Goal: Task Accomplishment & Management: Manage account settings

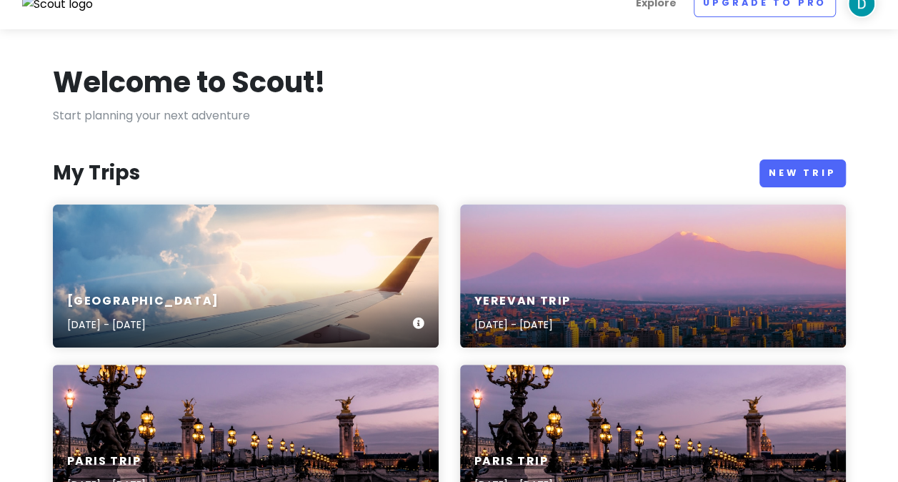
scroll to position [14, 0]
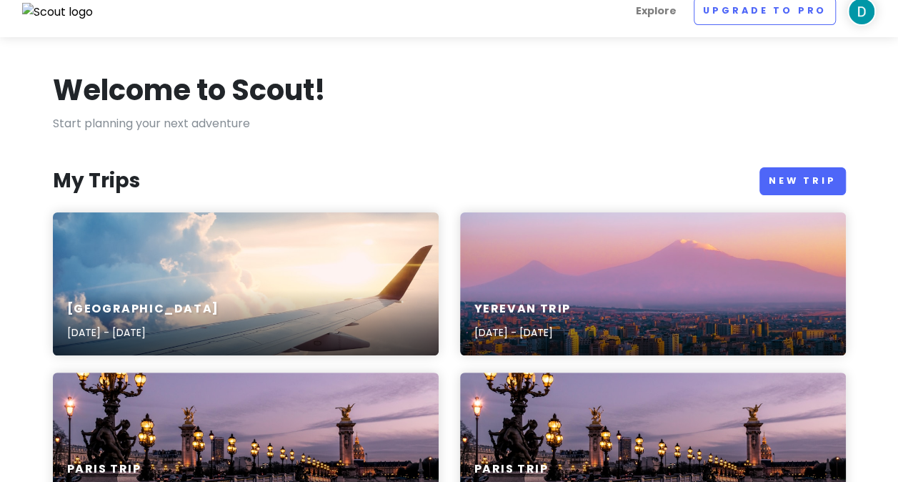
click at [778, 176] on link "New Trip" at bounding box center [802, 181] width 86 height 28
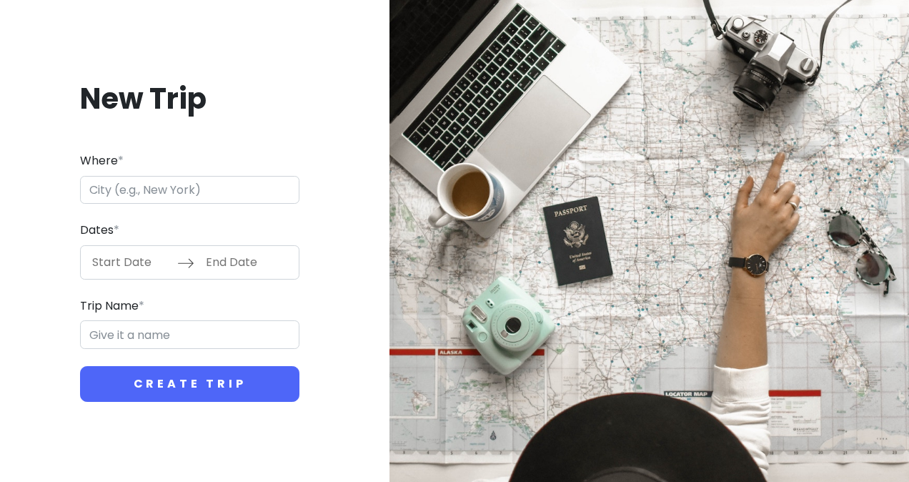
click at [189, 192] on input "Where *" at bounding box center [189, 190] width 219 height 29
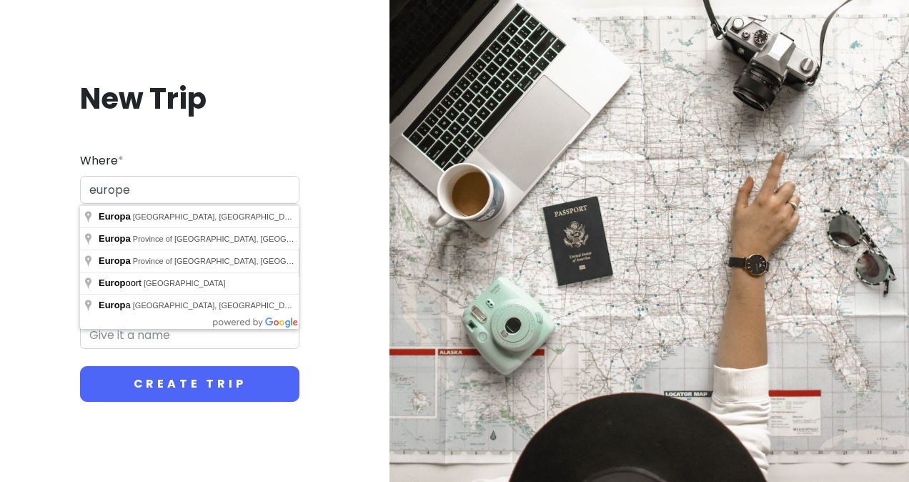
click at [179, 181] on input "europe" at bounding box center [189, 190] width 219 height 29
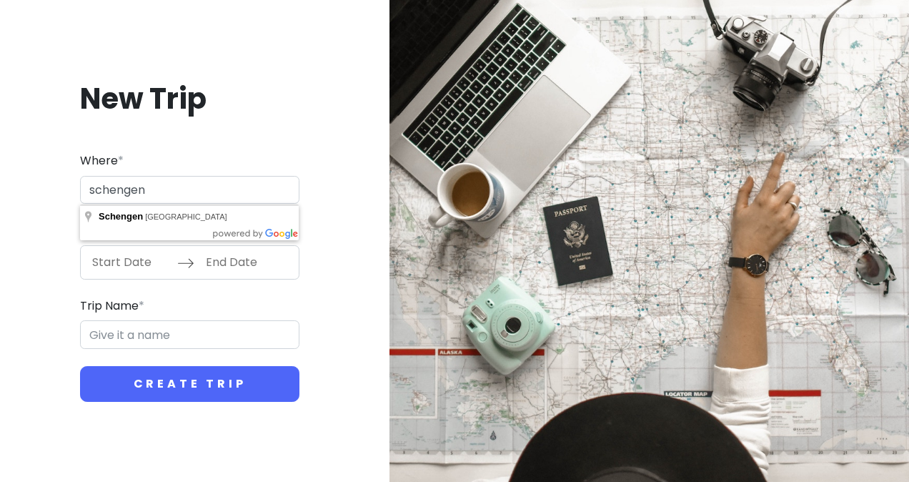
click at [179, 190] on input "schengen" at bounding box center [189, 190] width 219 height 29
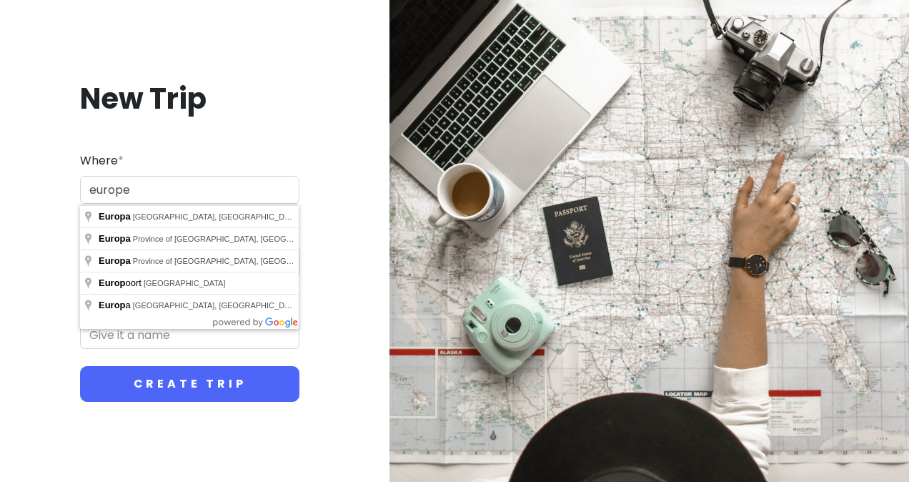
click at [179, 190] on input "europe" at bounding box center [189, 190] width 219 height 29
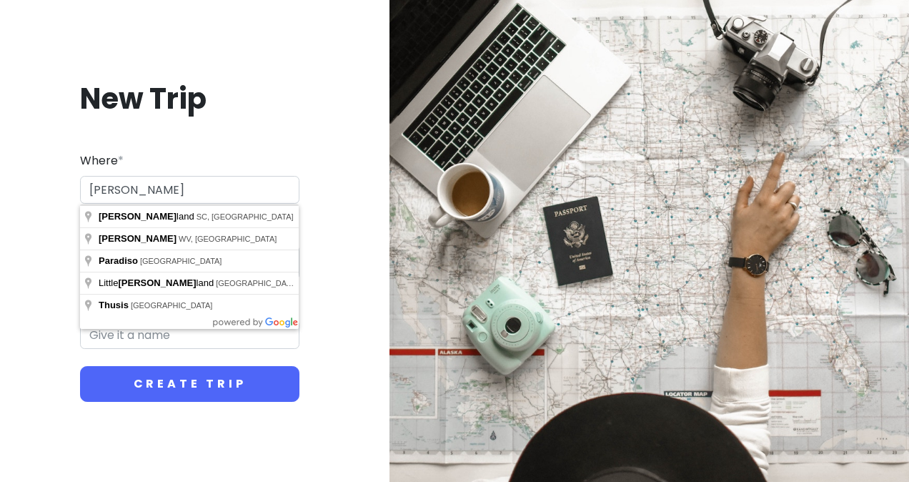
click at [176, 199] on input "[PERSON_NAME]" at bounding box center [189, 190] width 219 height 29
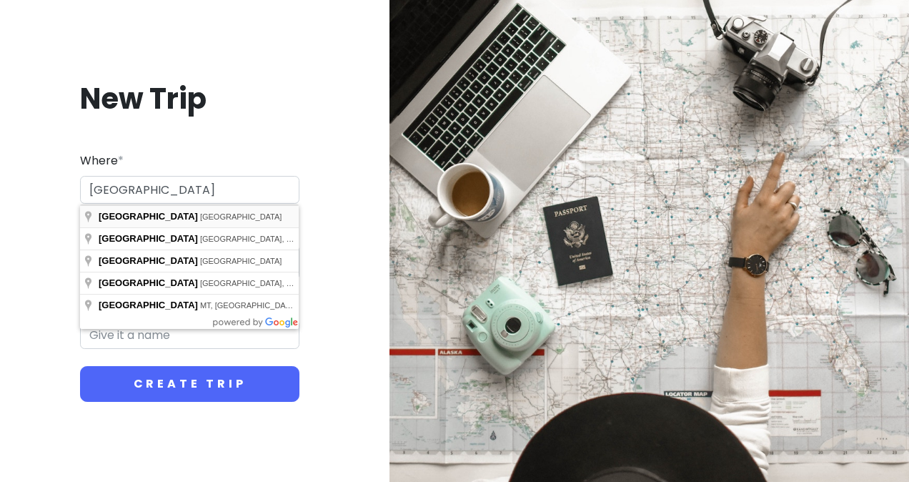
type input "[GEOGRAPHIC_DATA], [GEOGRAPHIC_DATA]"
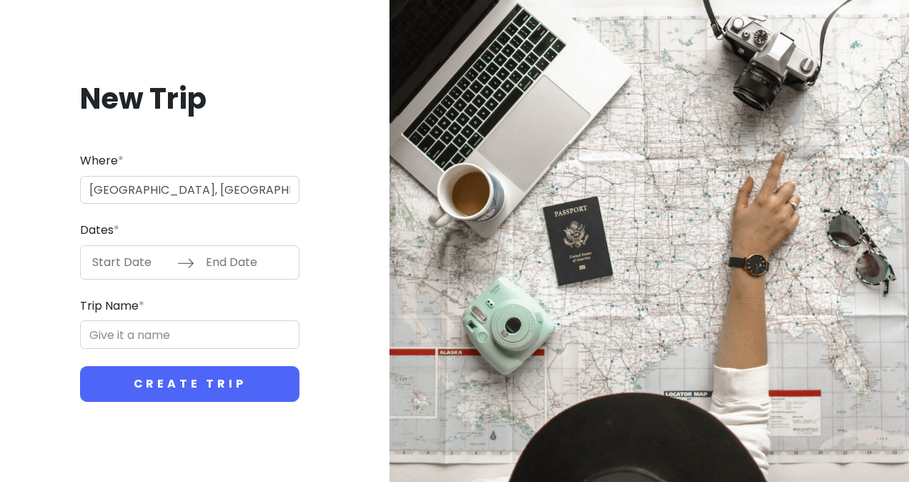
type input "Zürich Trip"
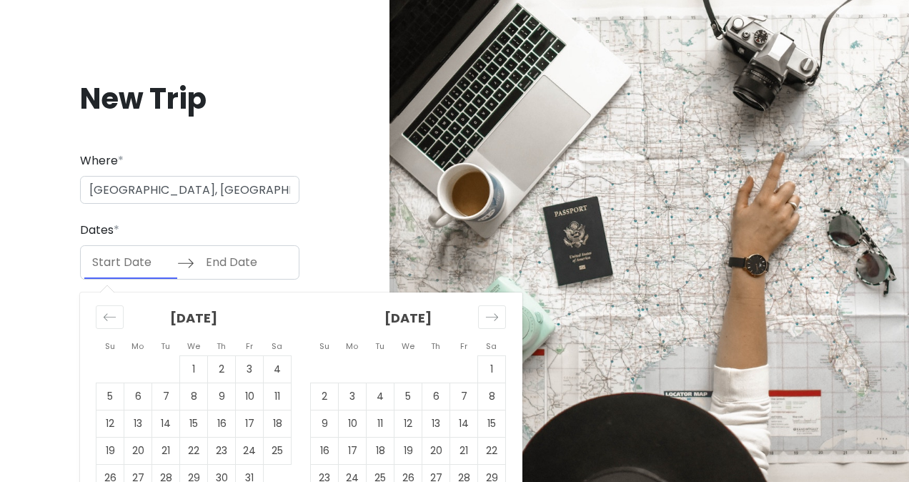
click at [144, 262] on input "Start Date" at bounding box center [130, 262] width 93 height 33
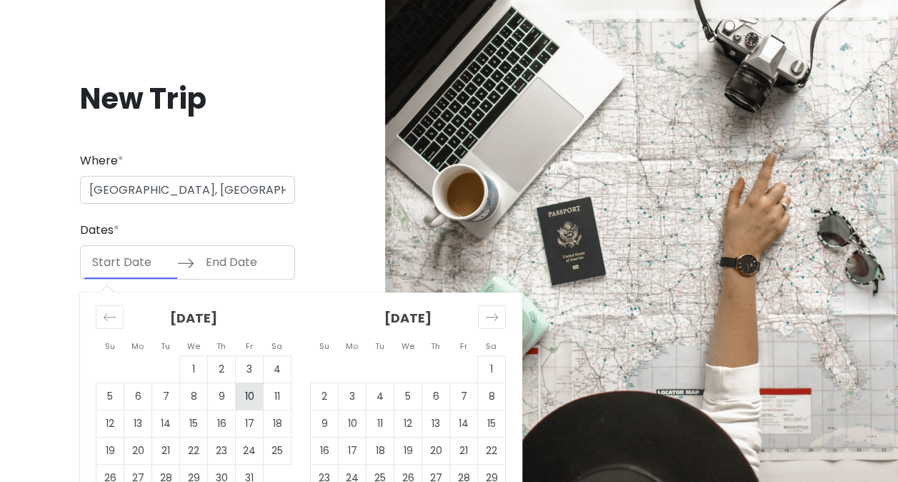
click at [253, 402] on td "10" at bounding box center [250, 395] width 28 height 27
type input "[DATE]"
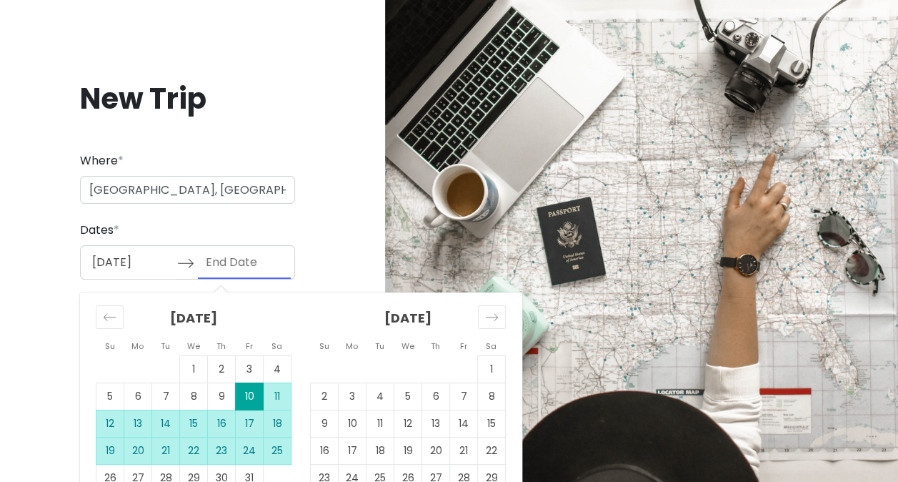
click at [270, 458] on td "25" at bounding box center [278, 450] width 28 height 27
type input "[DATE]"
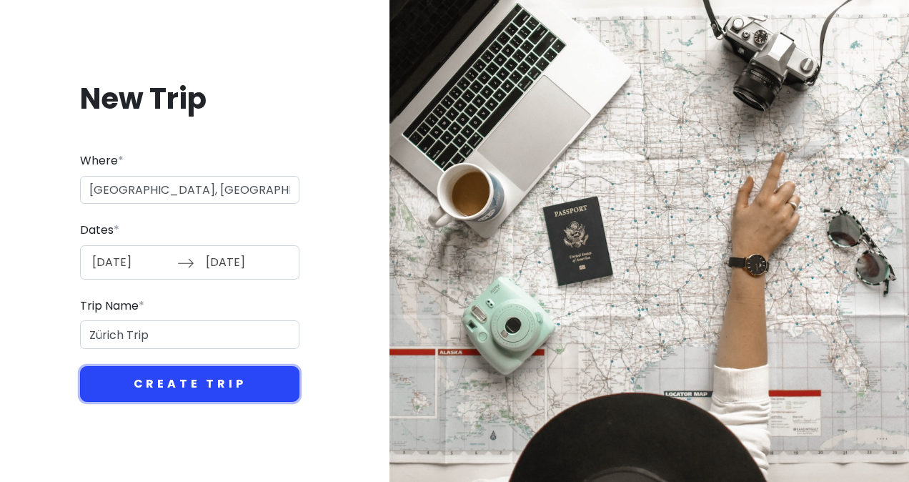
click at [241, 398] on button "Create Trip" at bounding box center [189, 384] width 219 height 36
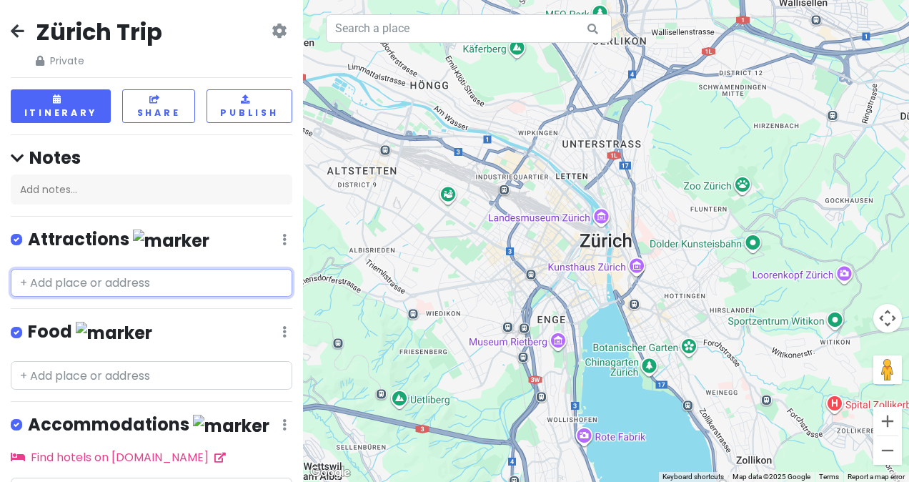
click at [132, 269] on input "text" at bounding box center [151, 283] width 281 height 29
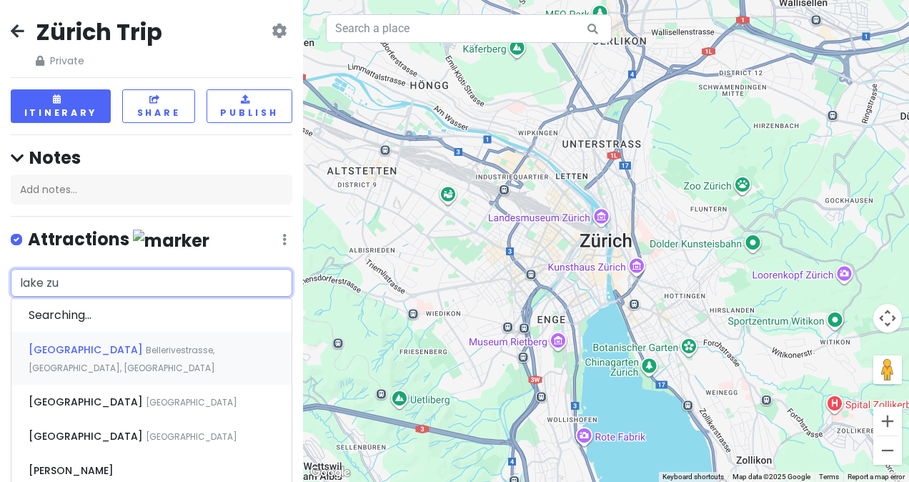
type input "lake zur"
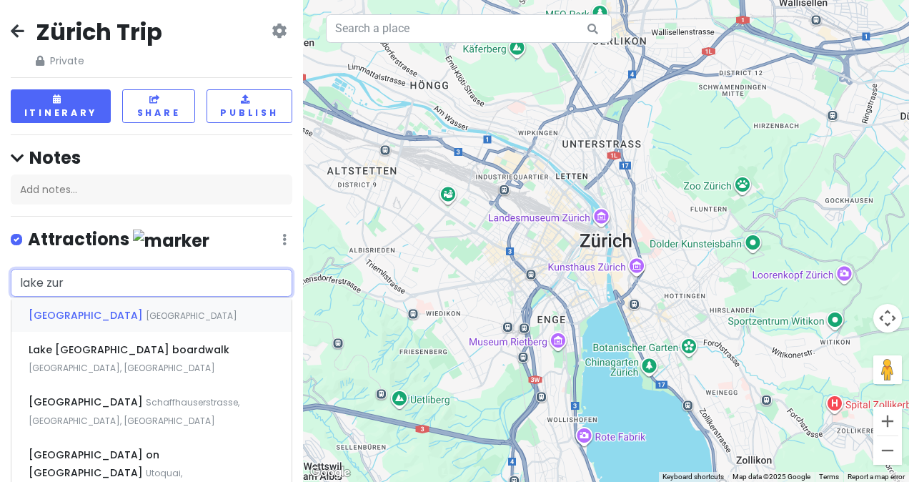
click at [149, 324] on div "[GEOGRAPHIC_DATA] [GEOGRAPHIC_DATA]" at bounding box center [151, 314] width 280 height 34
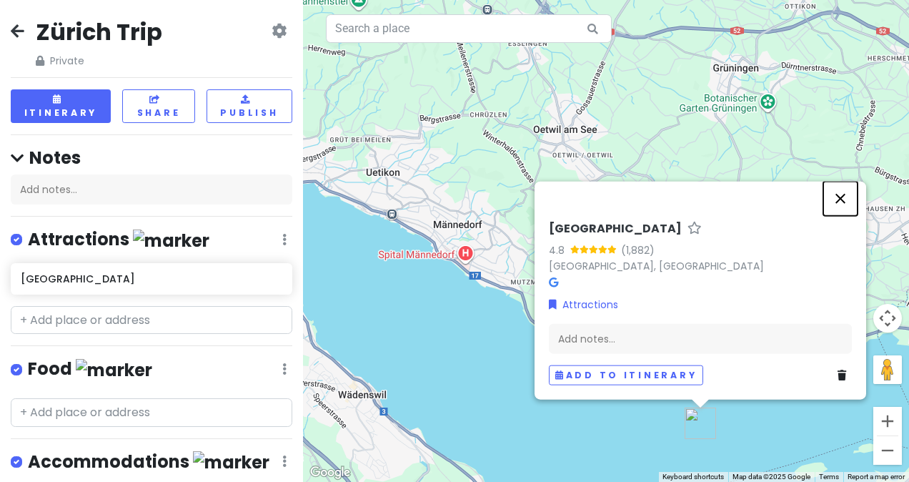
click at [839, 214] on button "Close" at bounding box center [840, 198] width 34 height 34
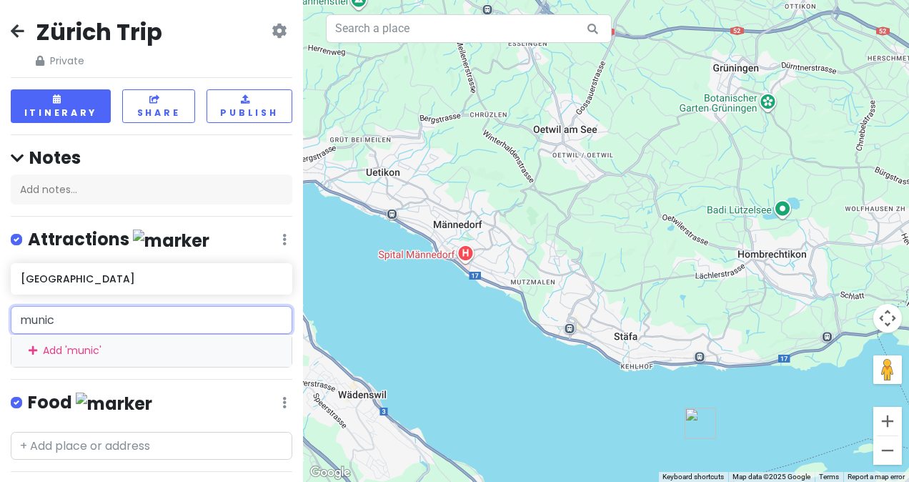
type input "[GEOGRAPHIC_DATA]"
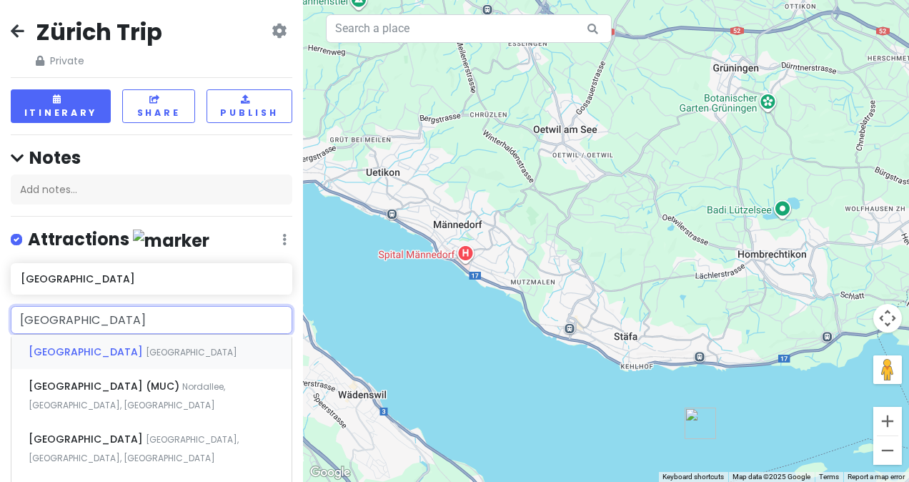
click at [183, 346] on div "[GEOGRAPHIC_DATA] [GEOGRAPHIC_DATA]" at bounding box center [151, 351] width 280 height 34
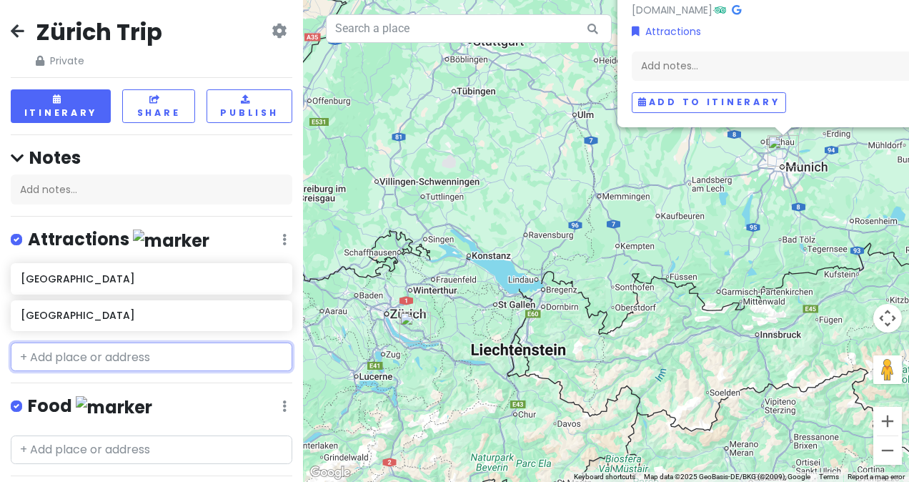
click at [89, 356] on input "text" at bounding box center [151, 356] width 281 height 29
paste input "[GEOGRAPHIC_DATA]"
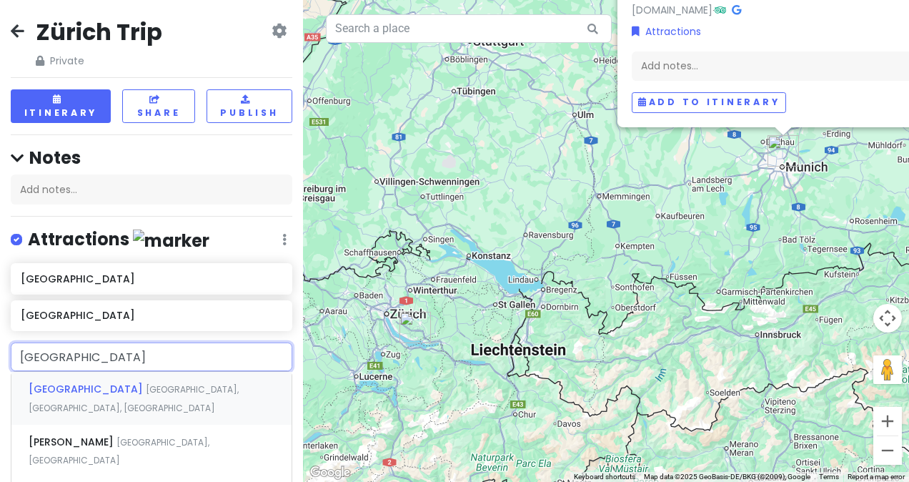
type input "[GEOGRAPHIC_DATA]"
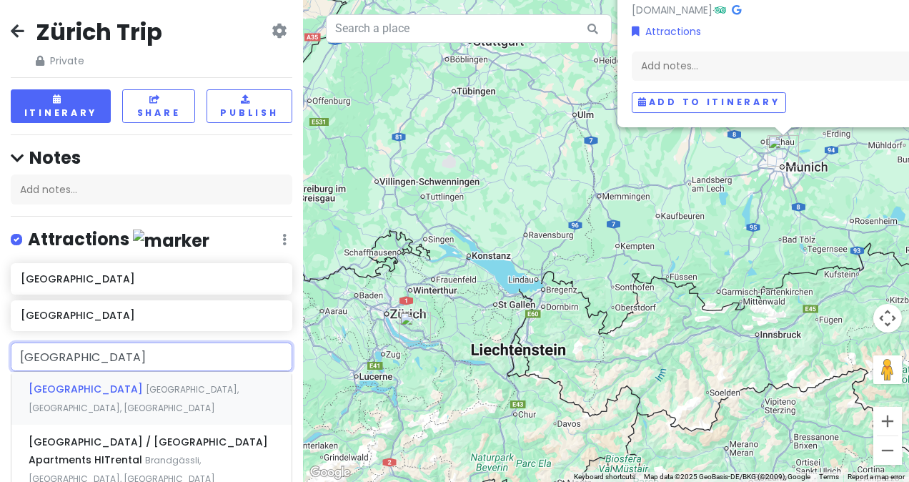
click at [124, 383] on span "[GEOGRAPHIC_DATA], [GEOGRAPHIC_DATA], [GEOGRAPHIC_DATA]" at bounding box center [134, 398] width 210 height 31
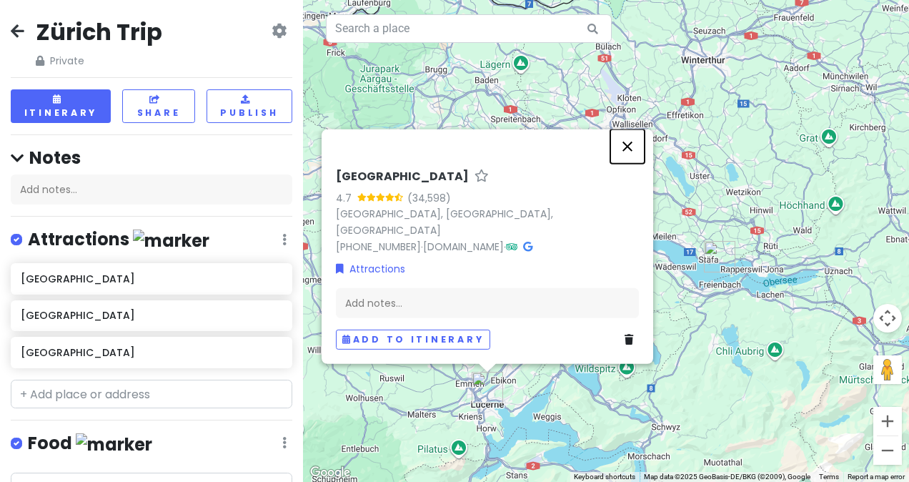
click at [628, 159] on button "Close" at bounding box center [627, 146] width 34 height 34
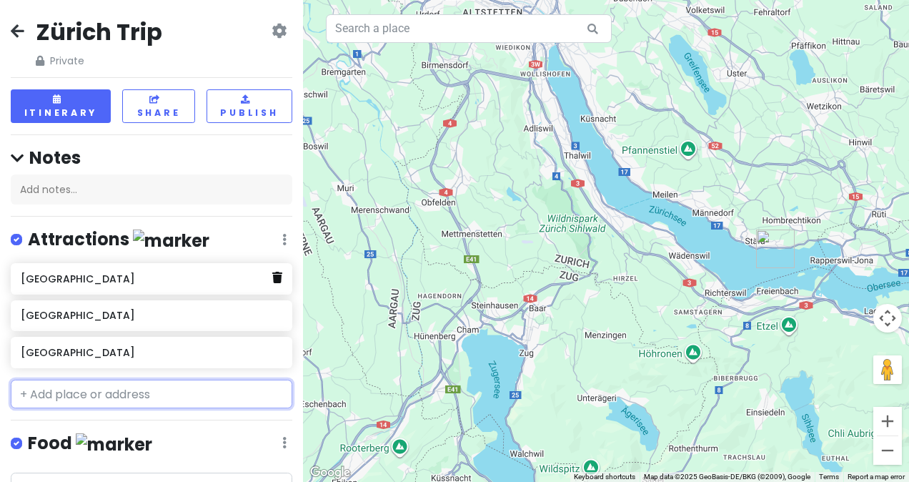
click at [272, 279] on icon at bounding box center [277, 276] width 10 height 11
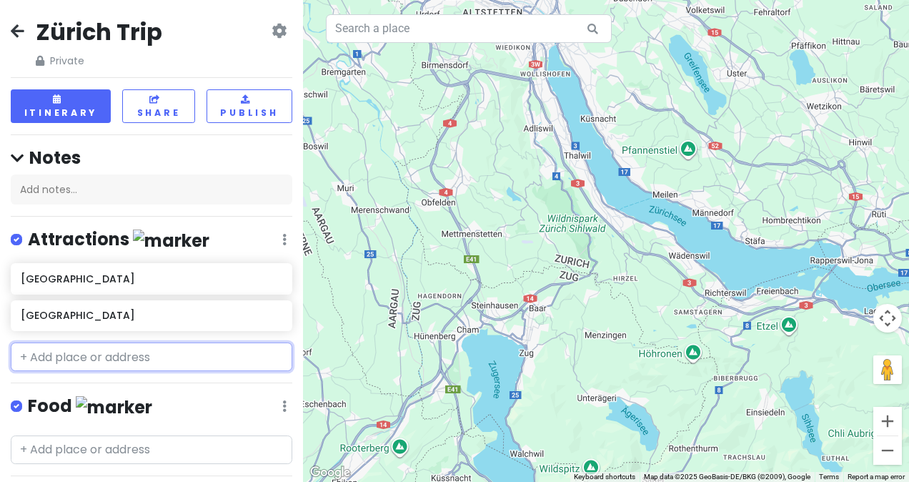
click at [266, 284] on div "[GEOGRAPHIC_DATA]" at bounding box center [151, 279] width 261 height 20
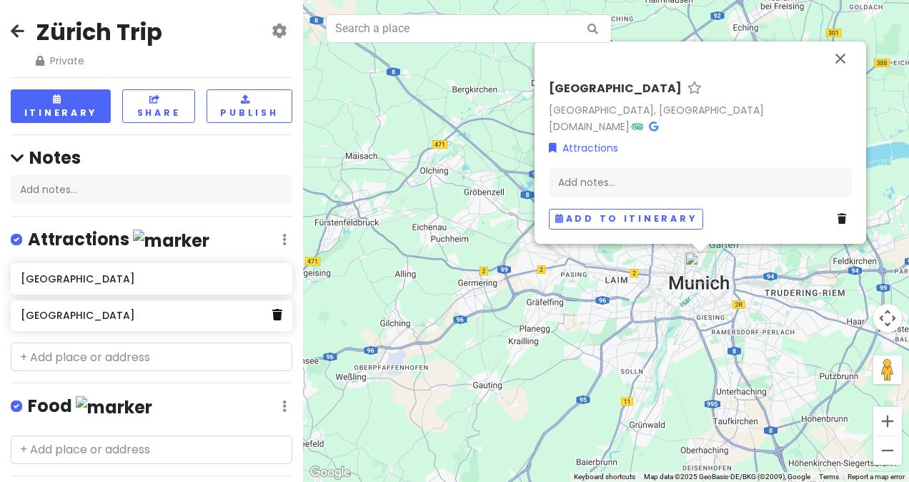
click at [272, 317] on link at bounding box center [277, 315] width 10 height 19
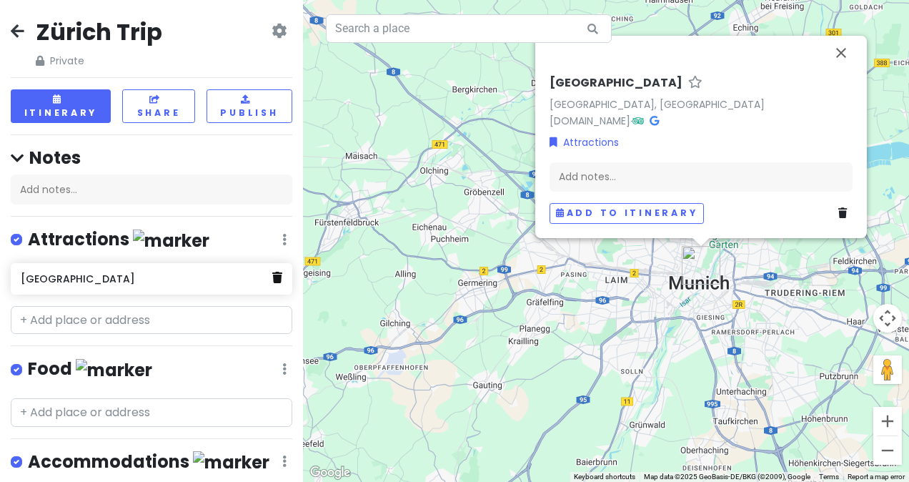
click at [272, 271] on icon at bounding box center [277, 276] width 10 height 11
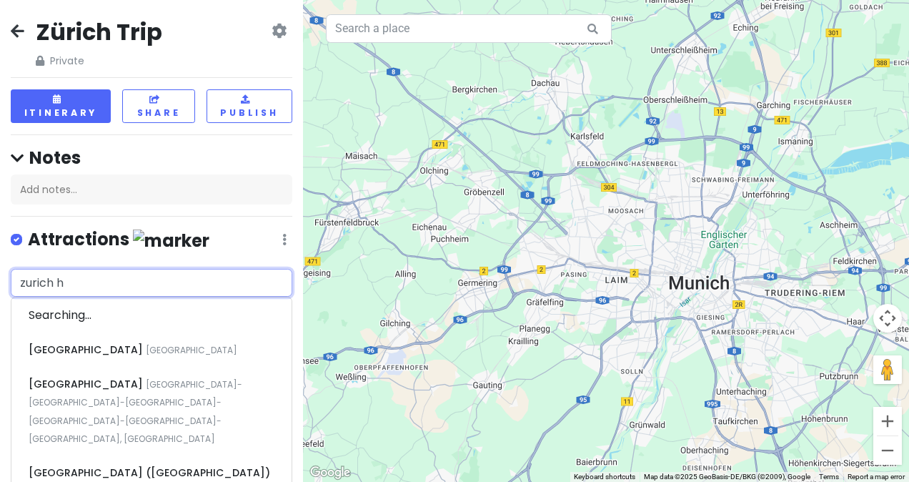
type input "zurich hb"
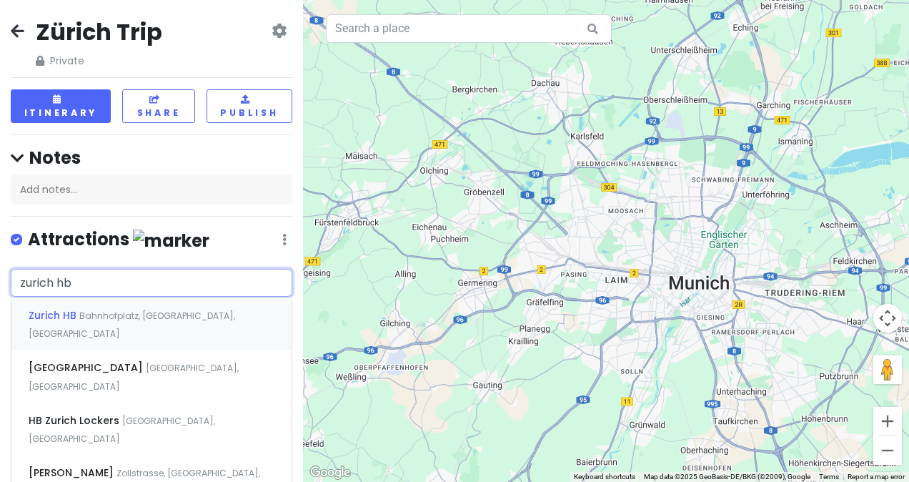
click at [131, 301] on div "[GEOGRAPHIC_DATA], [GEOGRAPHIC_DATA], [GEOGRAPHIC_DATA]" at bounding box center [151, 323] width 280 height 53
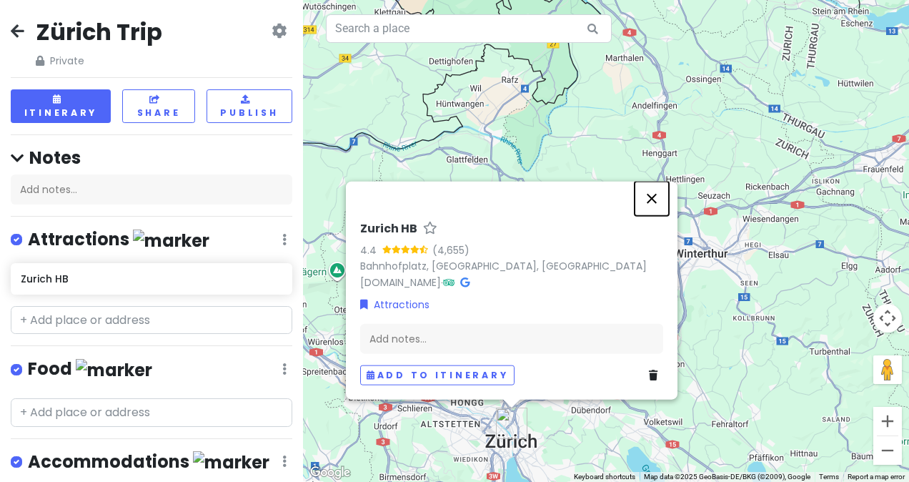
click at [645, 201] on button "Close" at bounding box center [651, 198] width 34 height 34
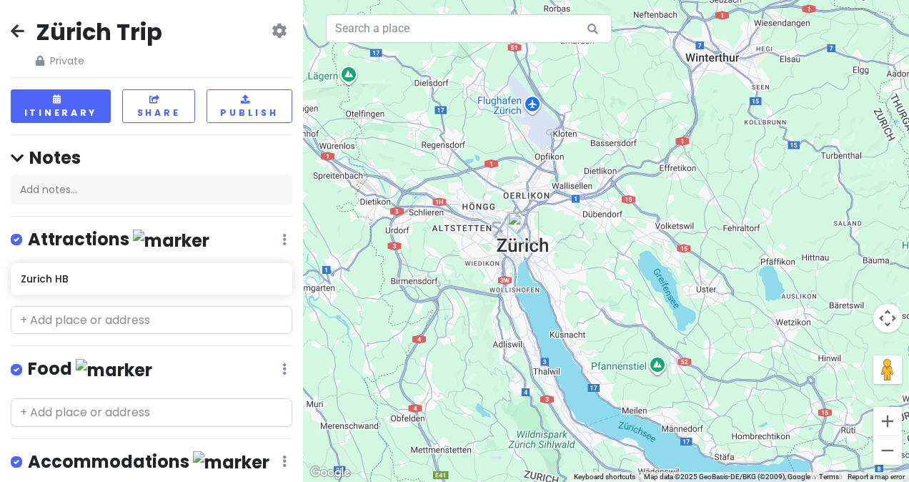
drag, startPoint x: 500, startPoint y: 364, endPoint x: 509, endPoint y: 129, distance: 235.2
click at [509, 129] on div at bounding box center [606, 241] width 606 height 482
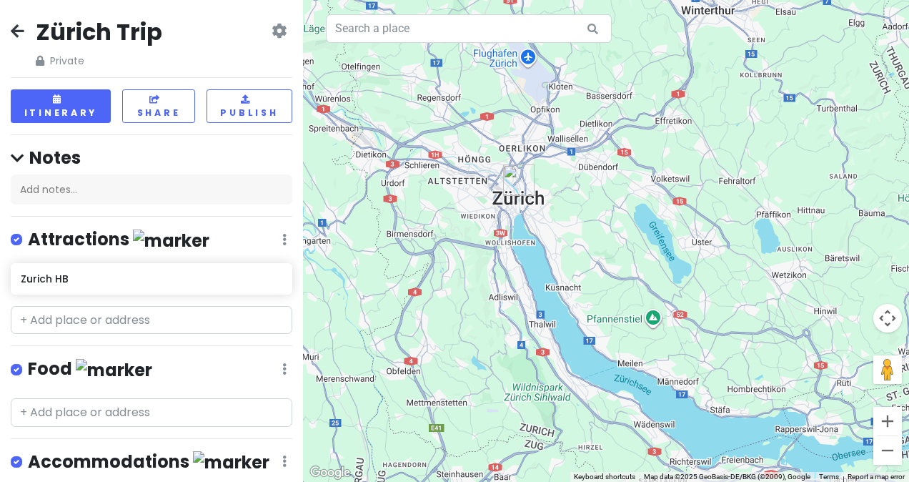
click at [199, 298] on div "Zürich Trip Private Change Dates Make a Copy Delete Trip Go Pro ⚡️ Give Feedbac…" at bounding box center [151, 241] width 303 height 482
click at [193, 309] on input "text" at bounding box center [151, 320] width 281 height 29
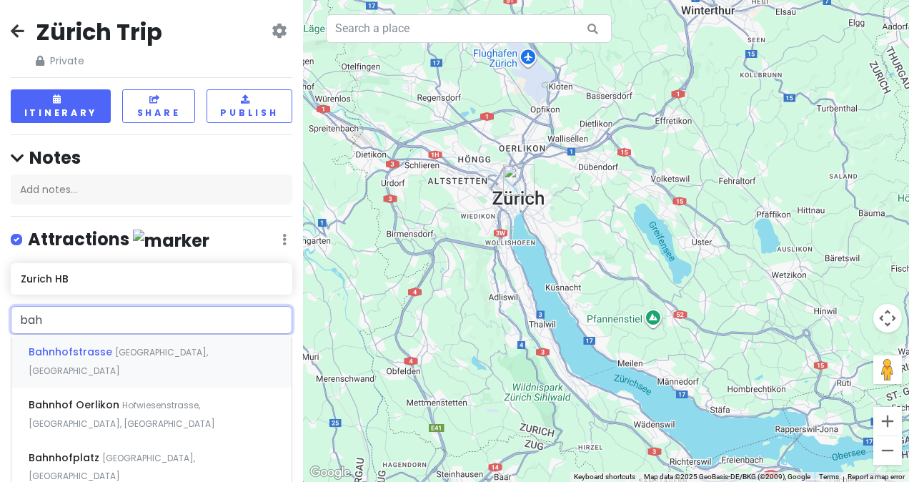
type input "bahn"
click at [185, 351] on span "[GEOGRAPHIC_DATA], [GEOGRAPHIC_DATA]" at bounding box center [118, 361] width 179 height 31
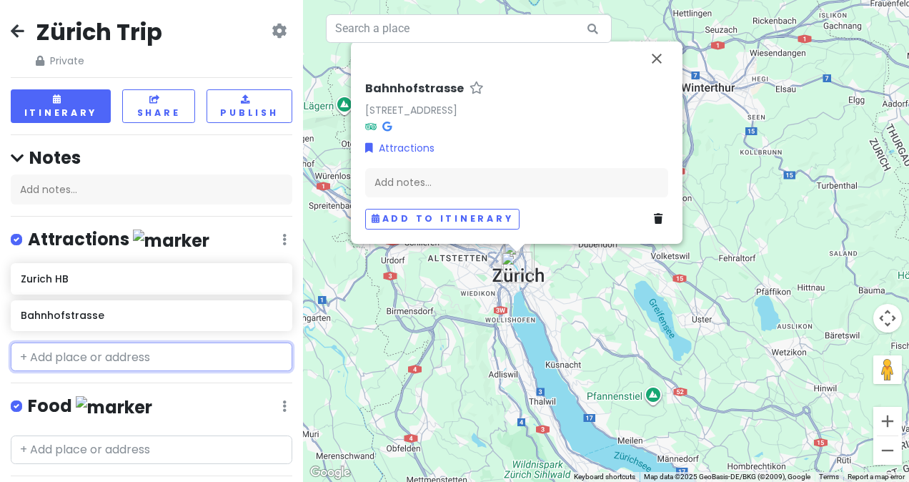
click at [185, 351] on input "text" at bounding box center [151, 356] width 281 height 29
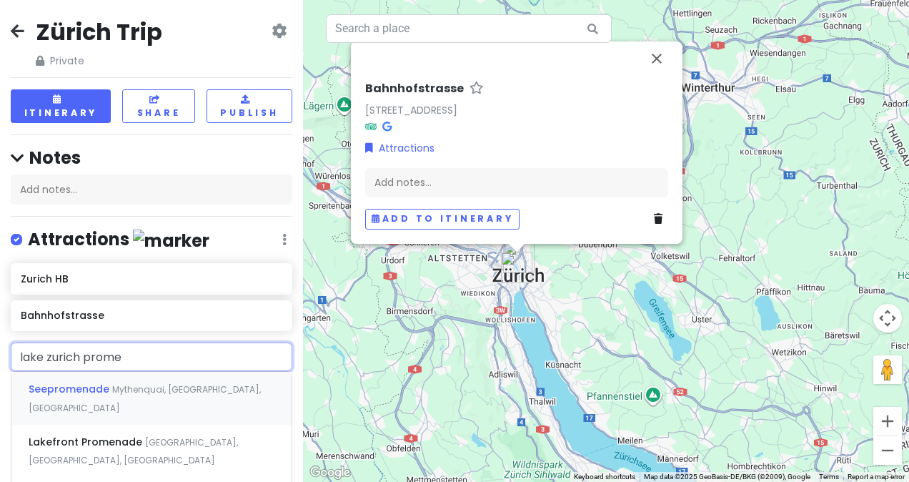
type input "lake zurich promen"
click at [184, 383] on span "Mythenquai, [GEOGRAPHIC_DATA], [GEOGRAPHIC_DATA]" at bounding box center [145, 398] width 232 height 31
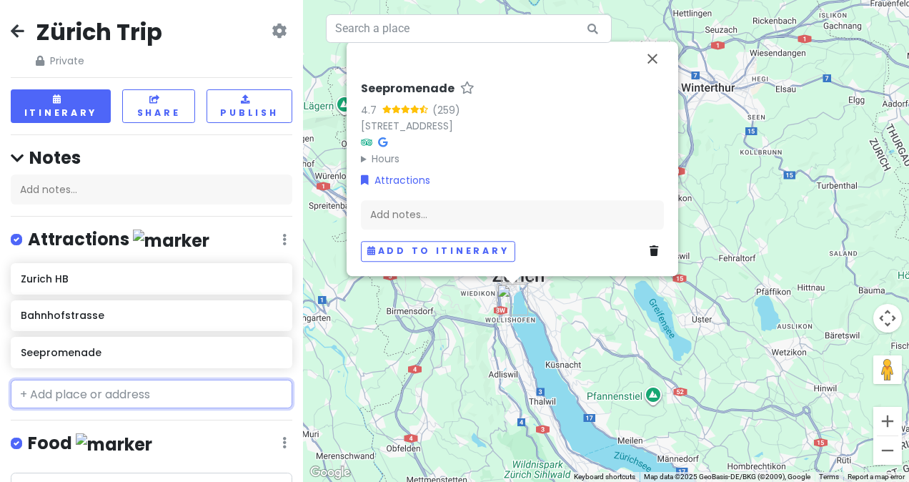
click at [172, 393] on input "text" at bounding box center [151, 393] width 281 height 29
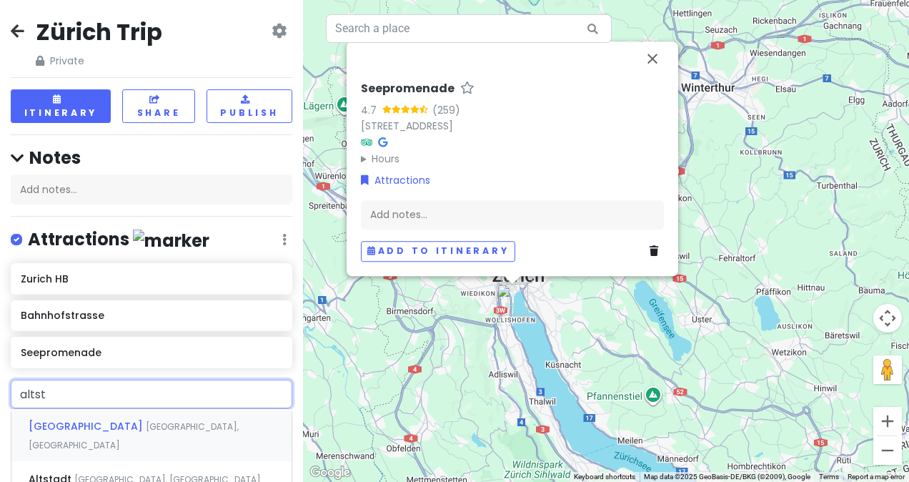
type input "altsta"
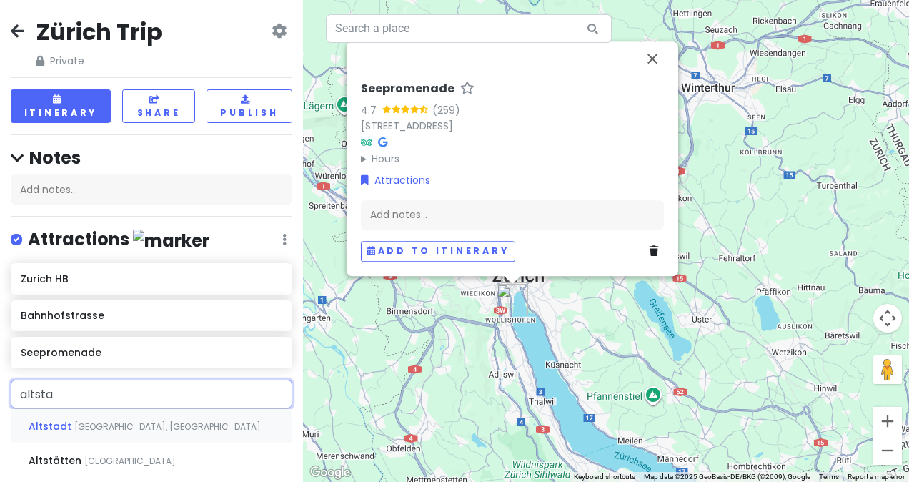
click at [181, 419] on div "Altstadt [GEOGRAPHIC_DATA], [GEOGRAPHIC_DATA]" at bounding box center [151, 426] width 280 height 34
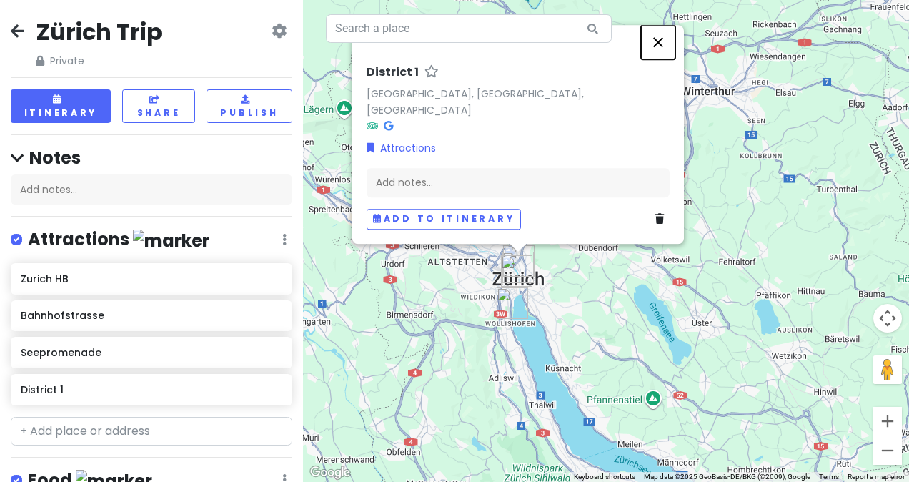
click at [659, 59] on button "Close" at bounding box center [658, 42] width 34 height 34
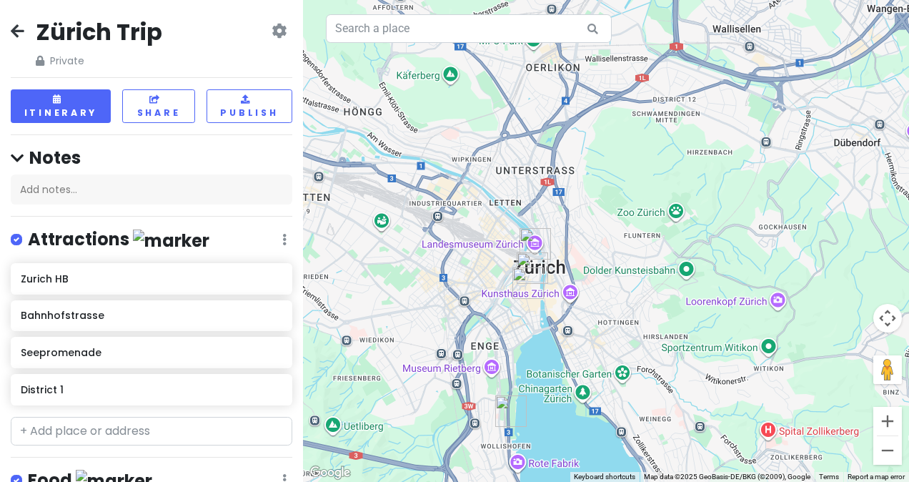
drag, startPoint x: 537, startPoint y: 365, endPoint x: 573, endPoint y: 231, distance: 138.3
click at [573, 231] on div at bounding box center [606, 241] width 606 height 482
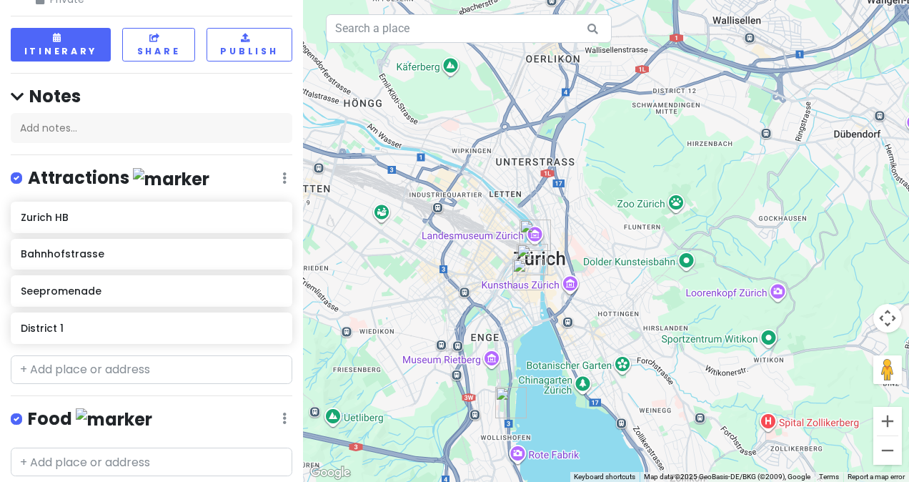
scroll to position [60, 0]
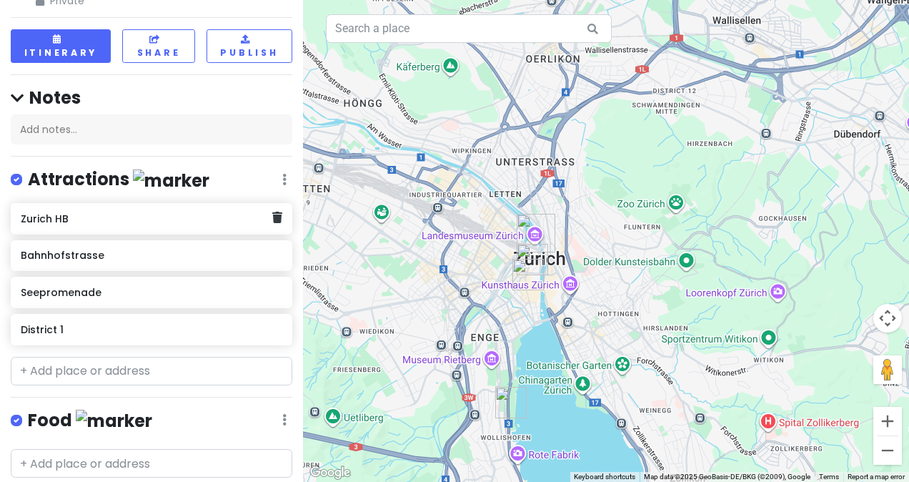
drag, startPoint x: 126, startPoint y: 209, endPoint x: 91, endPoint y: 217, distance: 35.2
click at [91, 217] on h6 "Zurich HB" at bounding box center [146, 218] width 251 height 13
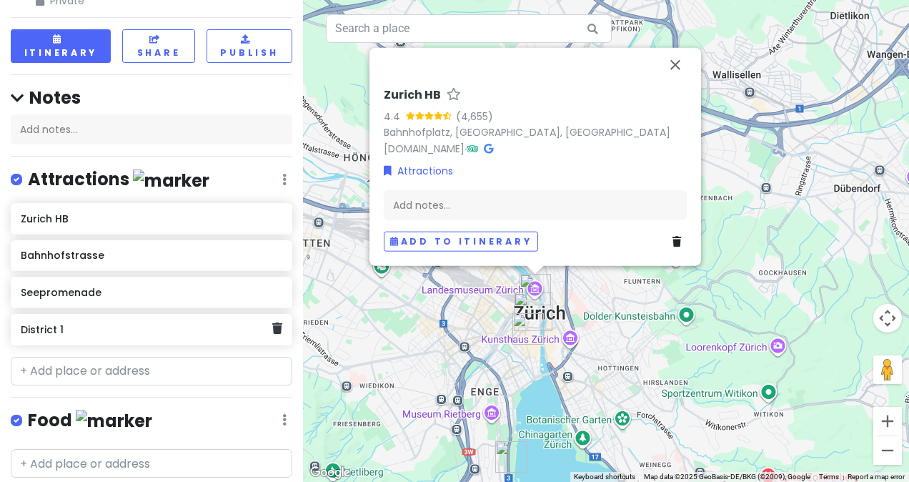
click at [90, 331] on h6 "District 1" at bounding box center [146, 329] width 251 height 13
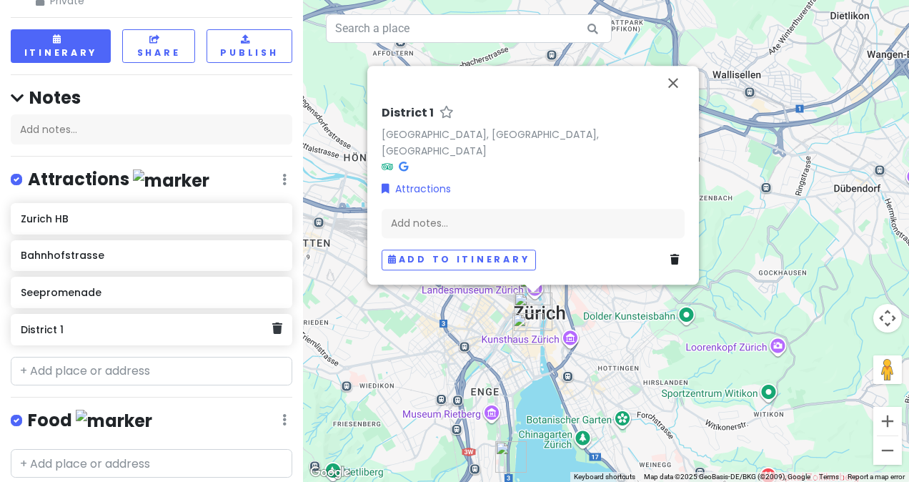
click at [90, 331] on h6 "District 1" at bounding box center [146, 329] width 251 height 13
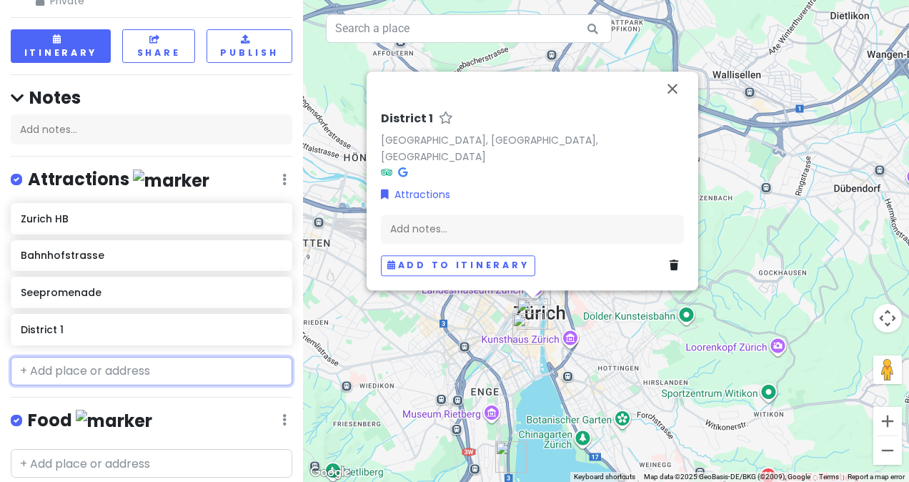
click at [179, 371] on input "text" at bounding box center [151, 370] width 281 height 29
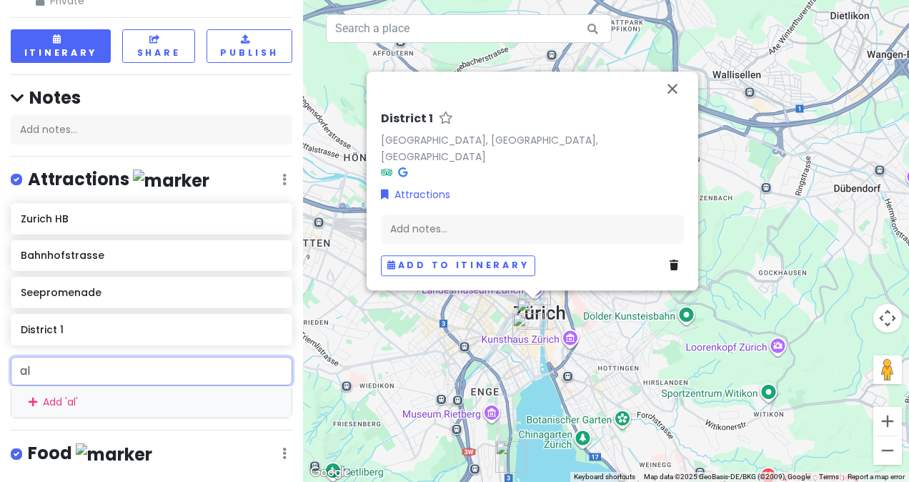
type input "a"
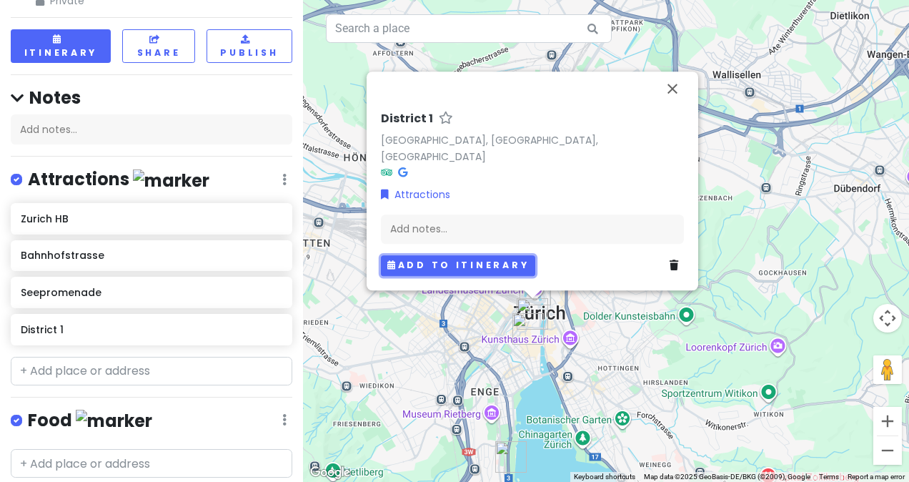
click at [397, 269] on button "Add to itinerary" at bounding box center [458, 265] width 154 height 21
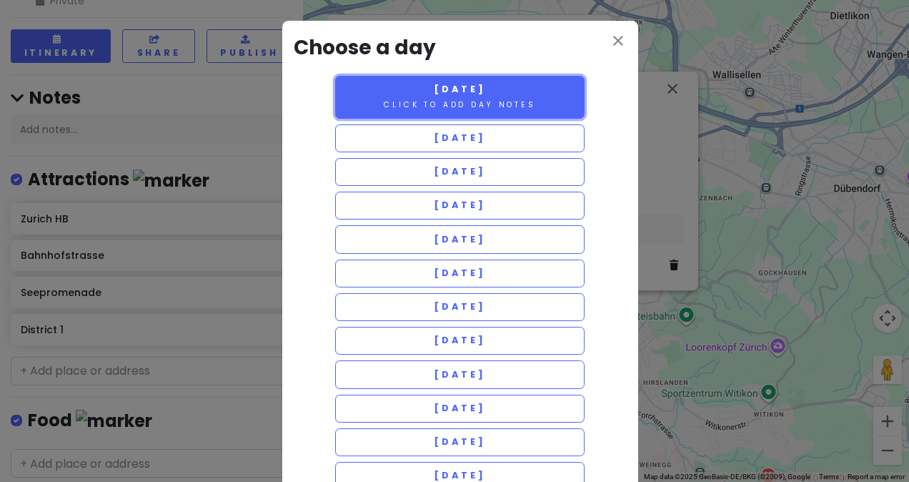
click at [371, 100] on button "[DATE] Click to add day notes" at bounding box center [460, 97] width 250 height 43
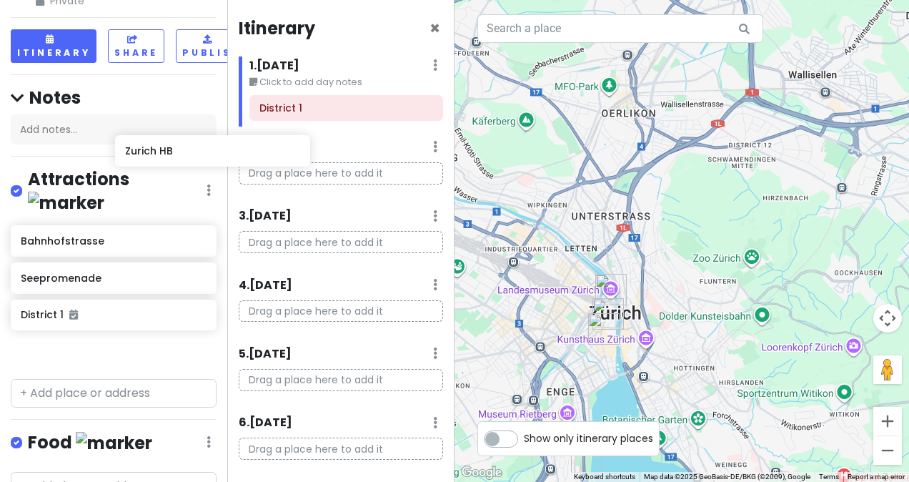
scroll to position [60, 20]
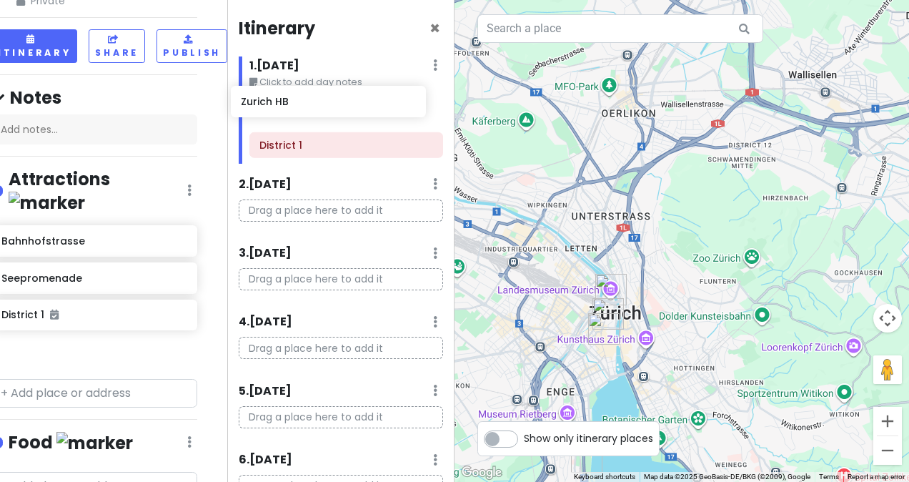
drag, startPoint x: 107, startPoint y: 220, endPoint x: 344, endPoint y: 100, distance: 265.8
click at [344, 100] on div "Zürich Trip Private Change Dates Make a Copy Delete Trip Go Pro ⚡️ Give Feedbac…" at bounding box center [454, 241] width 909 height 482
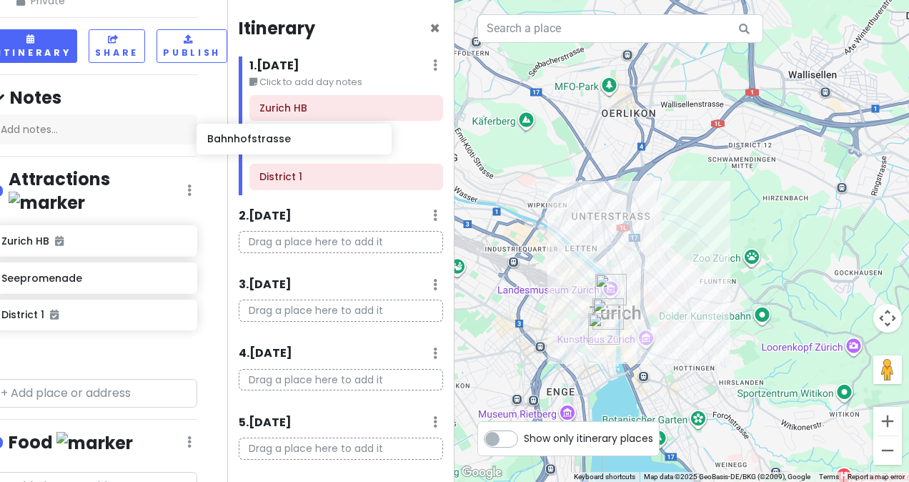
drag, startPoint x: 121, startPoint y: 226, endPoint x: 310, endPoint y: 139, distance: 207.8
click at [310, 139] on div "Zürich Trip Private Change Dates Make a Copy Delete Trip Go Pro ⚡️ Give Feedbac…" at bounding box center [454, 241] width 909 height 482
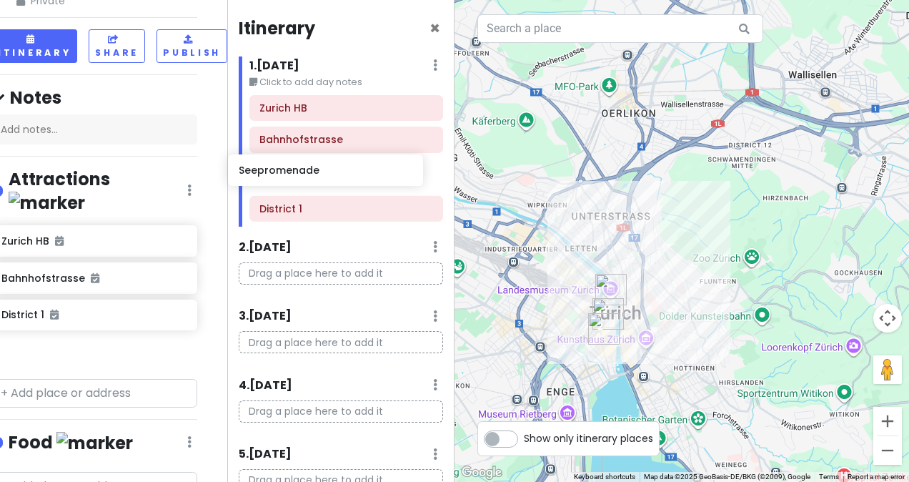
drag, startPoint x: 96, startPoint y: 293, endPoint x: 346, endPoint y: 169, distance: 278.9
click at [346, 169] on div "Zürich Trip Private Change Dates Make a Copy Delete Trip Go Pro ⚡️ Give Feedbac…" at bounding box center [454, 241] width 909 height 482
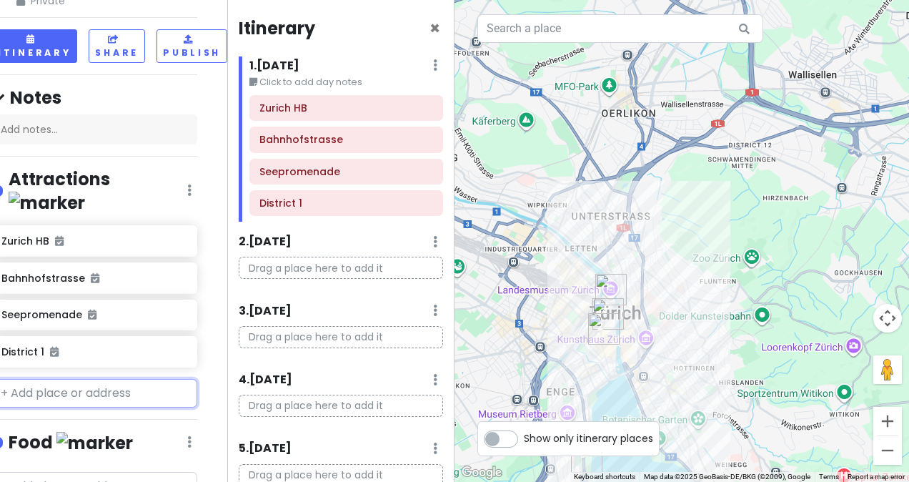
click at [114, 379] on input "text" at bounding box center [94, 393] width 206 height 29
click at [289, 266] on p "Drag a place here to add it" at bounding box center [341, 267] width 204 height 22
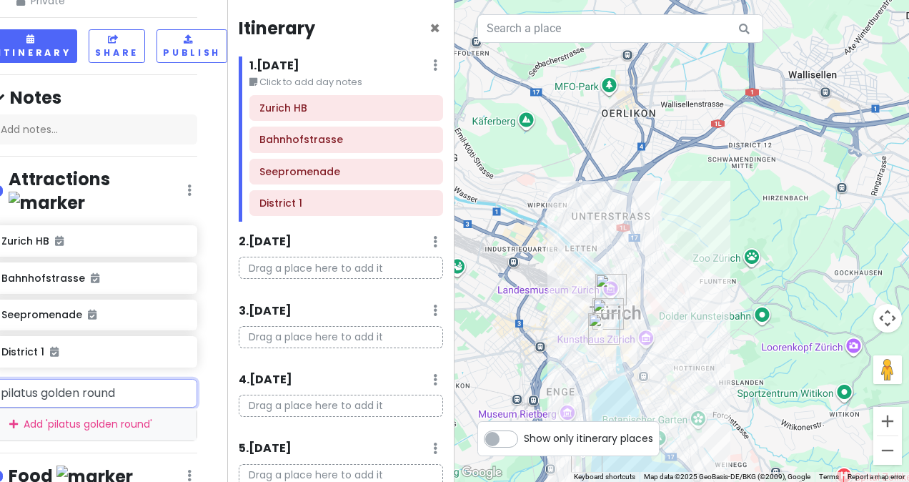
click at [99, 379] on input "pilatus golden round" at bounding box center [94, 393] width 206 height 29
click at [99, 379] on input "pilatus golden roulucnd" at bounding box center [94, 393] width 206 height 29
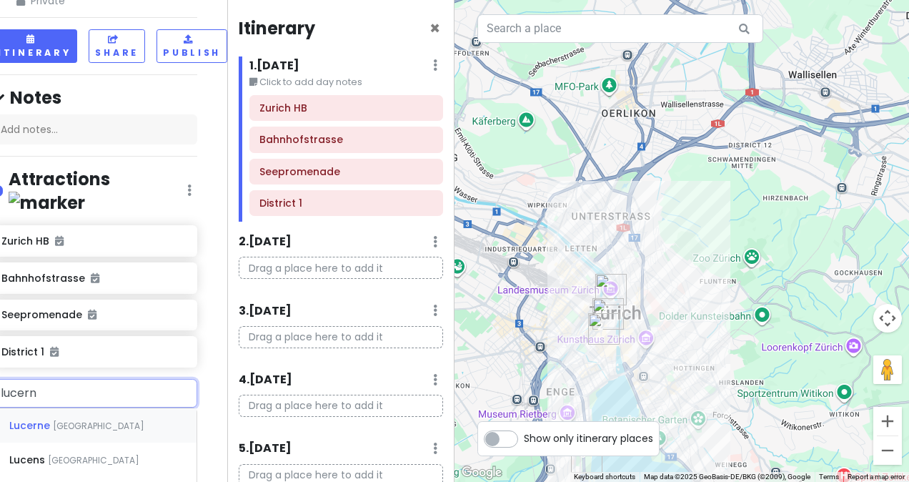
type input "lucerne"
click at [103, 408] on div "Lucerne [GEOGRAPHIC_DATA]" at bounding box center [94, 425] width 204 height 34
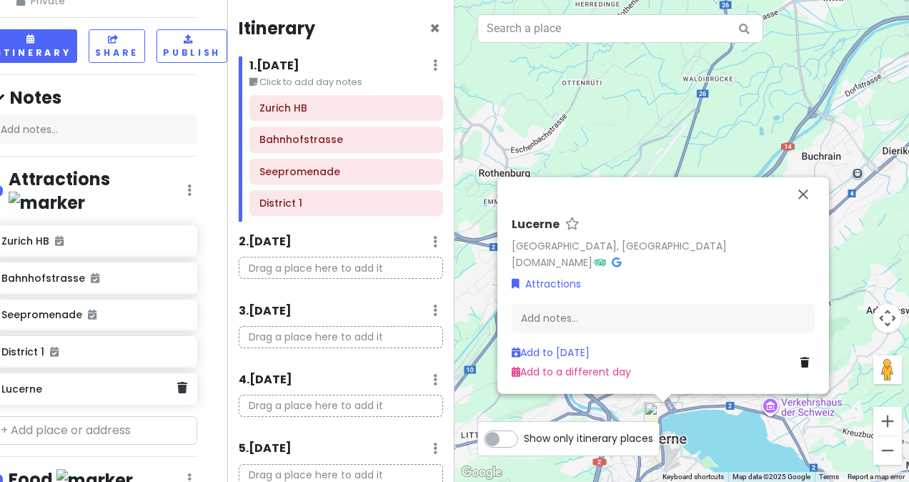
scroll to position [61, 20]
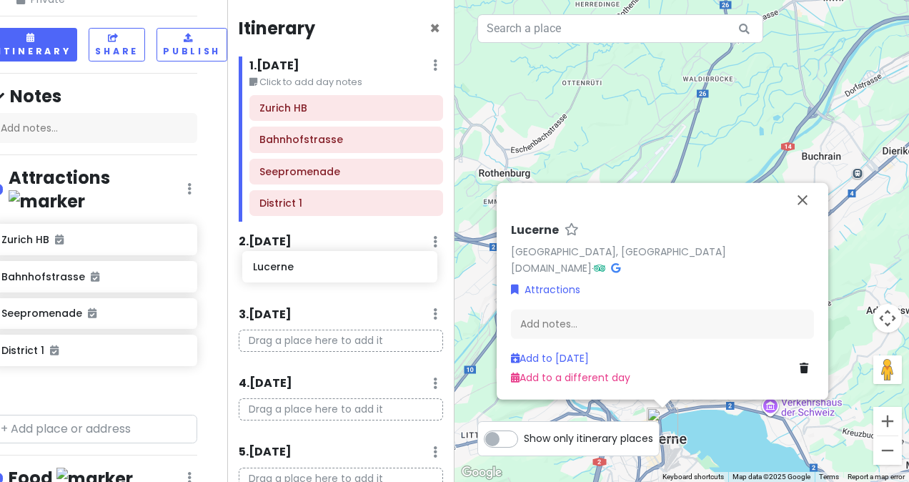
drag, startPoint x: 113, startPoint y: 366, endPoint x: 367, endPoint y: 270, distance: 271.8
click at [367, 270] on div "Zürich Trip Private Change Dates Make a Copy Delete Trip Go Pro ⚡️ Give Feedbac…" at bounding box center [454, 241] width 909 height 482
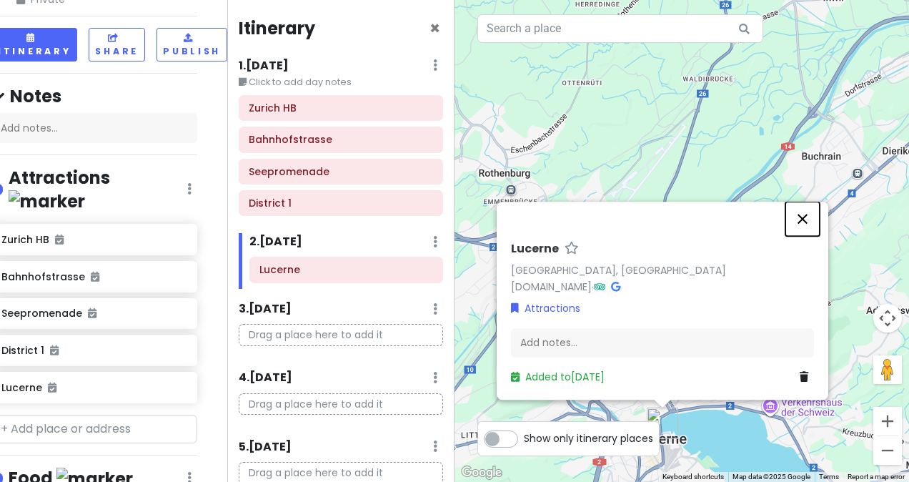
click at [806, 223] on button "Close" at bounding box center [802, 218] width 34 height 34
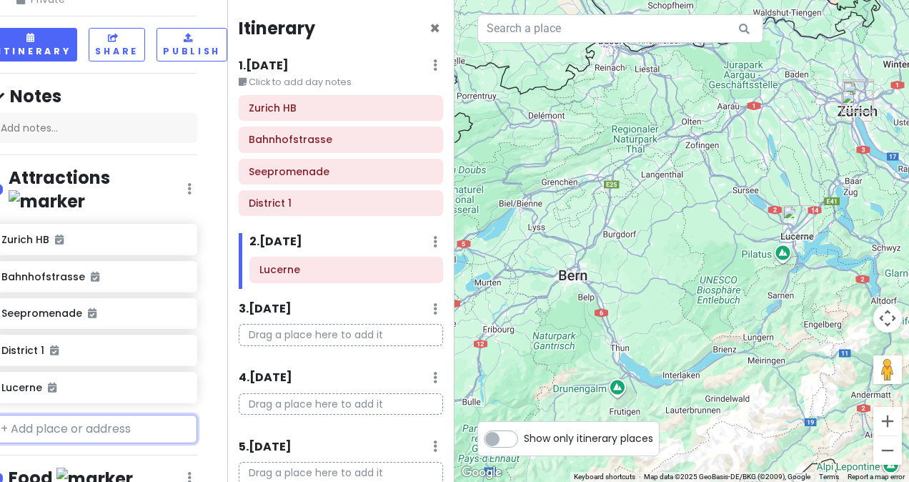
click at [91, 414] on input "text" at bounding box center [94, 428] width 206 height 29
type input "interlaken"
click at [92, 455] on span "[GEOGRAPHIC_DATA]" at bounding box center [110, 461] width 91 height 12
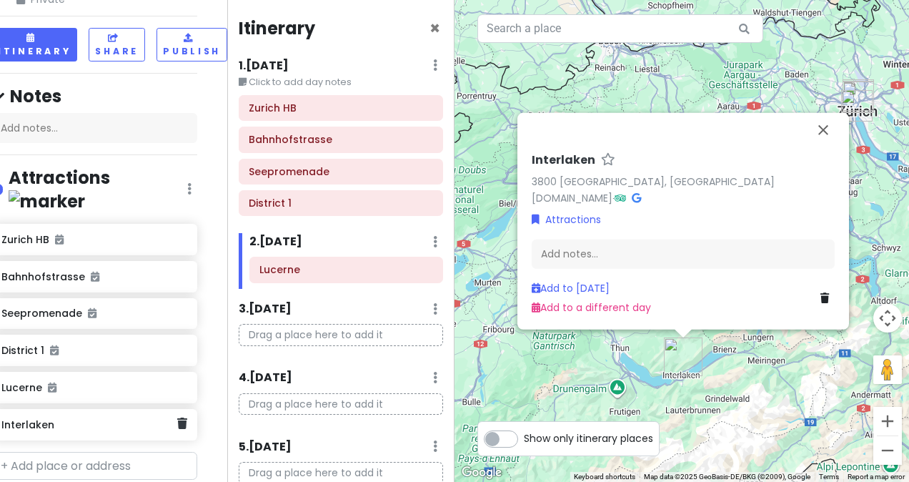
scroll to position [64, 20]
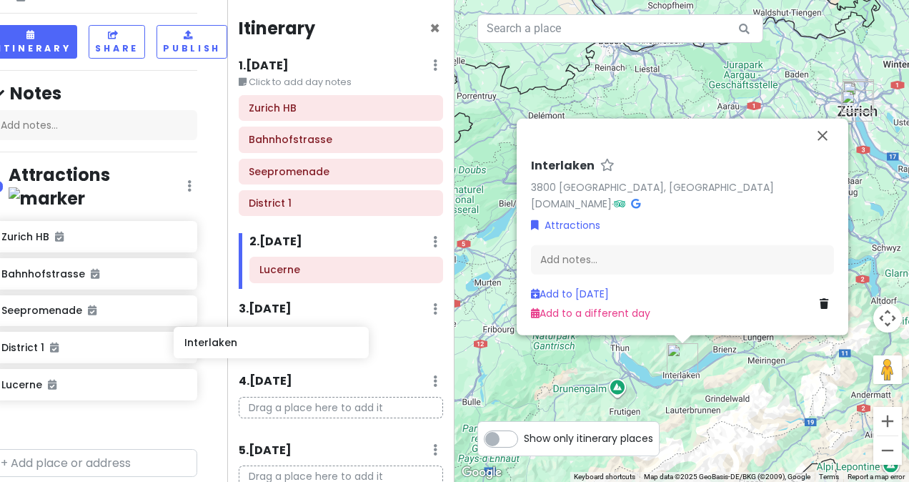
drag, startPoint x: 101, startPoint y: 407, endPoint x: 311, endPoint y: 346, distance: 218.6
click at [311, 346] on div "Zürich Trip Private Change Dates Make a Copy Delete Trip Go Pro ⚡️ Give Feedbac…" at bounding box center [454, 241] width 909 height 482
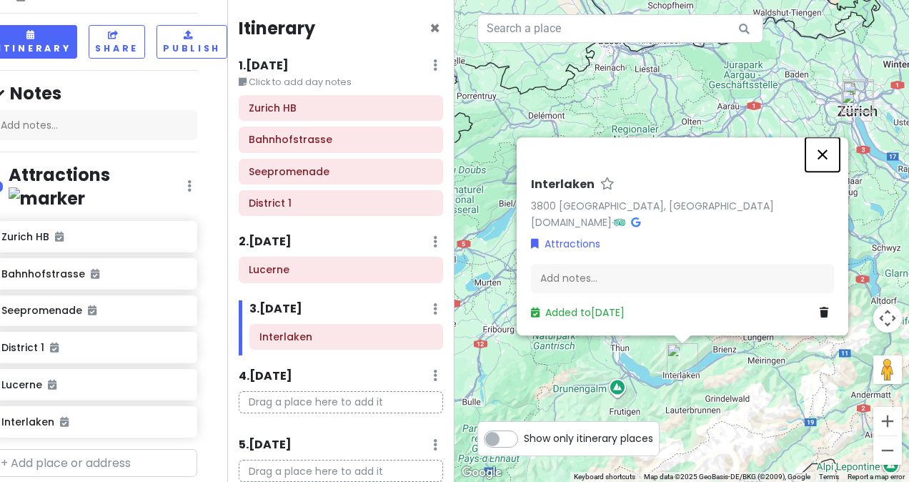
click at [827, 158] on button "Close" at bounding box center [822, 154] width 34 height 34
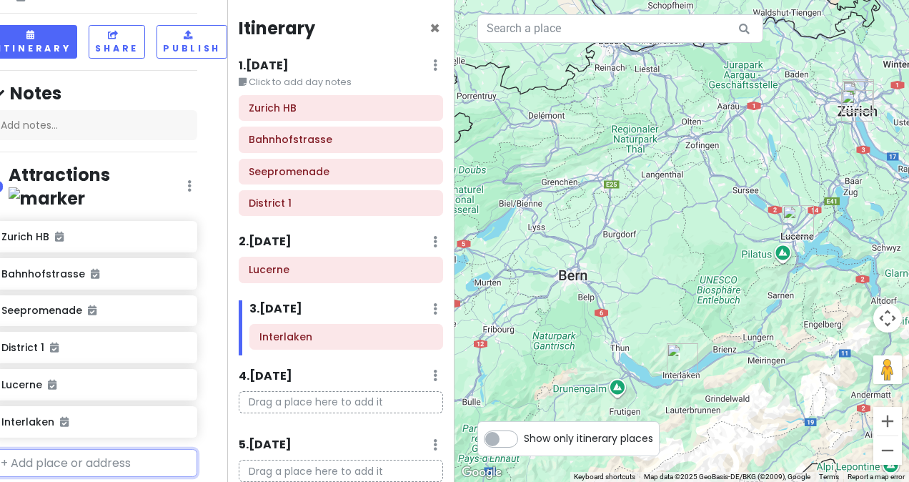
click at [131, 449] on input "text" at bounding box center [94, 463] width 206 height 29
type input "kleine"
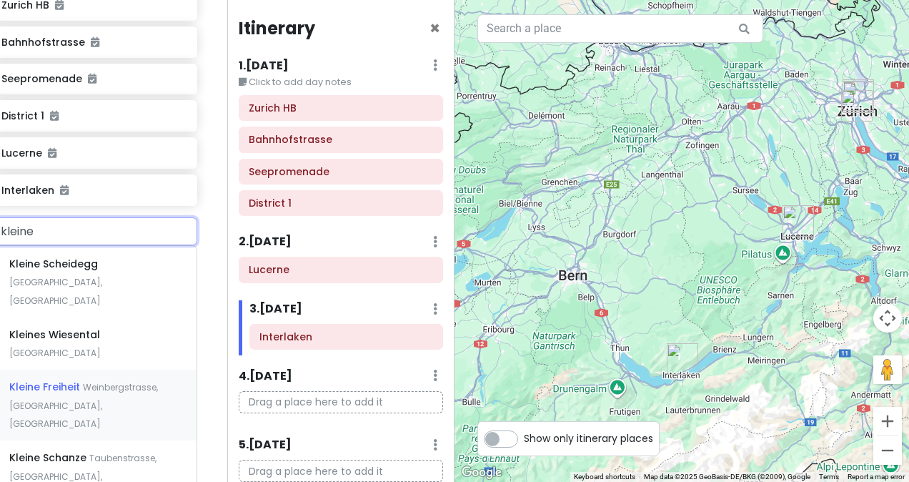
scroll to position [297, 20]
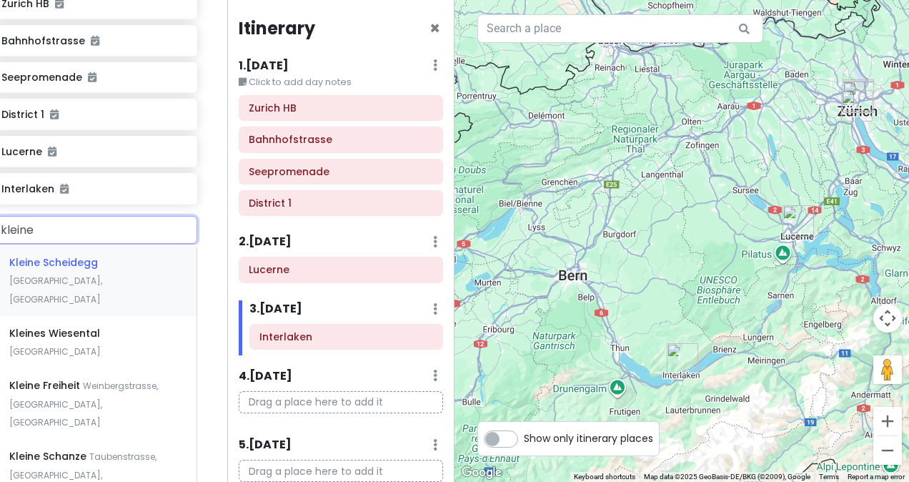
click at [101, 244] on div "Kleine Scheidegg Lauterbrunnen, [GEOGRAPHIC_DATA]" at bounding box center [94, 279] width 204 height 71
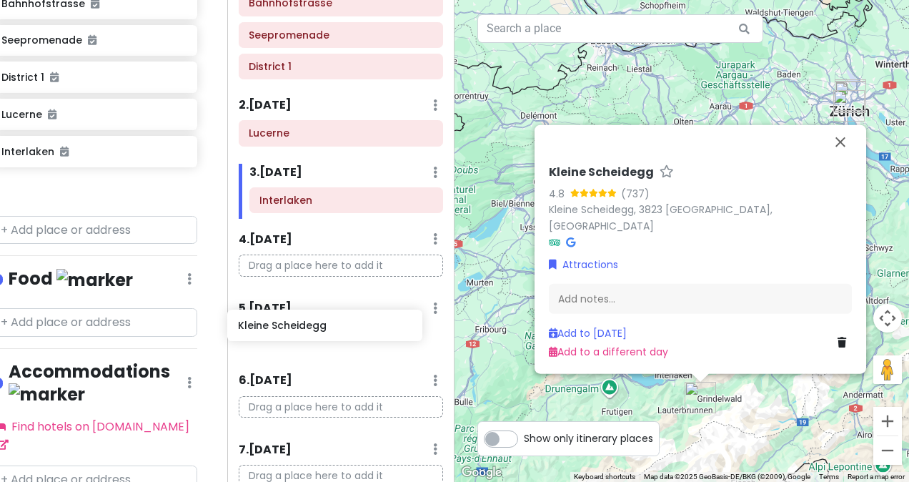
scroll to position [137, 0]
drag, startPoint x: 101, startPoint y: 172, endPoint x: 349, endPoint y: 273, distance: 266.9
click at [349, 273] on div "Zürich Trip Private Change Dates Make a Copy Delete Trip Go Pro ⚡️ Give Feedbac…" at bounding box center [454, 241] width 909 height 482
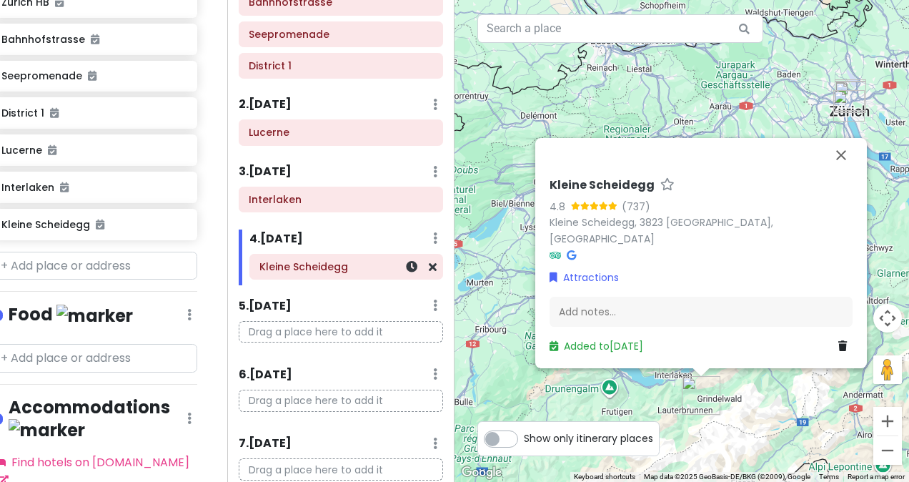
scroll to position [297, 20]
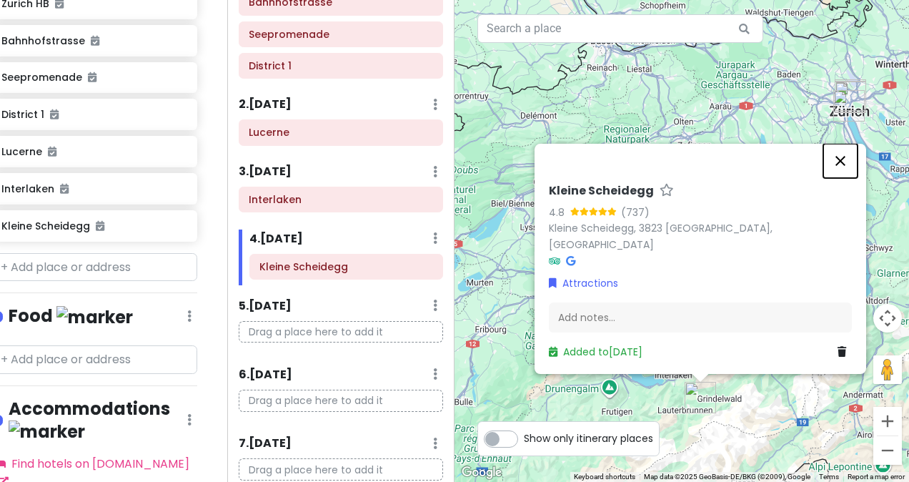
click at [839, 178] on button "Close" at bounding box center [840, 161] width 34 height 34
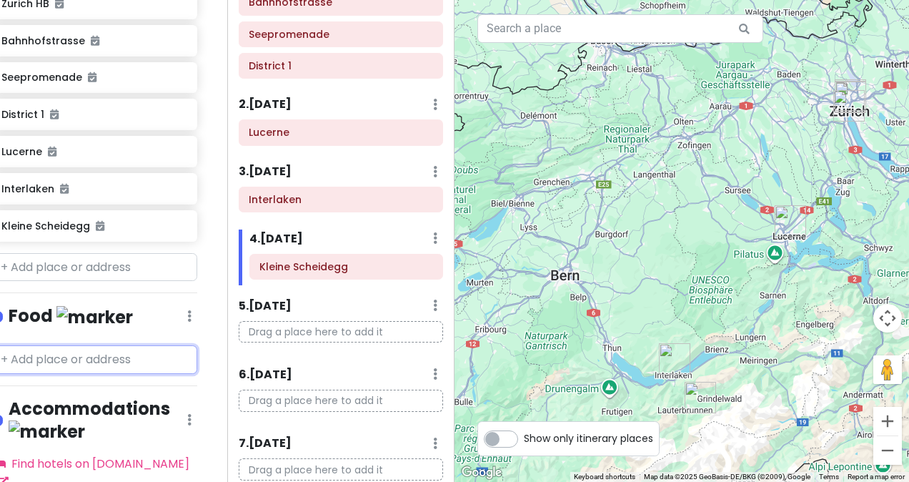
click at [109, 345] on input "text" at bounding box center [94, 359] width 206 height 29
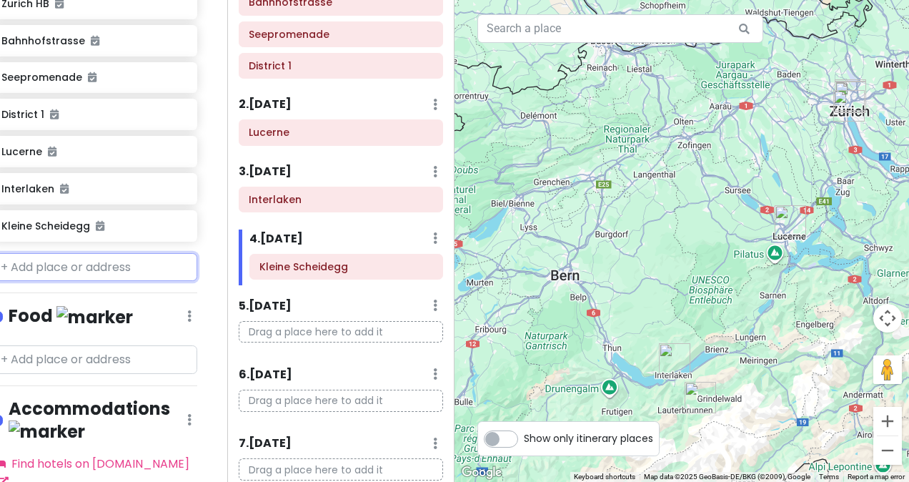
click at [104, 253] on input "text" at bounding box center [94, 267] width 206 height 29
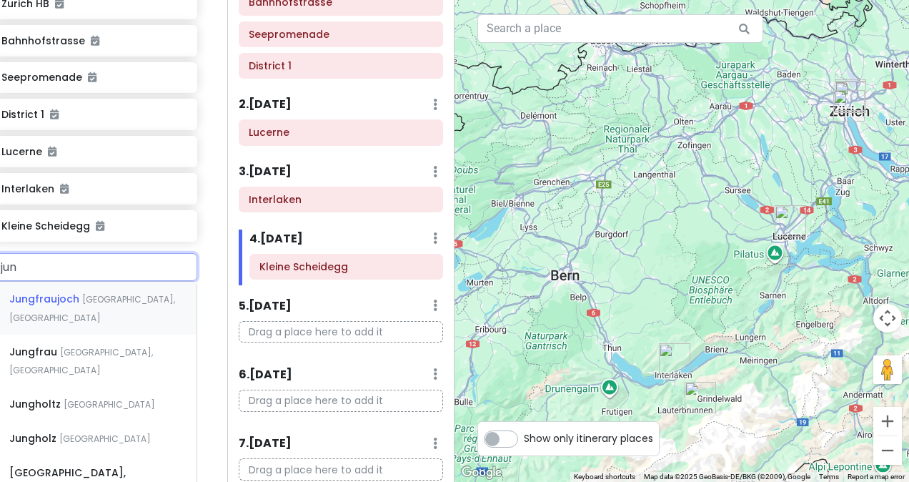
type input "jung"
click at [99, 293] on span "[GEOGRAPHIC_DATA], [GEOGRAPHIC_DATA]" at bounding box center [92, 308] width 166 height 31
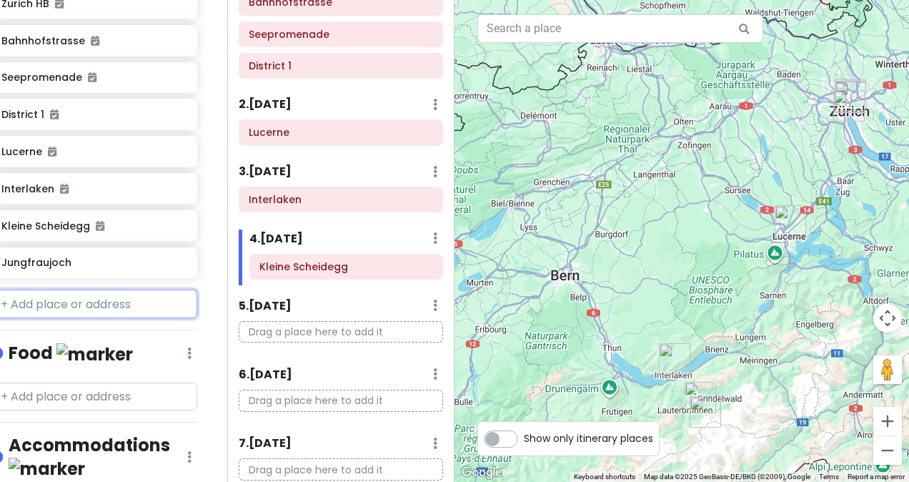
scroll to position [334, 20]
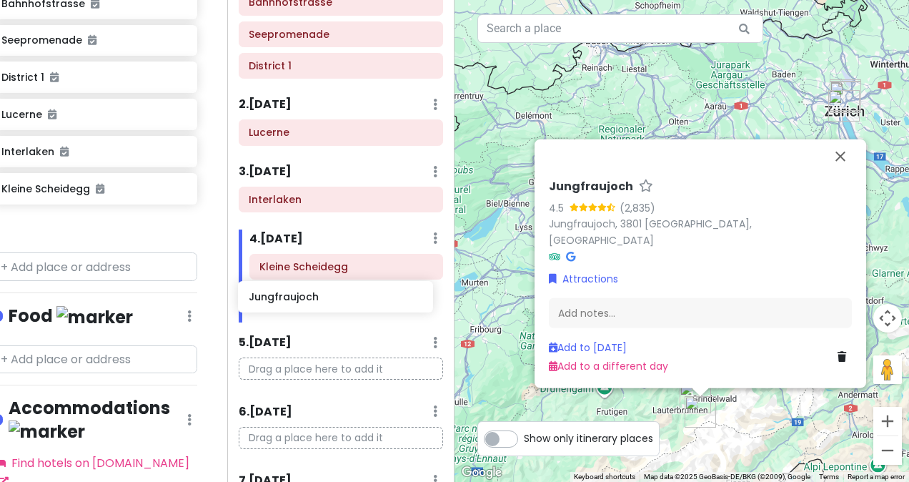
drag, startPoint x: 90, startPoint y: 200, endPoint x: 338, endPoint y: 296, distance: 265.7
click at [338, 296] on div "Zürich Trip Private Change Dates Make a Copy Delete Trip Go Pro ⚡️ Give Feedbac…" at bounding box center [454, 241] width 909 height 482
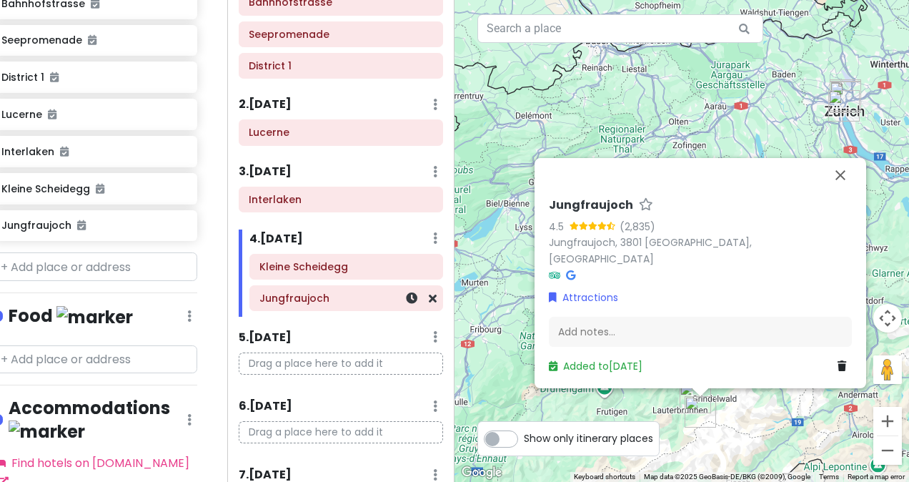
scroll to position [297, 20]
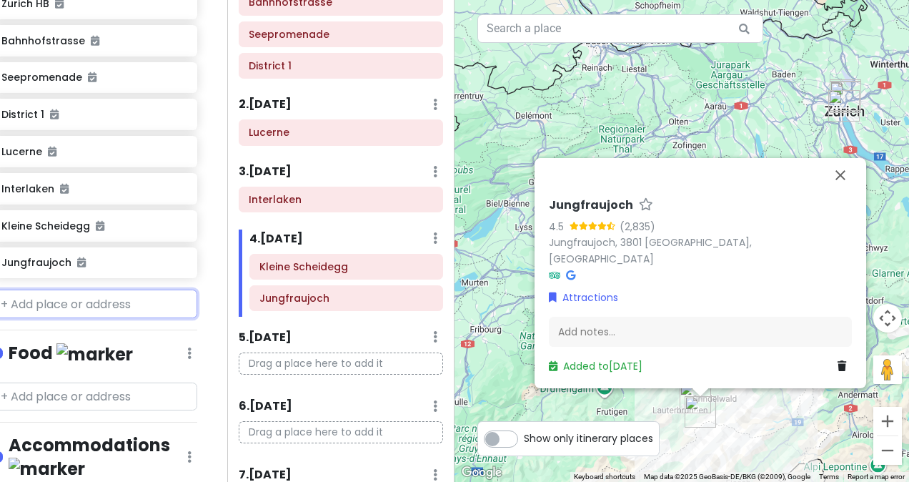
click at [107, 289] on input "text" at bounding box center [94, 303] width 206 height 29
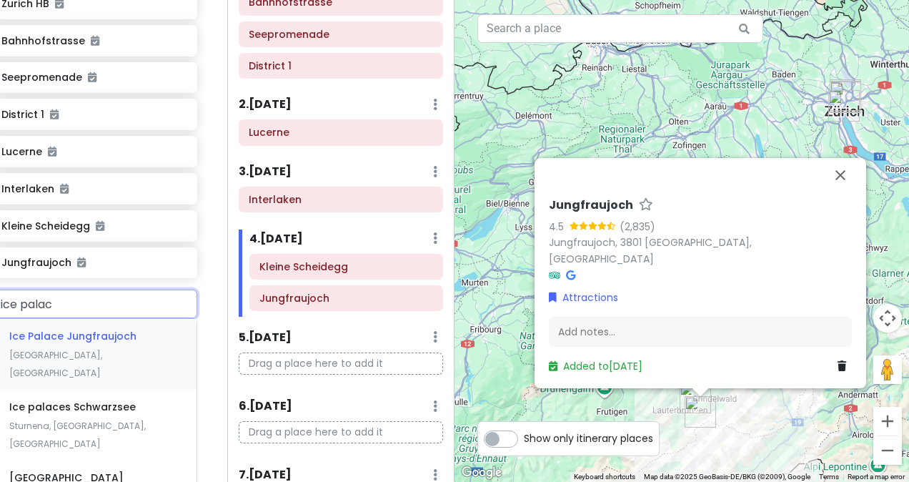
type input "ice palace"
click at [107, 329] on span "Ice Palace Jungfraujoch" at bounding box center [72, 336] width 127 height 14
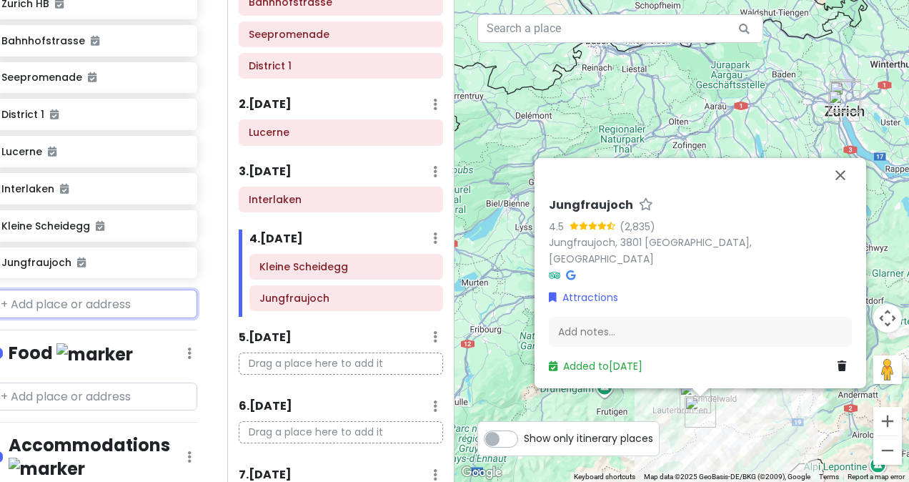
scroll to position [334, 20]
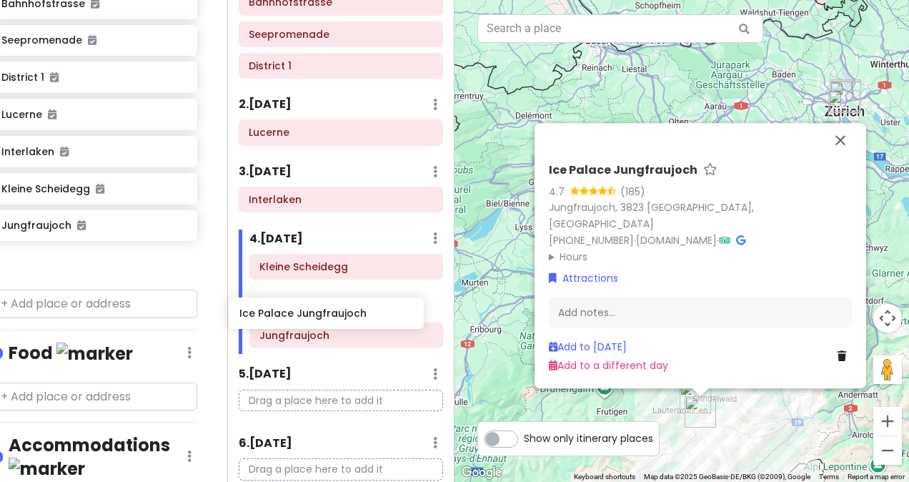
drag, startPoint x: 87, startPoint y: 245, endPoint x: 326, endPoint y: 320, distance: 250.1
click at [326, 320] on div "Zürich Trip Private Change Dates Make a Copy Delete Trip Go Pro ⚡️ Give Feedbac…" at bounding box center [454, 241] width 909 height 482
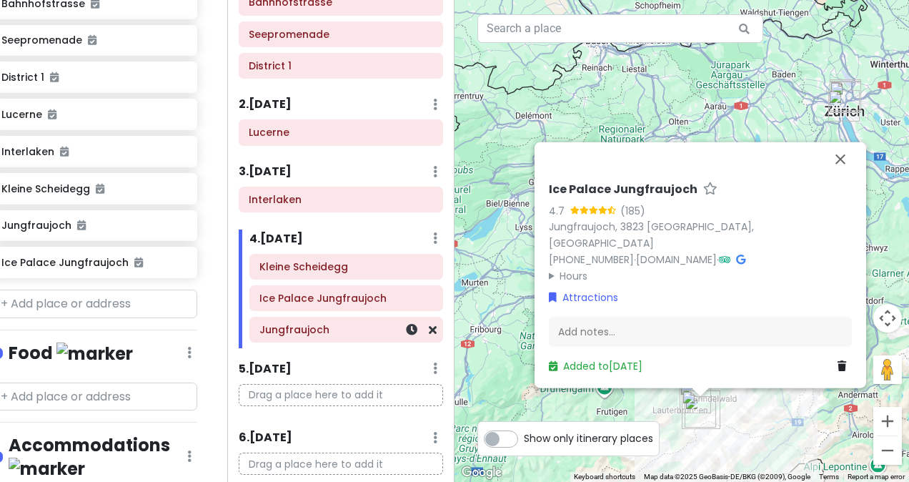
scroll to position [297, 20]
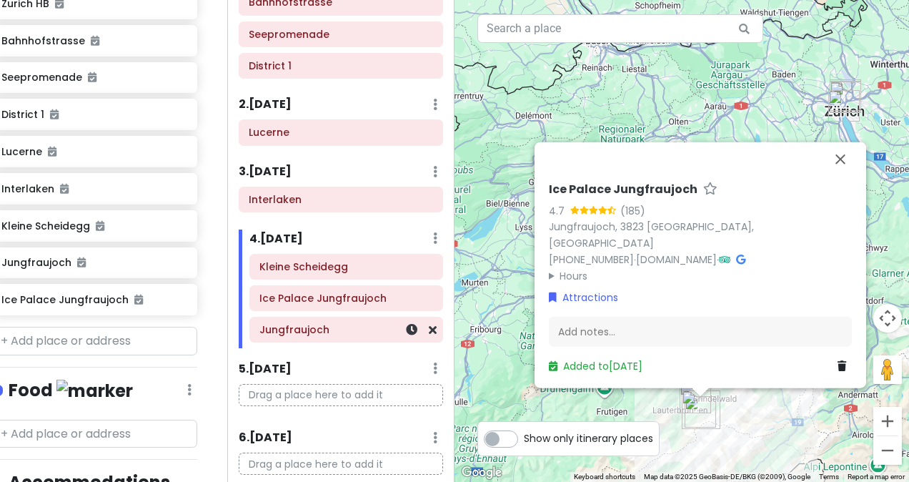
click at [426, 334] on div "Jungfraujoch" at bounding box center [346, 329] width 192 height 24
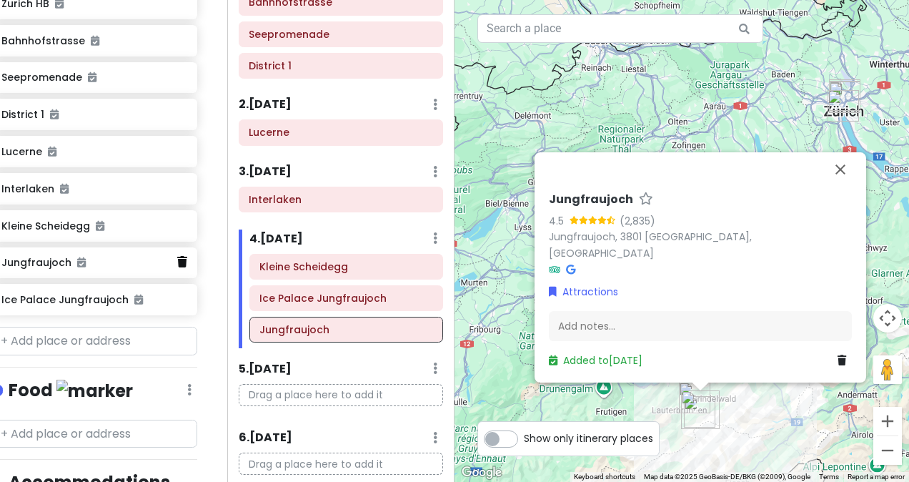
click at [177, 256] on icon at bounding box center [182, 261] width 10 height 11
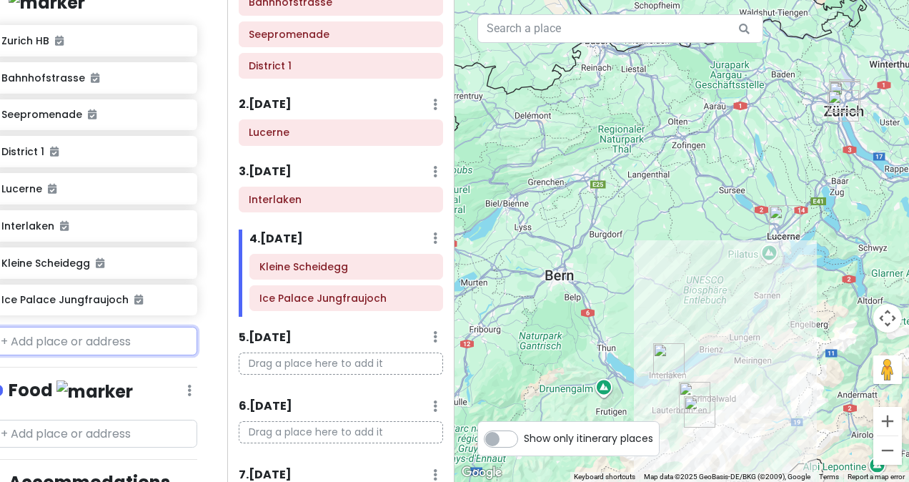
click at [86, 326] on input "text" at bounding box center [94, 340] width 206 height 29
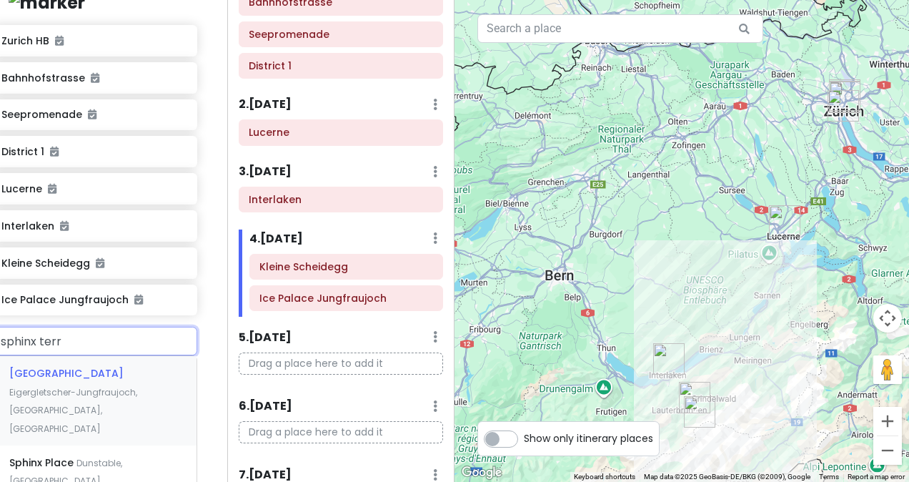
type input "sphinx terra"
click at [88, 386] on span "Eigergletscher-Jungfraujoch, [GEOGRAPHIC_DATA], [GEOGRAPHIC_DATA]" at bounding box center [73, 410] width 128 height 49
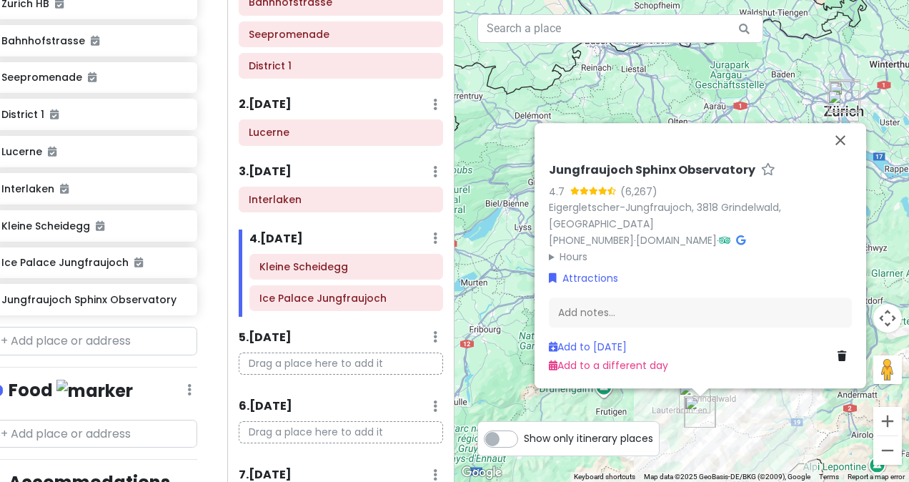
scroll to position [310, 20]
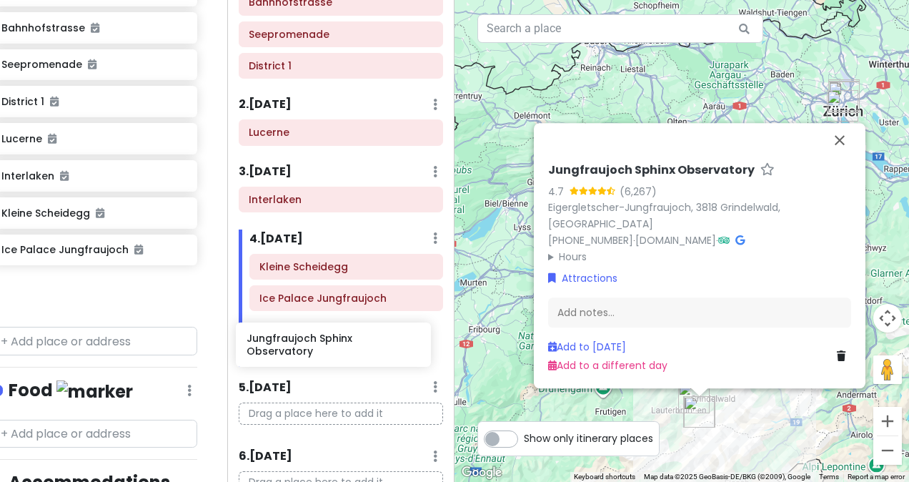
drag, startPoint x: 93, startPoint y: 276, endPoint x: 339, endPoint y: 349, distance: 256.3
click at [339, 349] on div "Zürich Trip Private Change Dates Make a Copy Delete Trip Go Pro ⚡️ Give Feedbac…" at bounding box center [454, 241] width 909 height 482
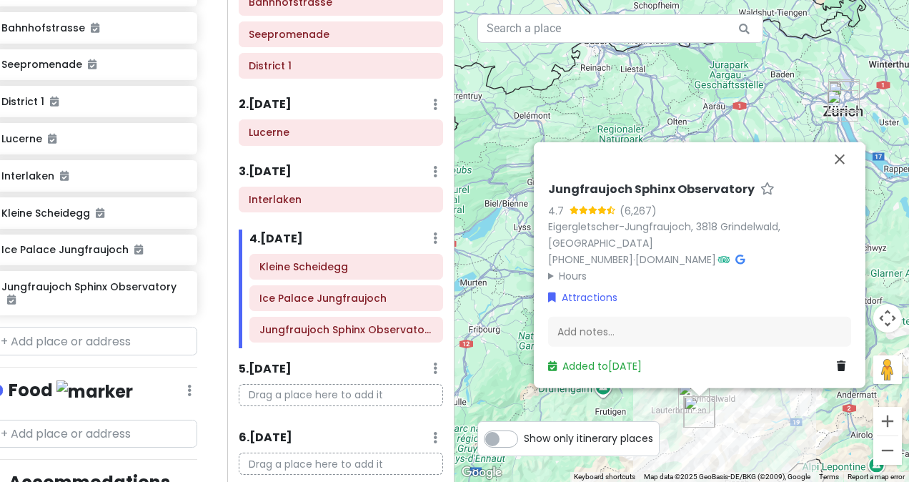
scroll to position [273, 20]
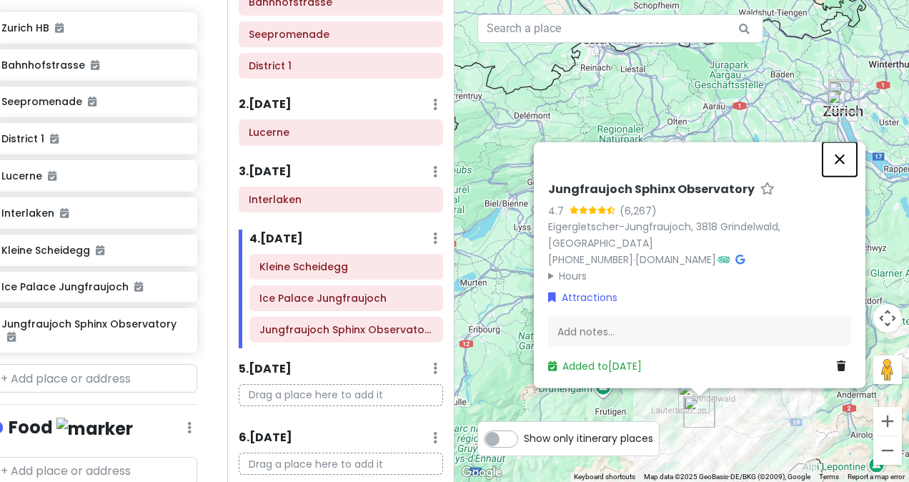
click at [834, 176] on button "Close" at bounding box center [839, 159] width 34 height 34
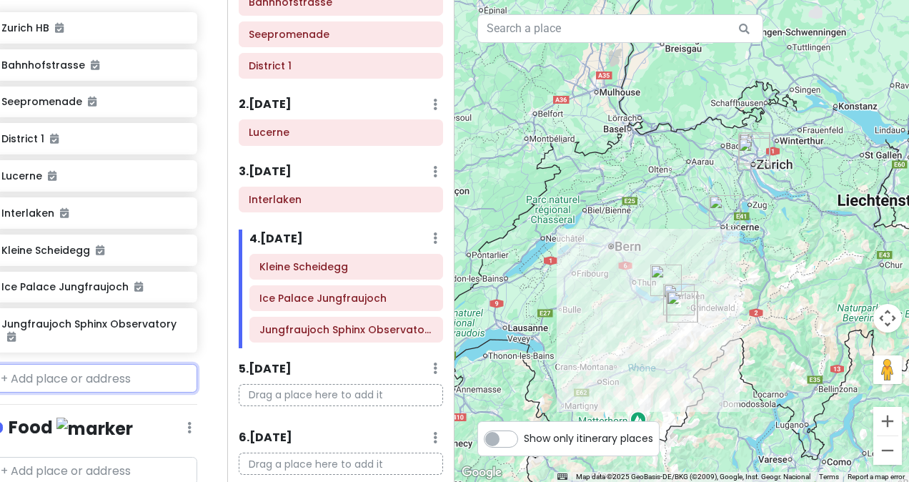
click at [133, 364] on input "text" at bounding box center [94, 378] width 206 height 29
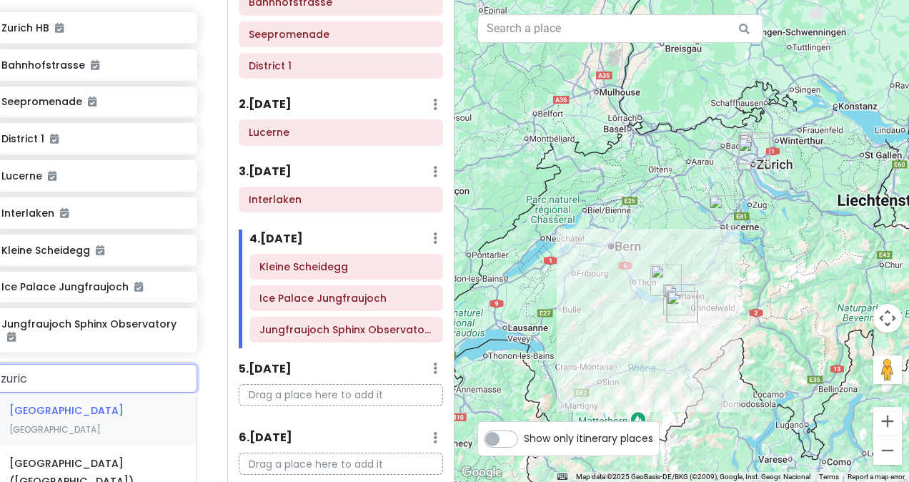
type input "[GEOGRAPHIC_DATA]"
click at [118, 393] on div "[GEOGRAPHIC_DATA] [GEOGRAPHIC_DATA]" at bounding box center [94, 419] width 204 height 53
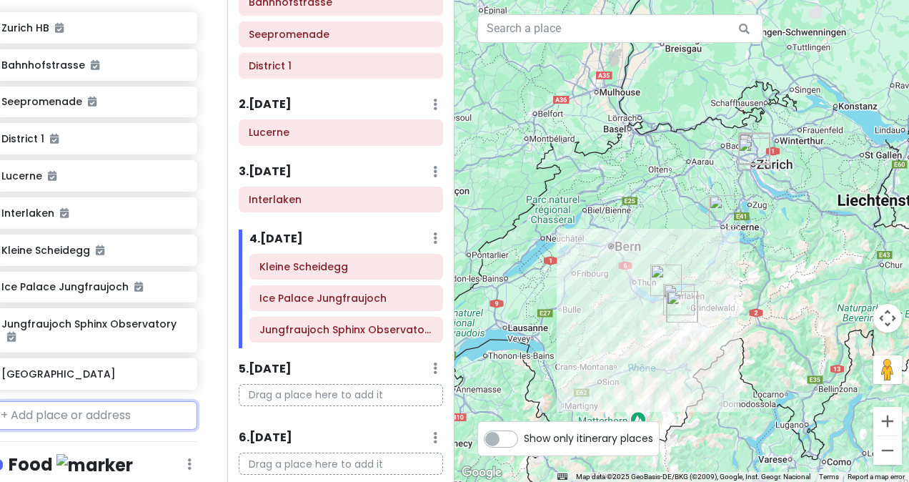
scroll to position [310, 20]
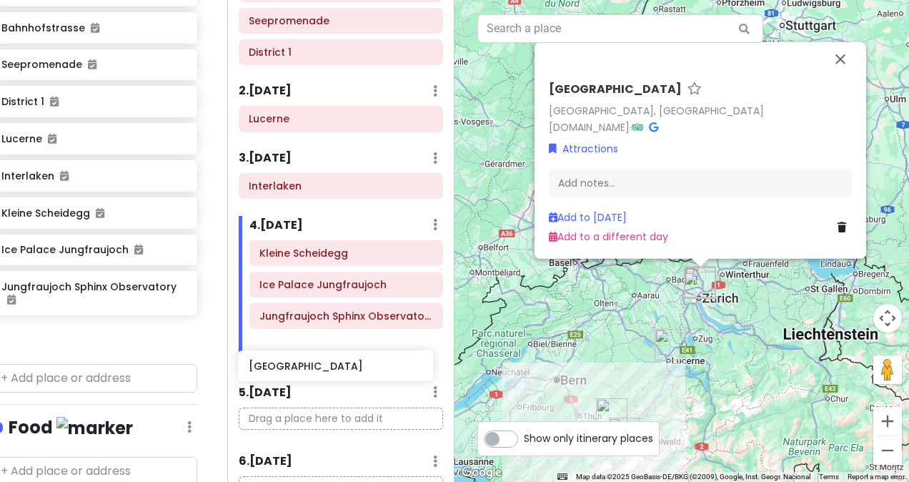
drag, startPoint x: 87, startPoint y: 311, endPoint x: 335, endPoint y: 366, distance: 253.8
click at [335, 366] on div "Zürich Trip Private Change Dates Make a Copy Delete Trip Go Pro ⚡️ Give Feedbac…" at bounding box center [454, 241] width 909 height 482
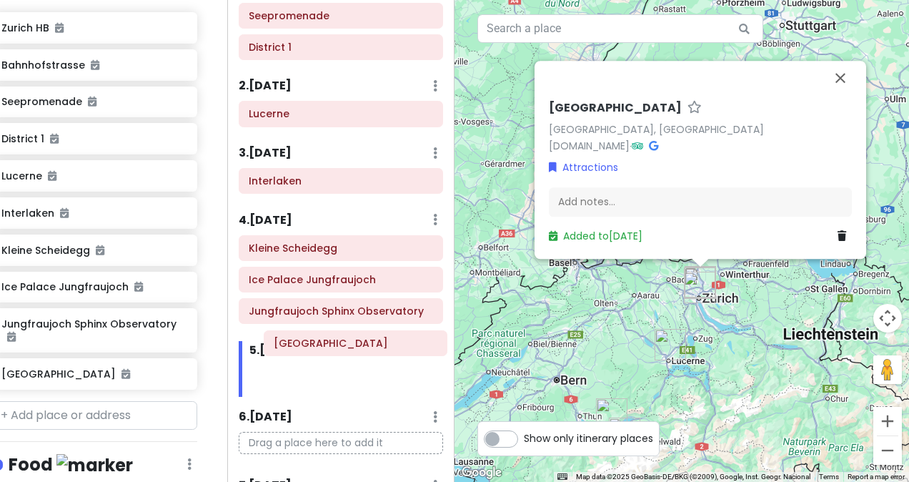
scroll to position [156, 0]
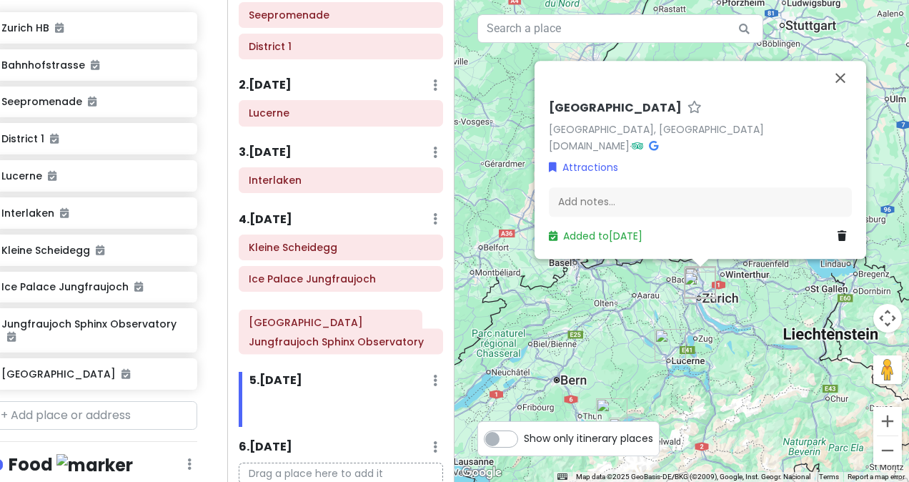
drag, startPoint x: 297, startPoint y: 371, endPoint x: 286, endPoint y: 320, distance: 52.5
click at [286, 320] on div "Itinerary × 1 . [DATE] Edit Day Notes Delete Day Click to add day notes [GEOGRA…" at bounding box center [340, 241] width 227 height 482
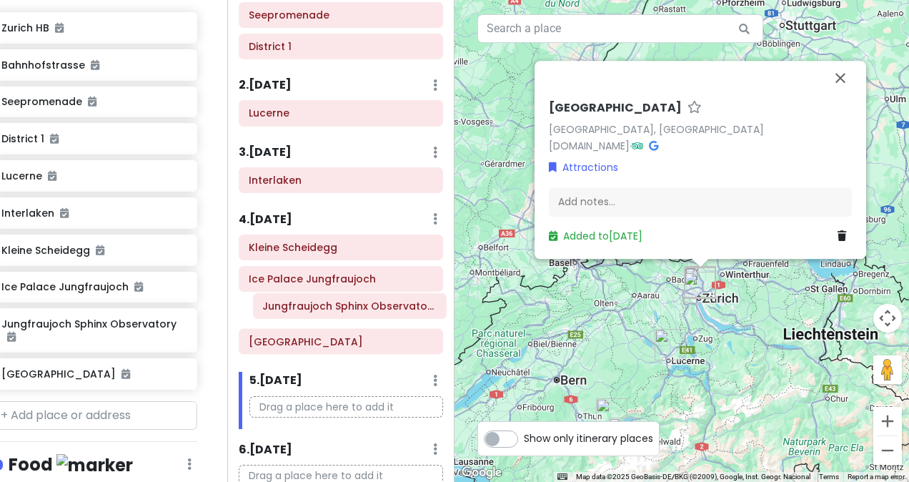
drag, startPoint x: 279, startPoint y: 336, endPoint x: 293, endPoint y: 303, distance: 35.8
click at [293, 303] on div "[GEOGRAPHIC_DATA] Jungfraujoch [GEOGRAPHIC_DATA]" at bounding box center [341, 297] width 226 height 126
click at [292, 220] on h6 "4 . [DATE]" at bounding box center [266, 219] width 54 height 15
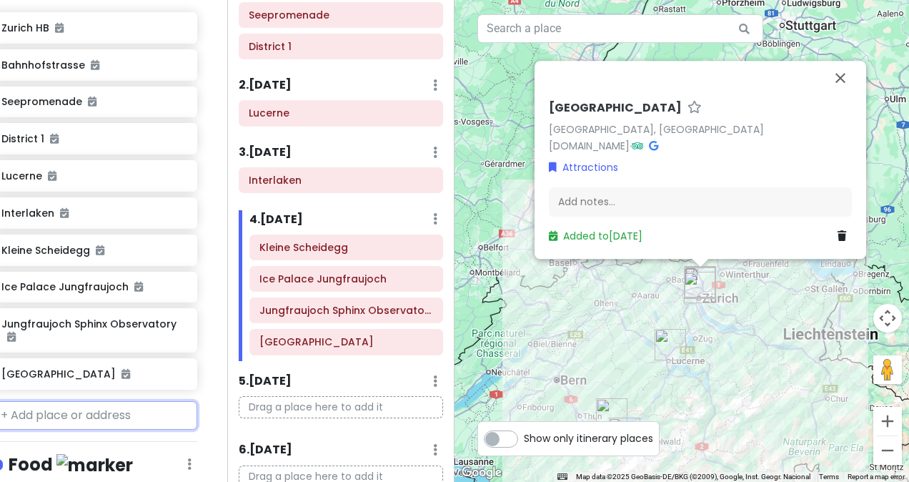
click at [135, 401] on input "text" at bounding box center [94, 415] width 206 height 29
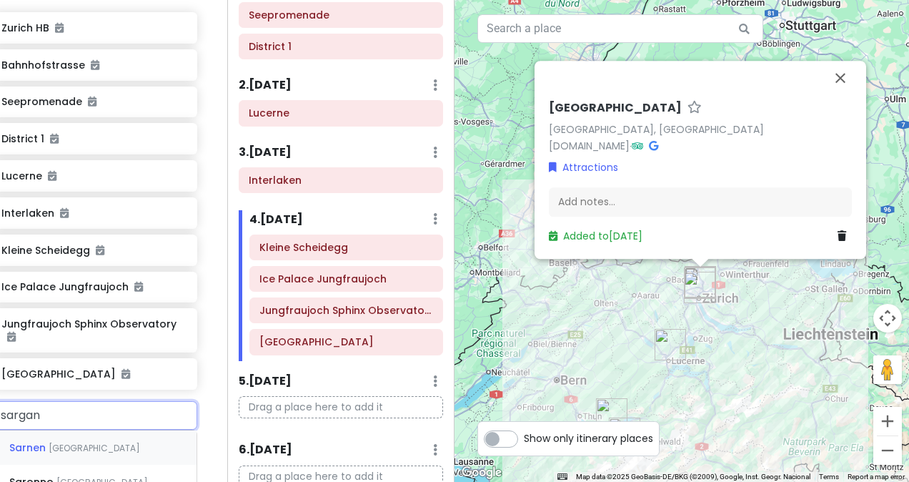
type input "sargans"
click at [96, 430] on div "Sargans [GEOGRAPHIC_DATA]" at bounding box center [94, 447] width 204 height 34
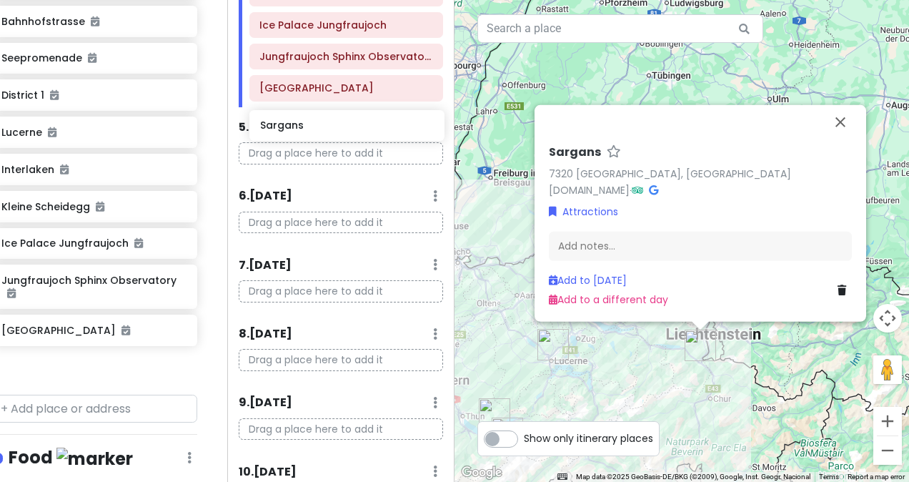
scroll to position [409, 0]
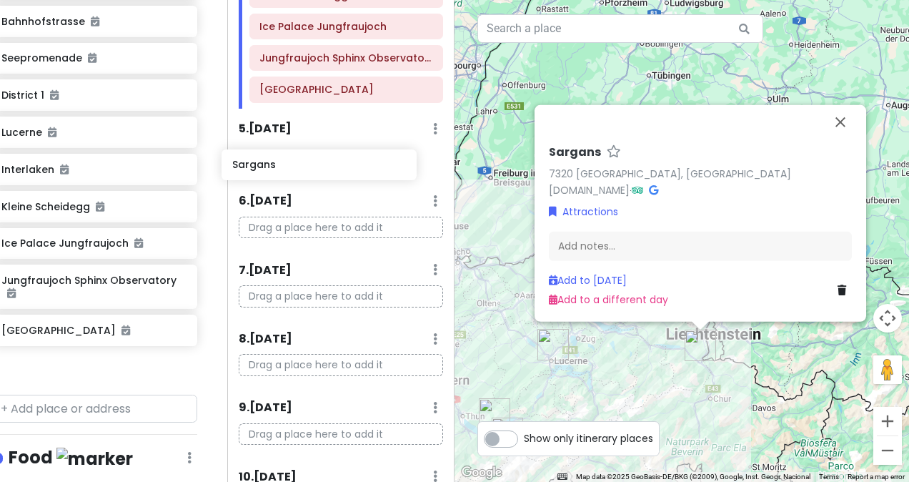
drag, startPoint x: 87, startPoint y: 354, endPoint x: 318, endPoint y: 169, distance: 295.3
click at [318, 169] on div "Zürich Trip Private Change Dates Make a Copy Delete Trip Go Pro ⚡️ Give Feedbac…" at bounding box center [454, 241] width 909 height 482
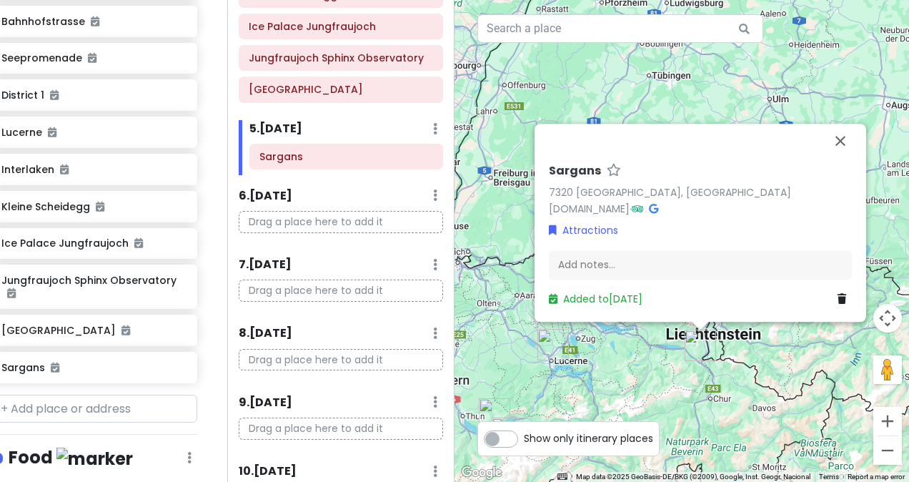
scroll to position [280, 21]
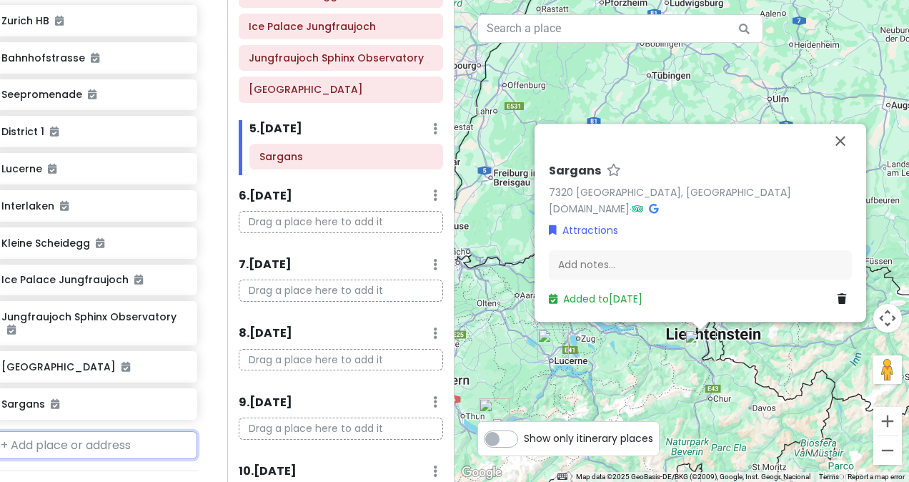
click at [67, 431] on input "text" at bounding box center [94, 445] width 206 height 29
type input "vaduz"
click at [67, 472] on span "[GEOGRAPHIC_DATA]" at bounding box center [90, 478] width 91 height 12
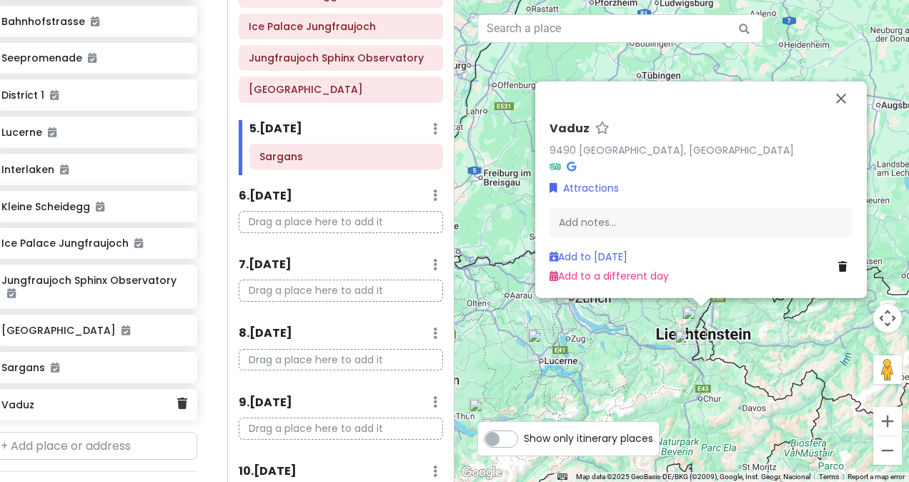
scroll to position [320, 21]
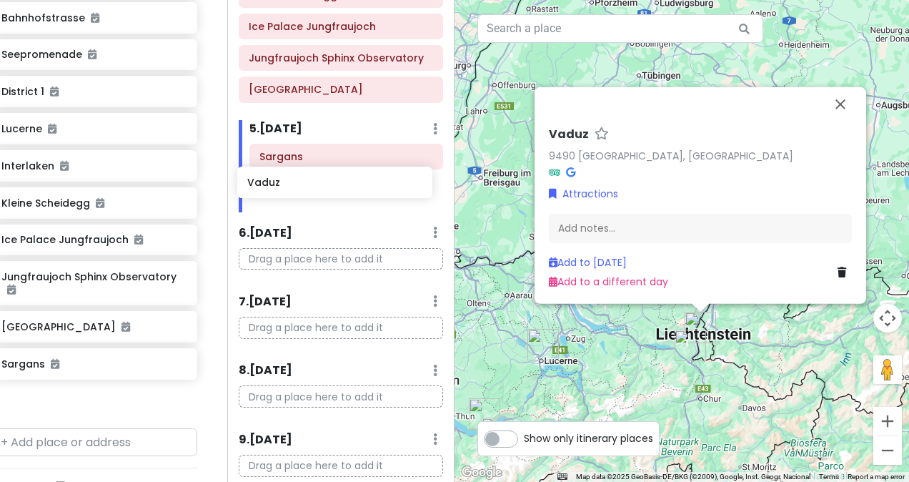
drag, startPoint x: 76, startPoint y: 377, endPoint x: 324, endPoint y: 179, distance: 316.6
click at [324, 179] on div "Zürich Trip Private Change Dates Make a Copy Delete Trip Go Pro ⚡️ Give Feedbac…" at bounding box center [454, 241] width 909 height 482
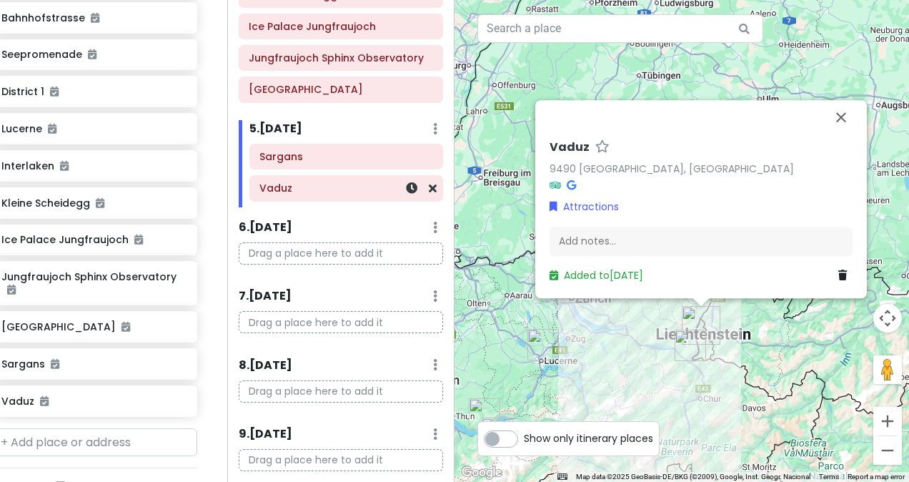
scroll to position [283, 21]
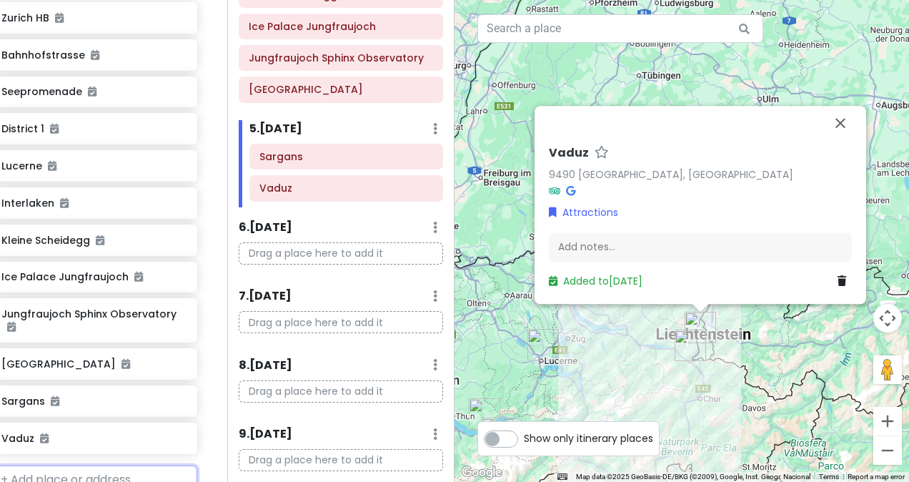
click at [97, 465] on input "text" at bounding box center [94, 479] width 206 height 29
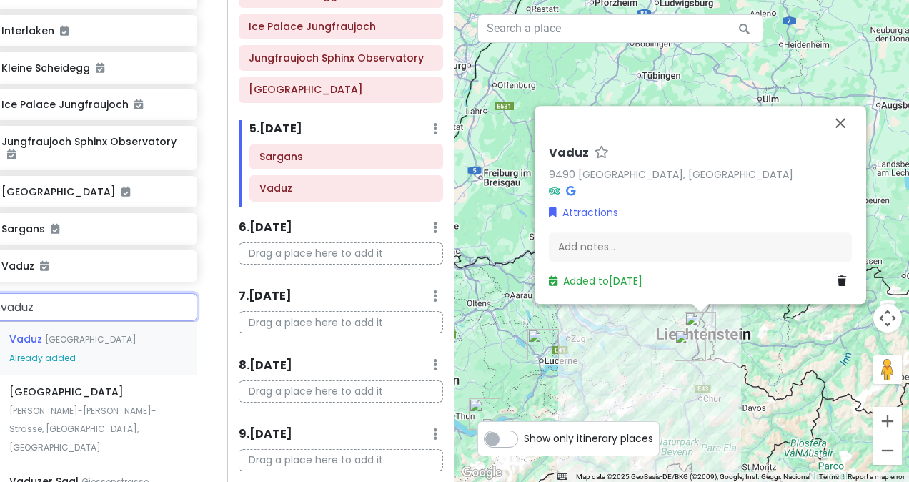
scroll to position [459, 21]
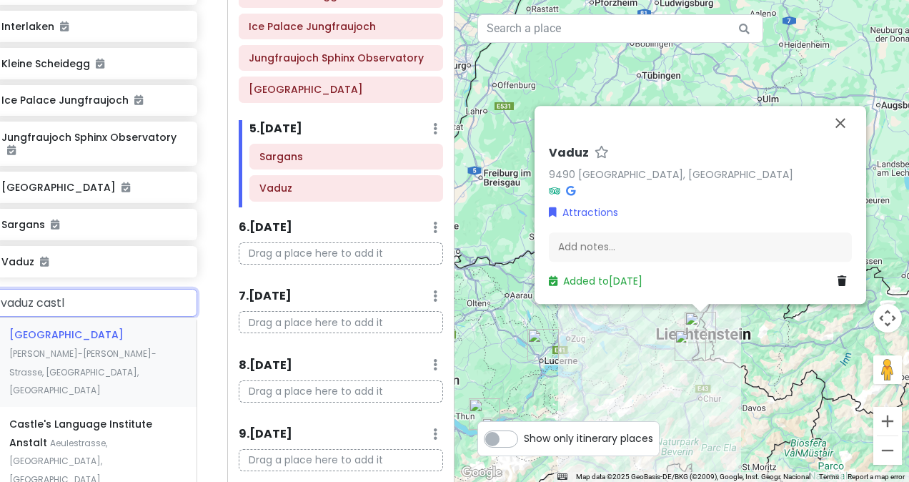
type input "[GEOGRAPHIC_DATA]"
click at [96, 347] on span "[PERSON_NAME]-[PERSON_NAME]-Strasse, [GEOGRAPHIC_DATA], [GEOGRAPHIC_DATA]" at bounding box center [82, 371] width 147 height 49
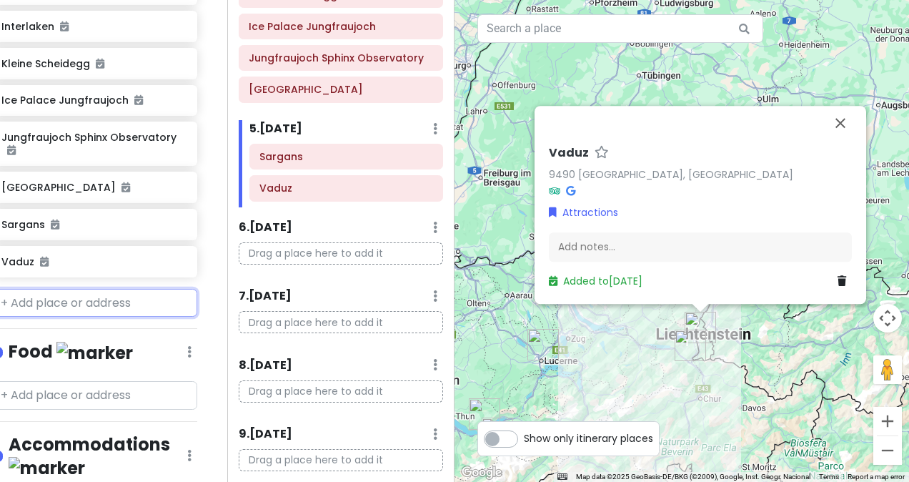
scroll to position [497, 21]
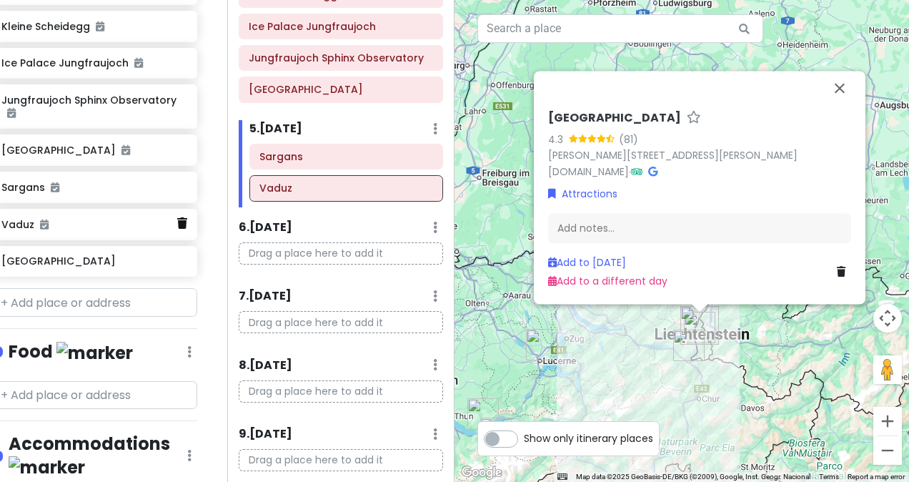
click at [177, 217] on icon at bounding box center [182, 222] width 10 height 11
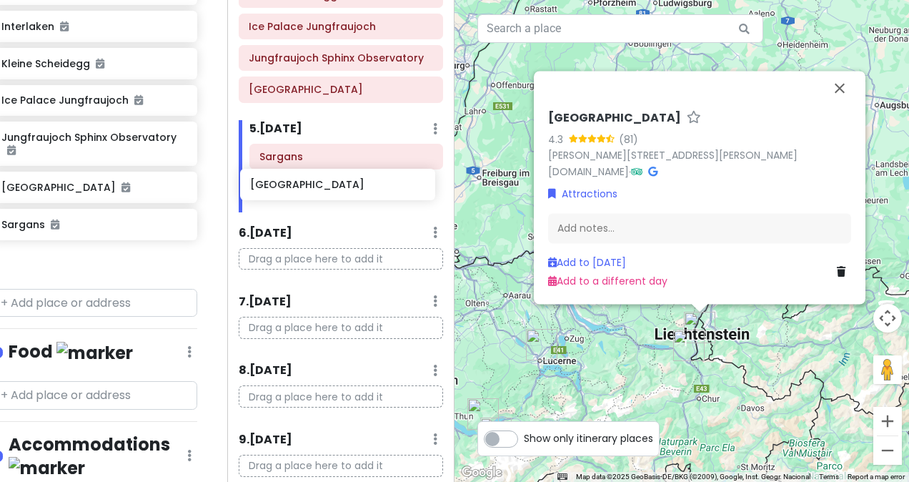
drag, startPoint x: 85, startPoint y: 232, endPoint x: 335, endPoint y: 180, distance: 255.4
click at [335, 180] on div "Zürich Trip Private Change Dates Make a Copy Delete Trip Go Pro ⚡️ Give Feedbac…" at bounding box center [454, 241] width 909 height 482
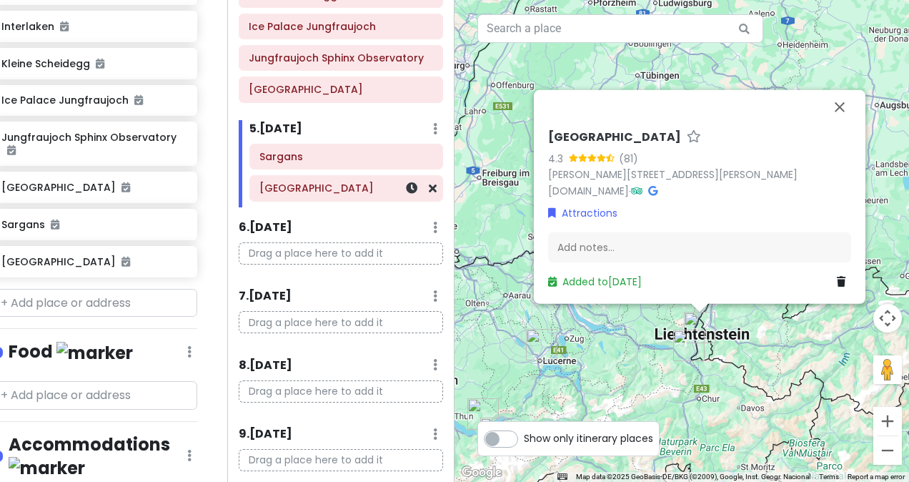
scroll to position [422, 21]
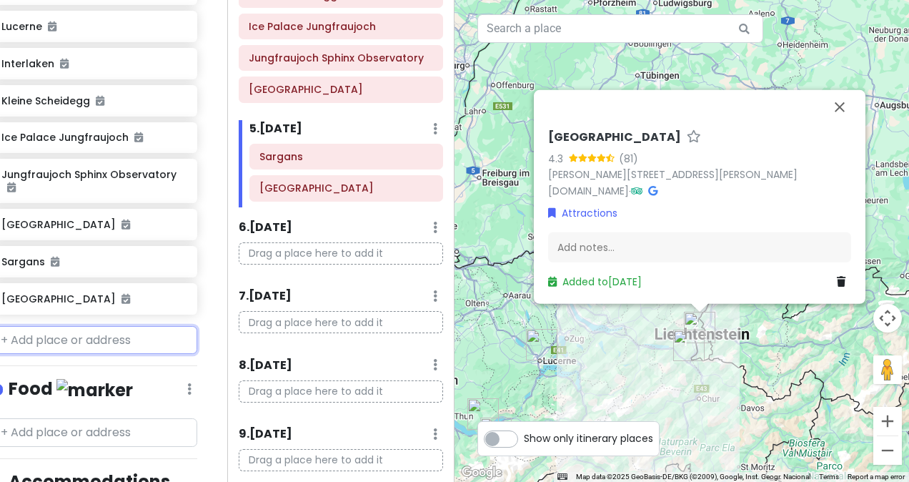
click at [50, 326] on input "text" at bounding box center [94, 340] width 206 height 29
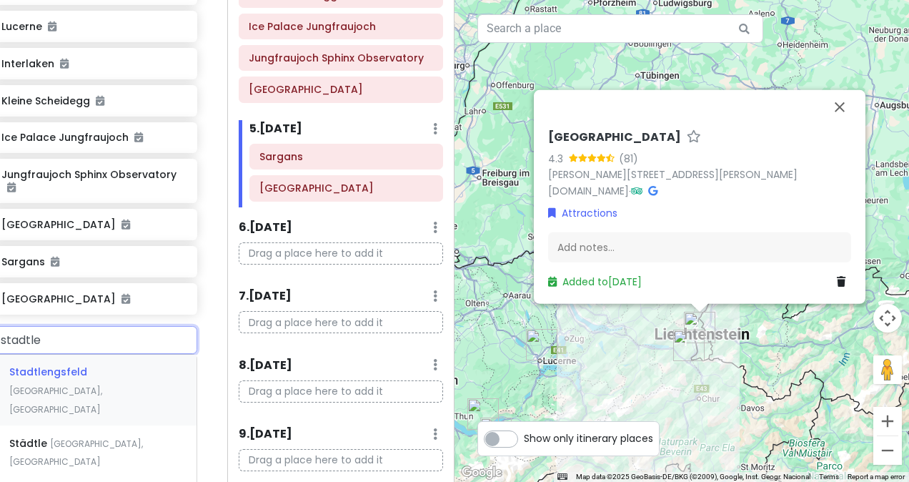
click at [50, 326] on input "stadtle" at bounding box center [94, 340] width 206 height 29
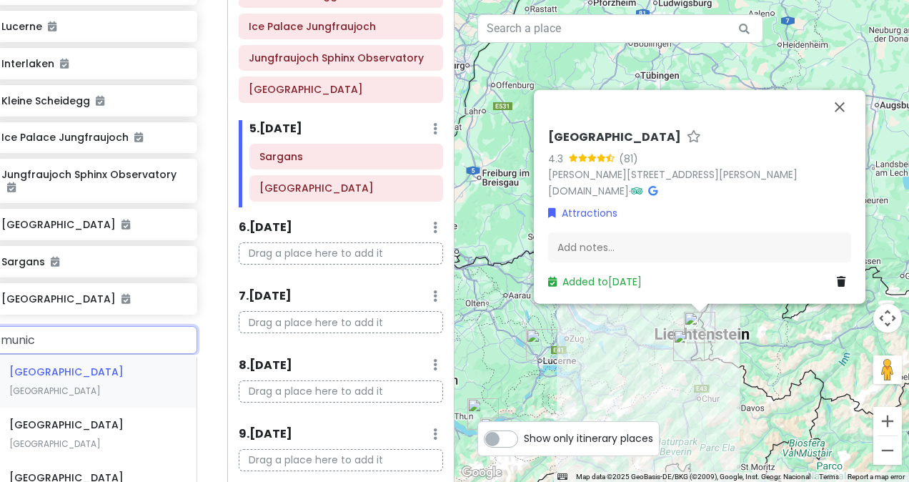
type input "[GEOGRAPHIC_DATA]"
click at [69, 384] on span "[GEOGRAPHIC_DATA]" at bounding box center [54, 390] width 91 height 12
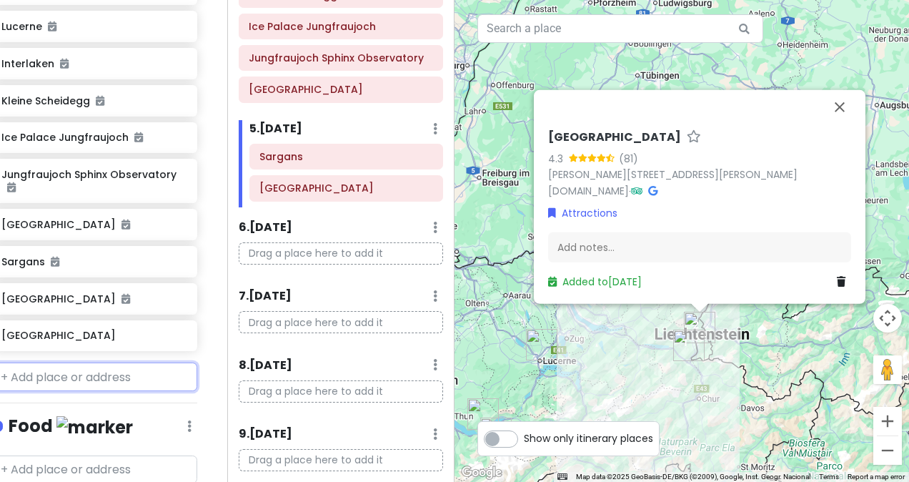
scroll to position [459, 21]
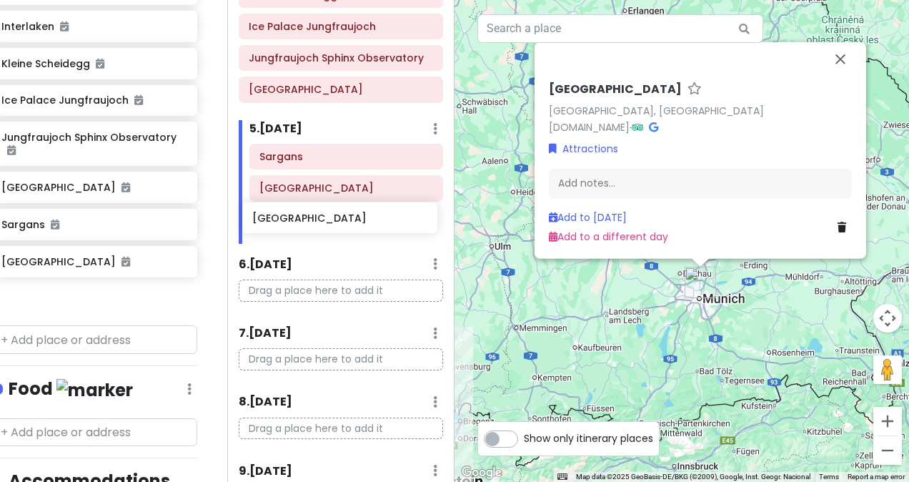
drag, startPoint x: 72, startPoint y: 280, endPoint x: 324, endPoint y: 225, distance: 258.1
click at [324, 225] on div "Zürich Trip Private Change Dates Make a Copy Delete Trip Go Pro ⚡️ Give Feedbac…" at bounding box center [454, 241] width 909 height 482
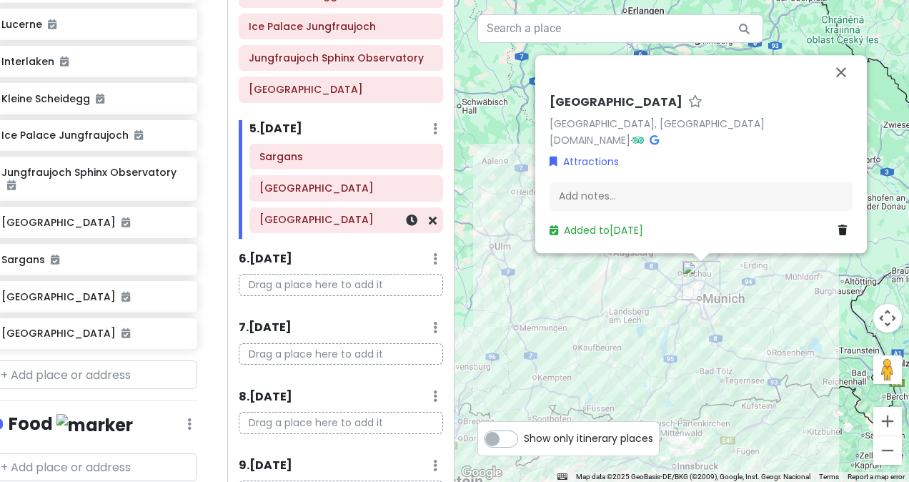
scroll to position [422, 21]
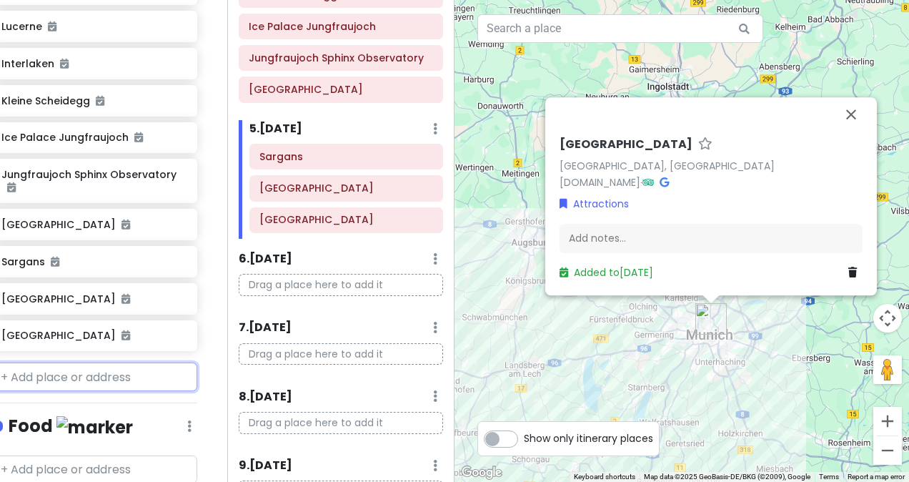
click at [113, 362] on input "text" at bounding box center [94, 376] width 206 height 29
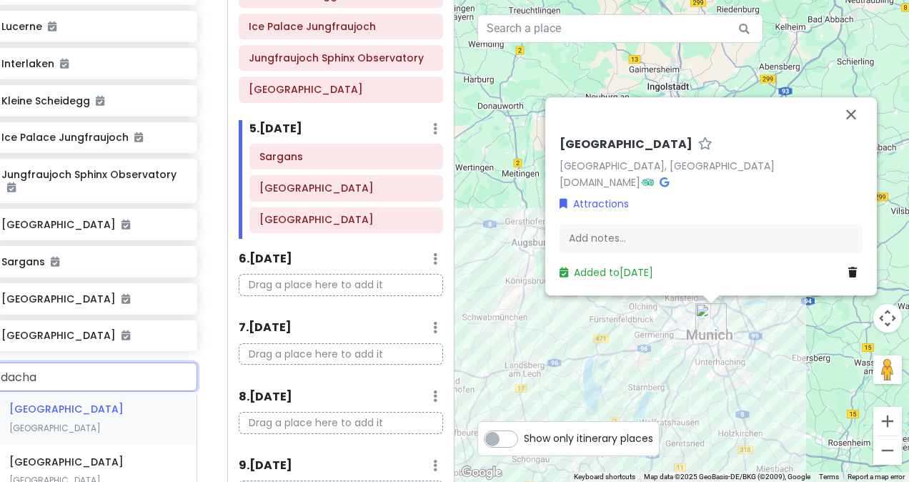
type input "[GEOGRAPHIC_DATA]"
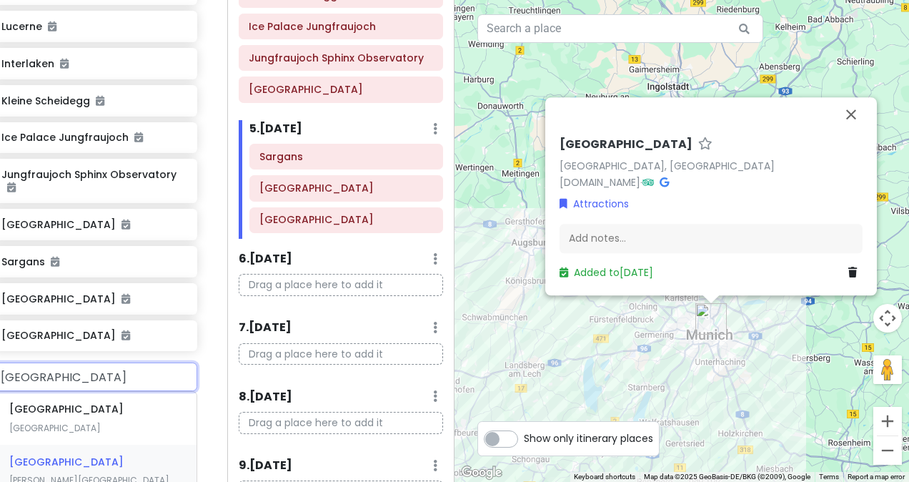
click at [124, 454] on span "[GEOGRAPHIC_DATA]" at bounding box center [66, 461] width 114 height 14
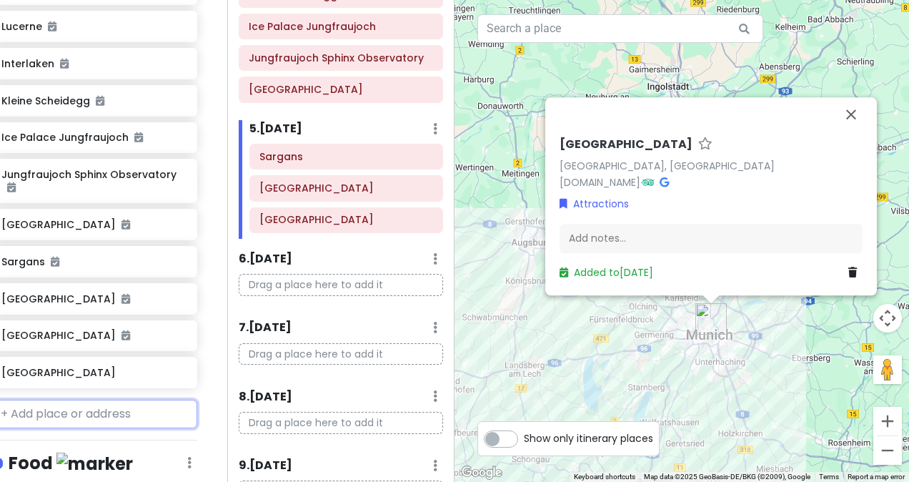
scroll to position [472, 21]
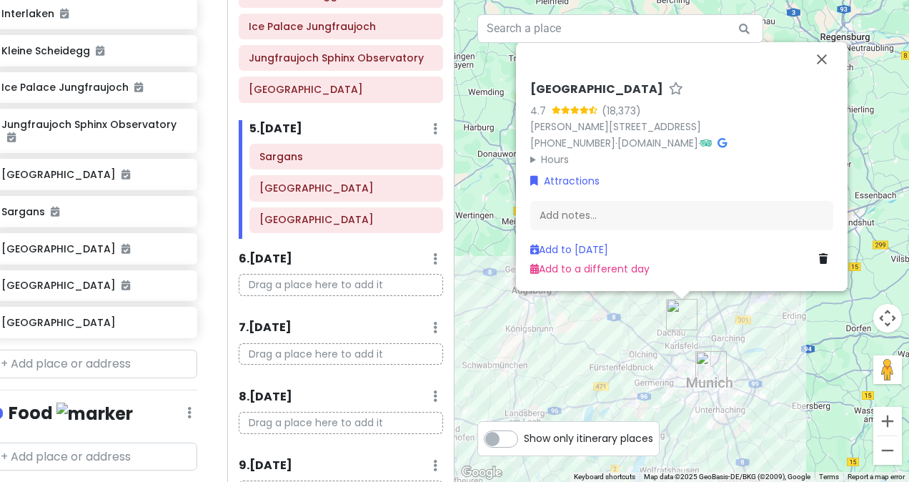
click at [291, 280] on p "Drag a place here to add it" at bounding box center [341, 285] width 204 height 22
click at [313, 277] on p "Drag a place here to add it" at bounding box center [341, 285] width 204 height 22
click at [250, 277] on p "Drag a place here to add it" at bounding box center [341, 285] width 204 height 22
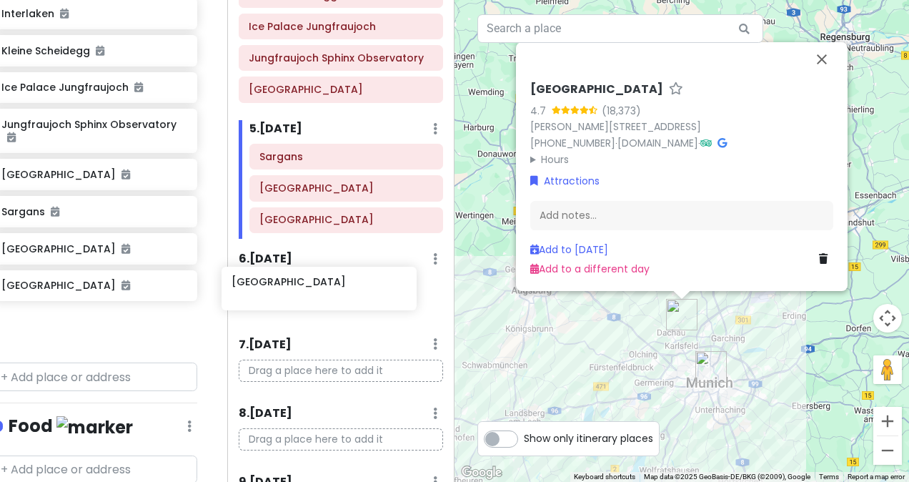
drag, startPoint x: 124, startPoint y: 309, endPoint x: 356, endPoint y: 293, distance: 232.7
click at [356, 293] on div "Zürich Trip Private Change Dates Make a Copy Delete Trip Go Pro ⚡️ Give Feedbac…" at bounding box center [454, 241] width 909 height 482
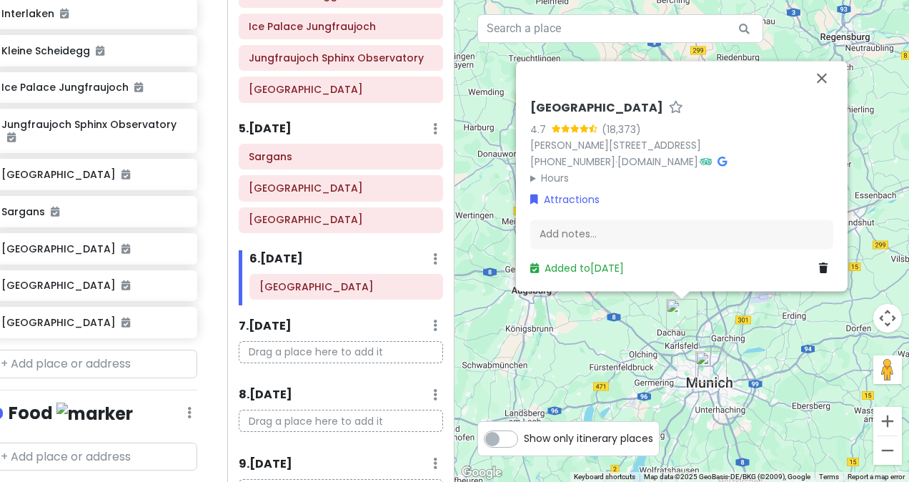
scroll to position [422, 21]
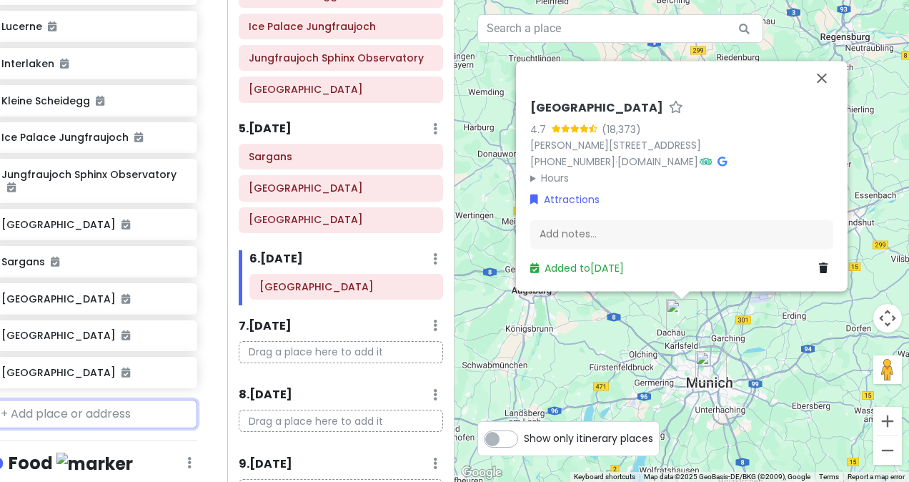
click at [81, 399] on input "text" at bounding box center [94, 413] width 206 height 29
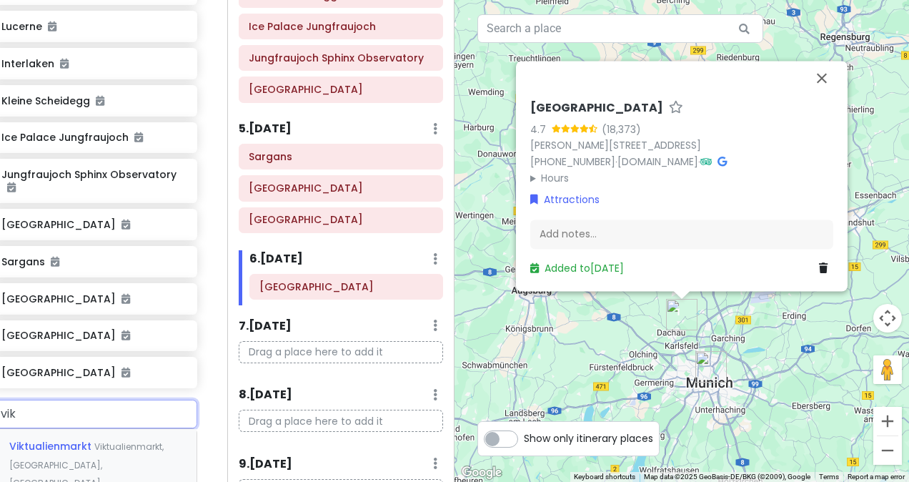
type input "vikt"
click at [96, 440] on span "Viktualienmarkt, [GEOGRAPHIC_DATA], [GEOGRAPHIC_DATA]" at bounding box center [86, 464] width 154 height 49
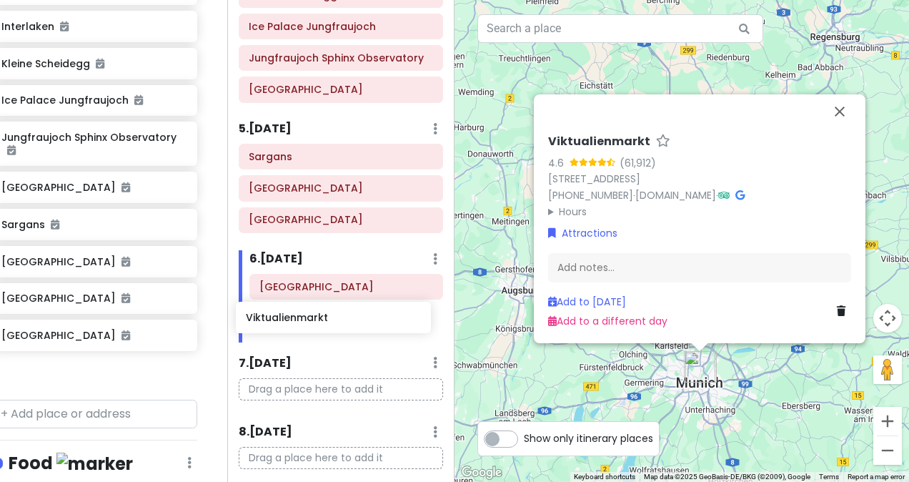
drag, startPoint x: 92, startPoint y: 356, endPoint x: 339, endPoint y: 313, distance: 250.2
click at [339, 313] on div "Zürich Trip Private Change Dates Make a Copy Delete Trip Go Pro ⚡️ Give Feedbac…" at bounding box center [454, 241] width 909 height 482
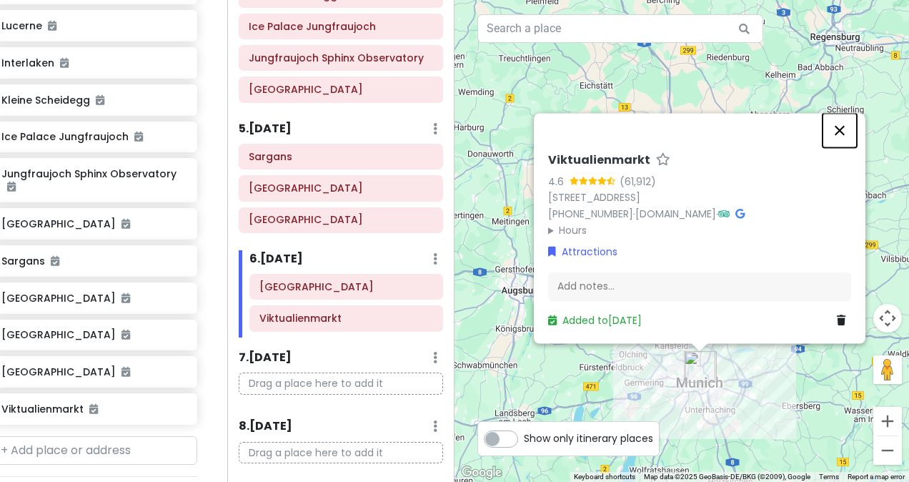
click at [847, 114] on button "Close" at bounding box center [839, 130] width 34 height 34
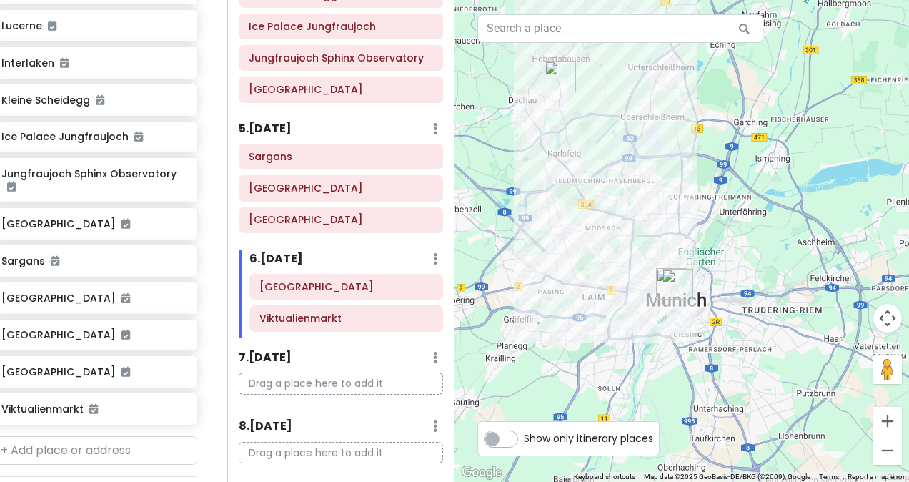
drag, startPoint x: 712, startPoint y: 364, endPoint x: 726, endPoint y: 210, distance: 155.0
click at [726, 210] on div at bounding box center [681, 241] width 454 height 482
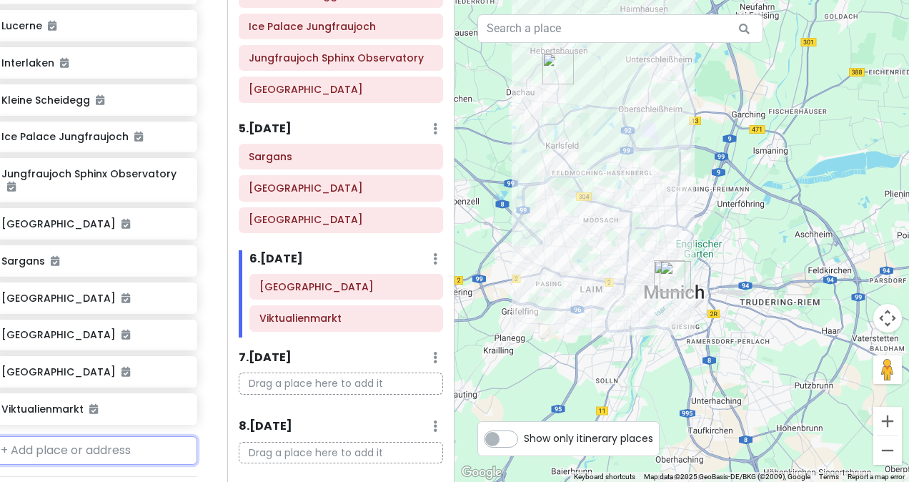
click at [72, 436] on input "text" at bounding box center [94, 450] width 206 height 29
type input "english garden"
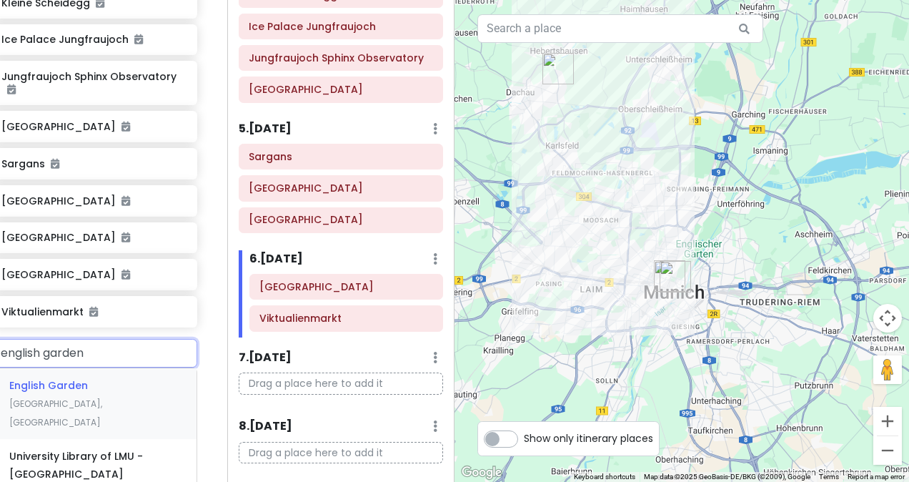
scroll to position [524, 21]
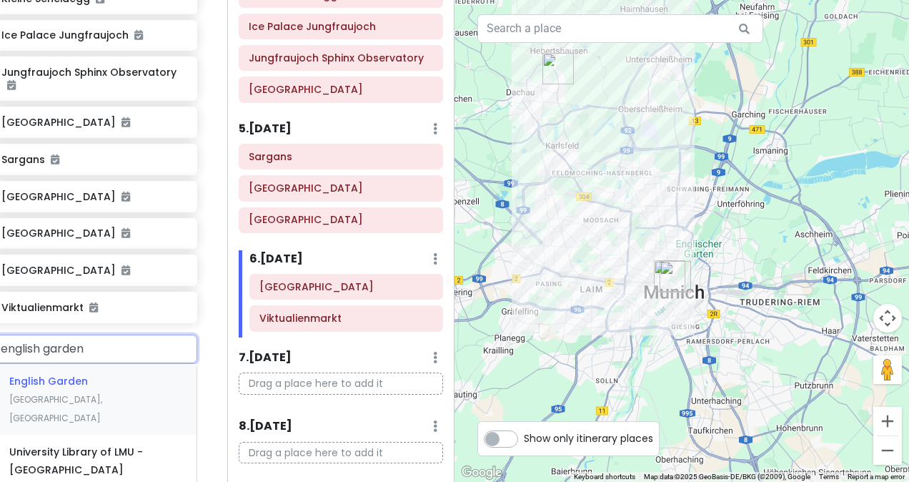
click at [89, 393] on span "[GEOGRAPHIC_DATA], [GEOGRAPHIC_DATA]" at bounding box center [55, 408] width 93 height 31
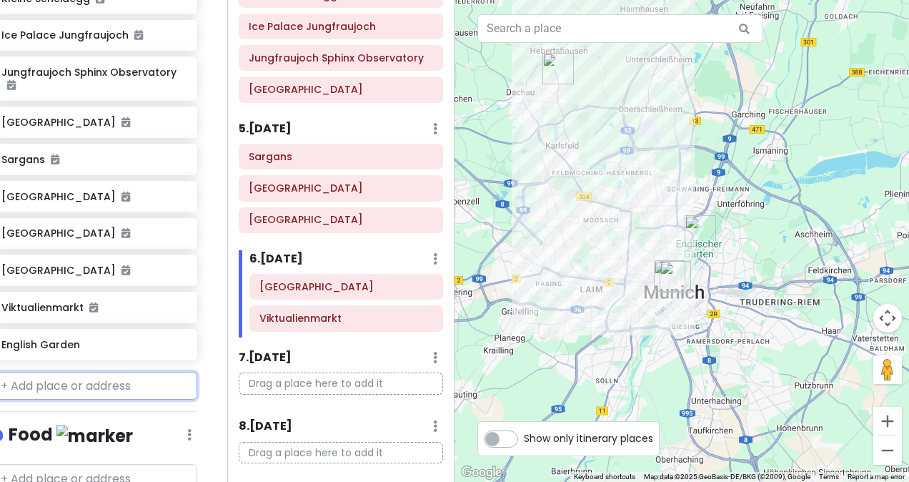
scroll to position [561, 21]
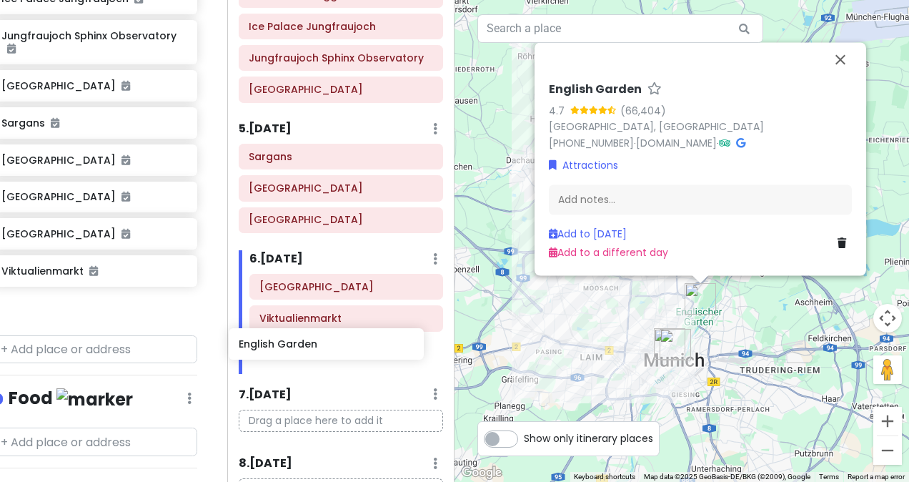
drag, startPoint x: 121, startPoint y: 296, endPoint x: 360, endPoint y: 343, distance: 243.8
click at [360, 343] on div "Zürich Trip Private Change Dates Make a Copy Delete Trip Go Pro ⚡️ Give Feedbac…" at bounding box center [454, 241] width 909 height 482
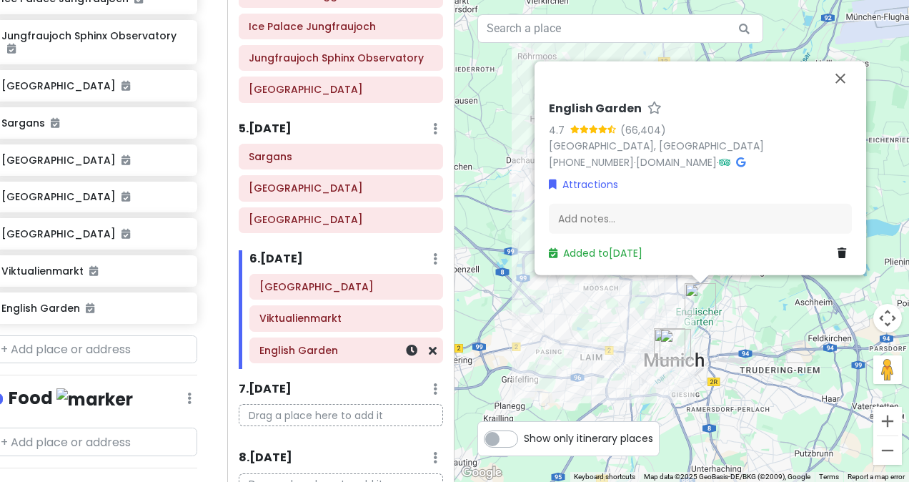
scroll to position [524, 21]
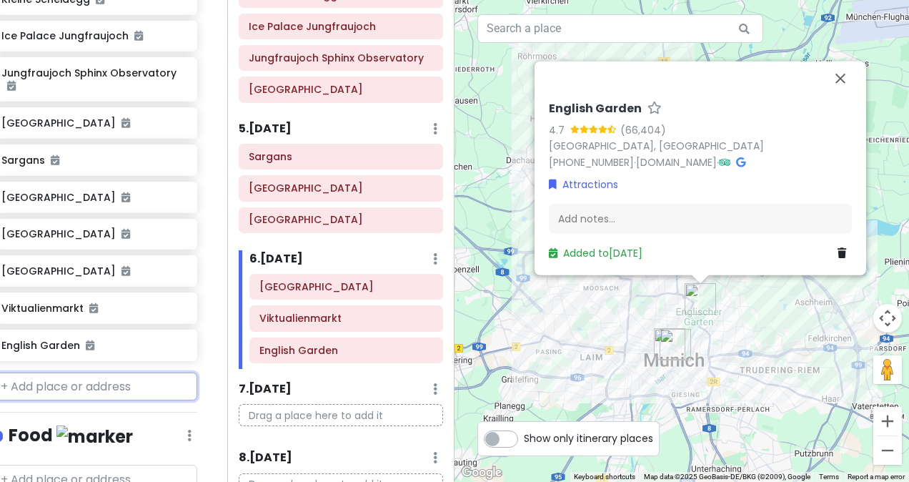
click at [100, 372] on input "text" at bounding box center [94, 386] width 206 height 29
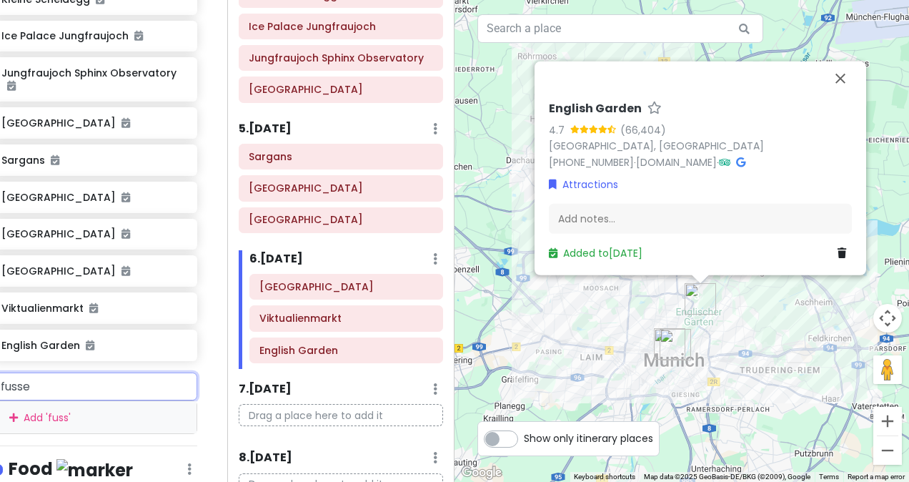
type input "fussen"
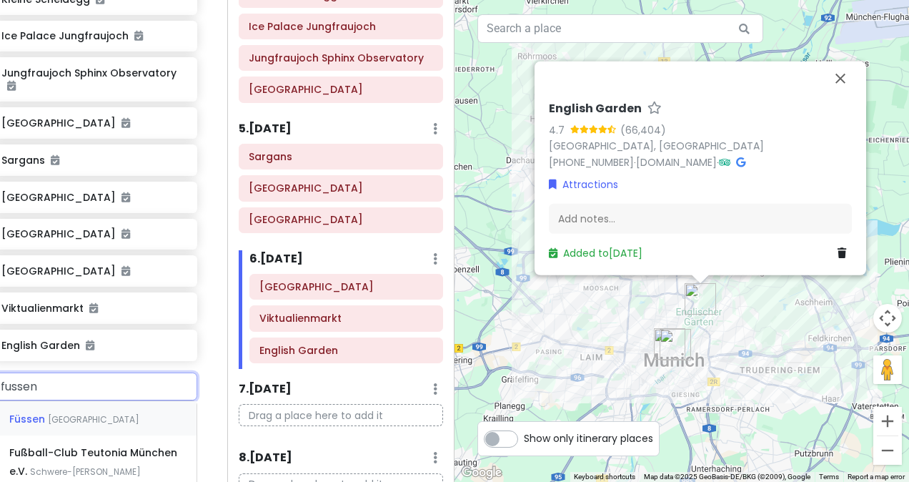
click at [86, 404] on div "Füssen [GEOGRAPHIC_DATA]" at bounding box center [94, 418] width 204 height 34
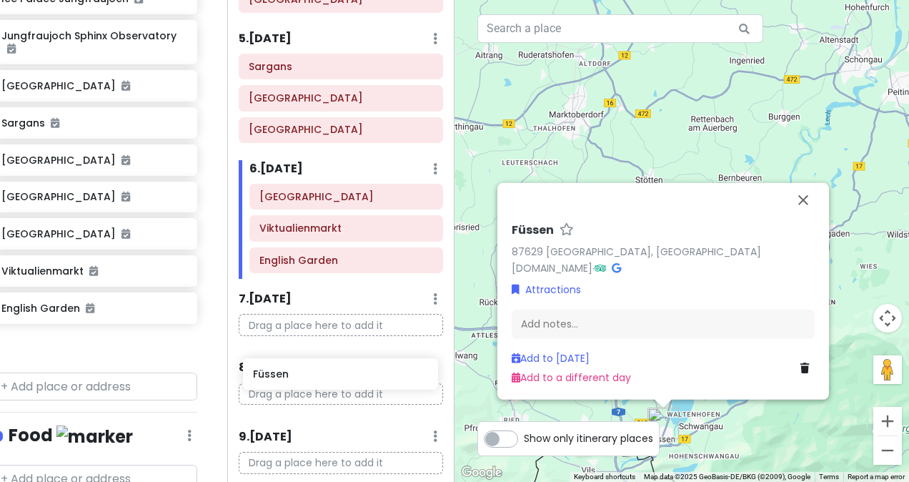
scroll to position [500, 0]
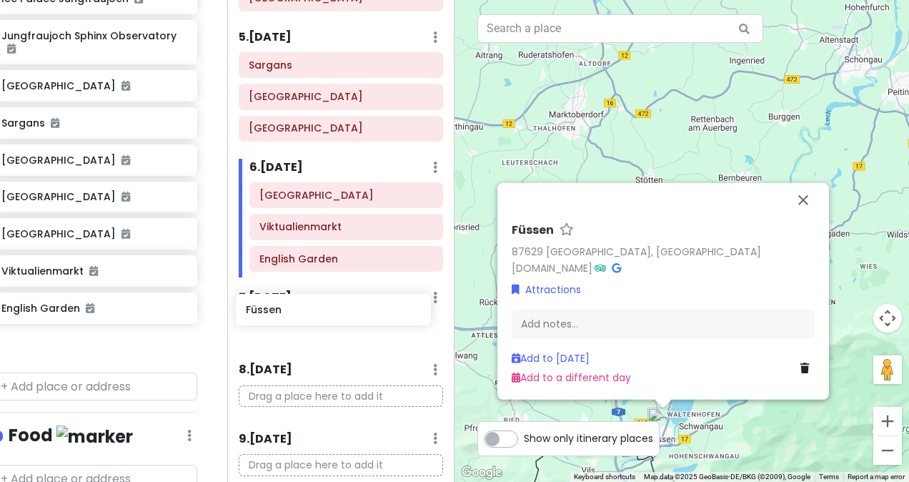
drag, startPoint x: 74, startPoint y: 334, endPoint x: 320, endPoint y: 311, distance: 247.6
click at [320, 311] on div "Zürich Trip Private Change Dates Make a Copy Delete Trip Go Pro ⚡️ Give Feedbac…" at bounding box center [454, 241] width 909 height 482
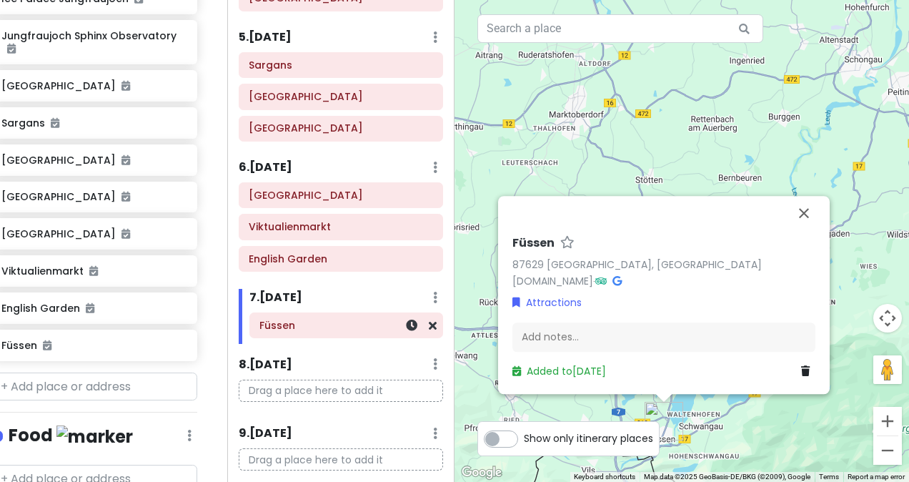
scroll to position [524, 21]
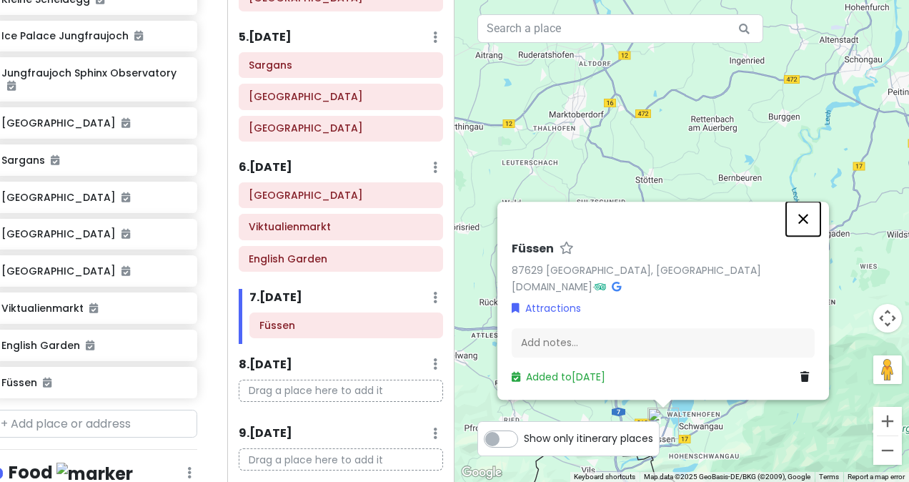
click at [799, 216] on button "Close" at bounding box center [803, 218] width 34 height 34
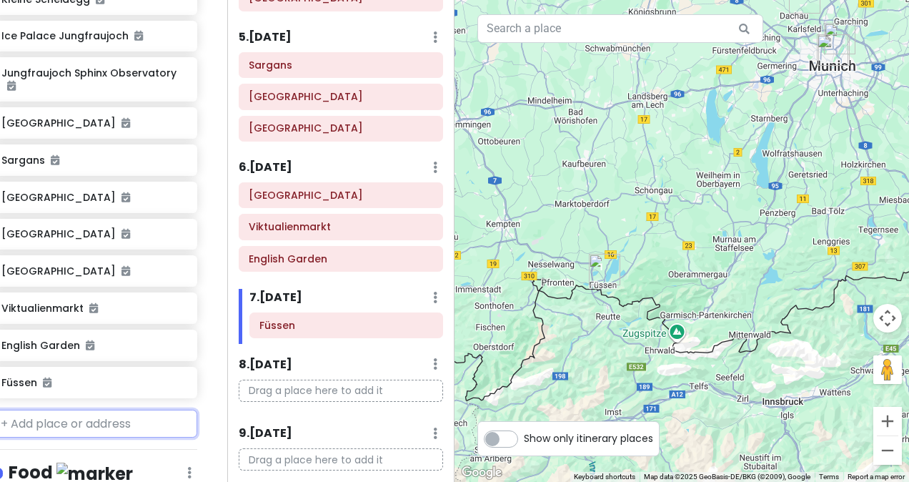
click at [101, 409] on input "text" at bounding box center [94, 423] width 206 height 29
type input "neu"
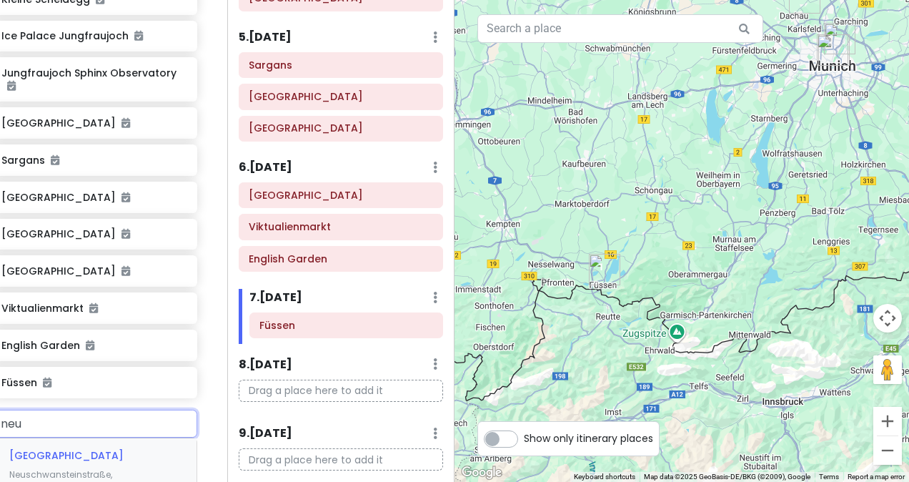
click at [110, 448] on span "[GEOGRAPHIC_DATA]" at bounding box center [66, 455] width 114 height 14
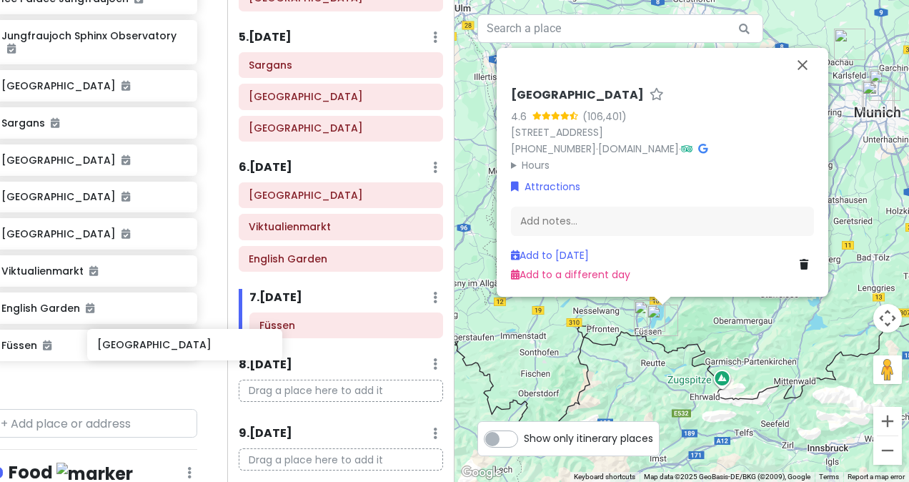
scroll to position [563, 21]
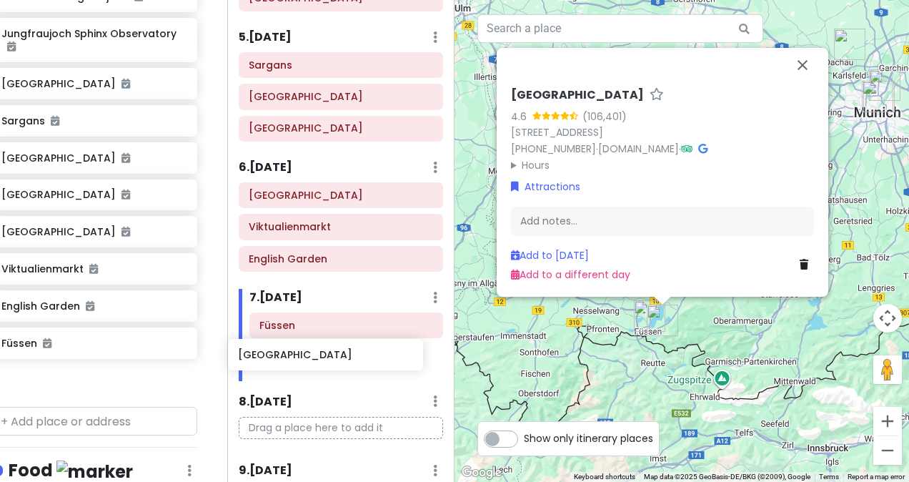
drag, startPoint x: 76, startPoint y: 374, endPoint x: 316, endPoint y: 358, distance: 239.8
click at [316, 358] on div "Zürich Trip Private Change Dates Make a Copy Delete Trip Go Pro ⚡️ Give Feedbac…" at bounding box center [454, 241] width 909 height 482
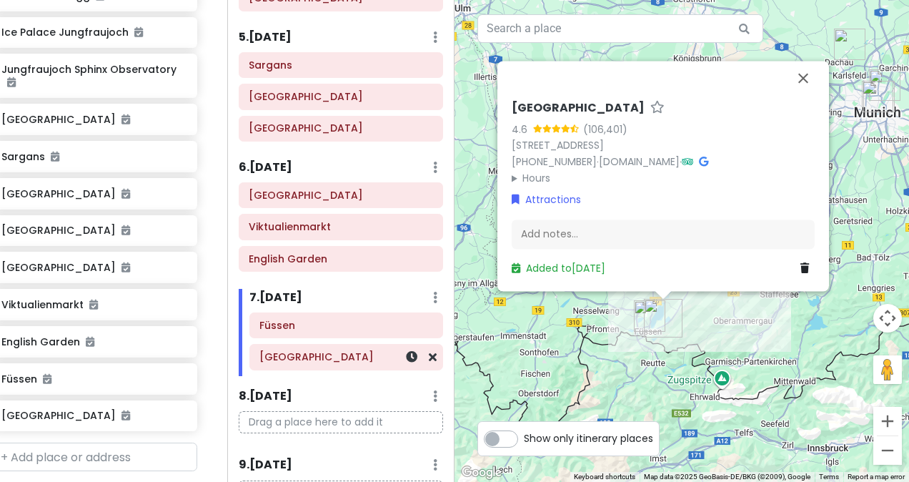
scroll to position [526, 21]
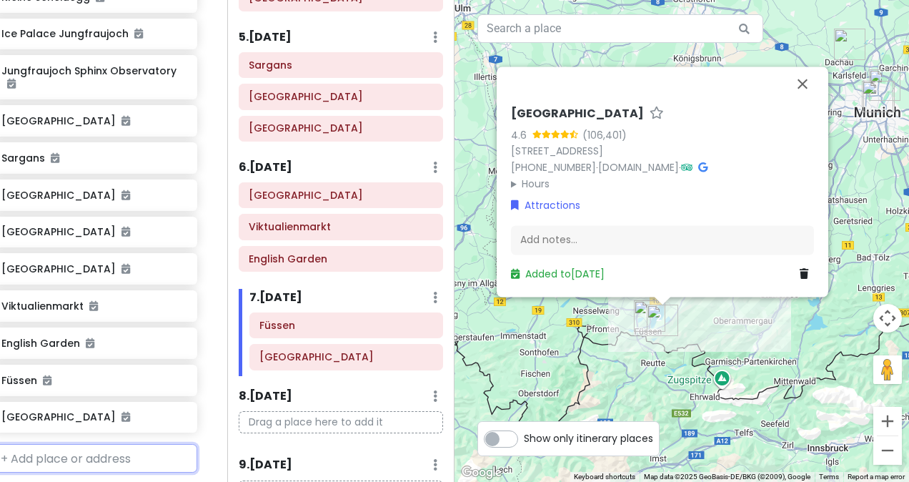
click at [101, 447] on input "text" at bounding box center [94, 458] width 206 height 29
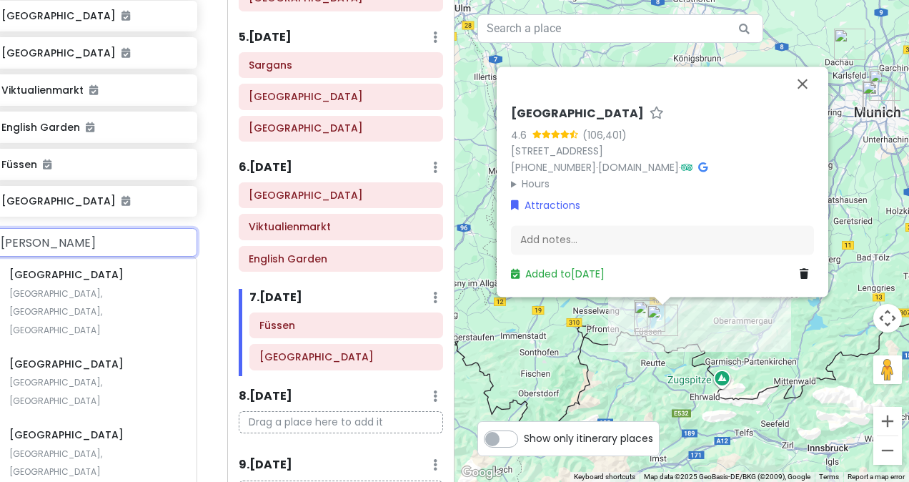
scroll to position [743, 21]
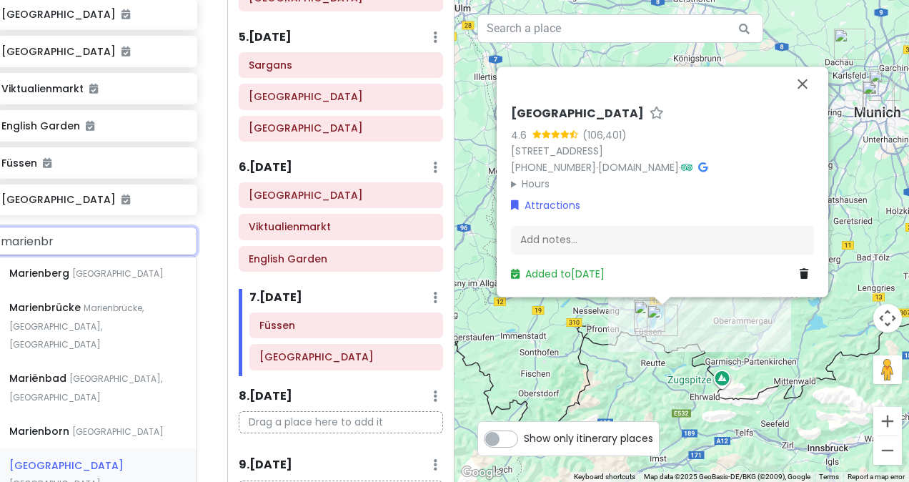
type input "marienbru"
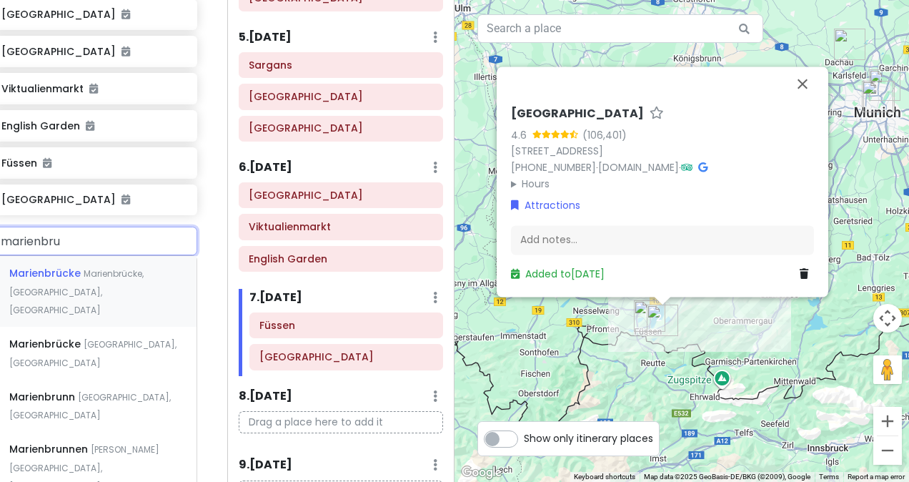
click at [74, 279] on span "Marienbrücke, [GEOGRAPHIC_DATA], [GEOGRAPHIC_DATA]" at bounding box center [76, 291] width 134 height 49
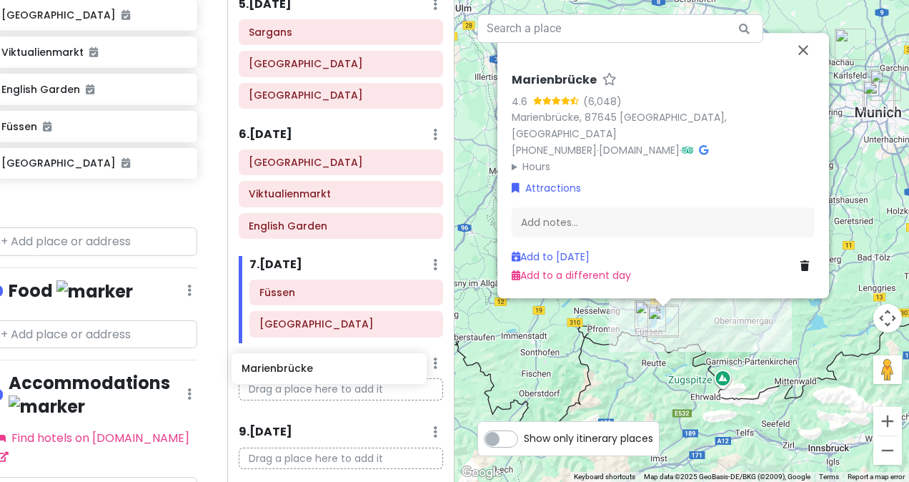
scroll to position [539, 0]
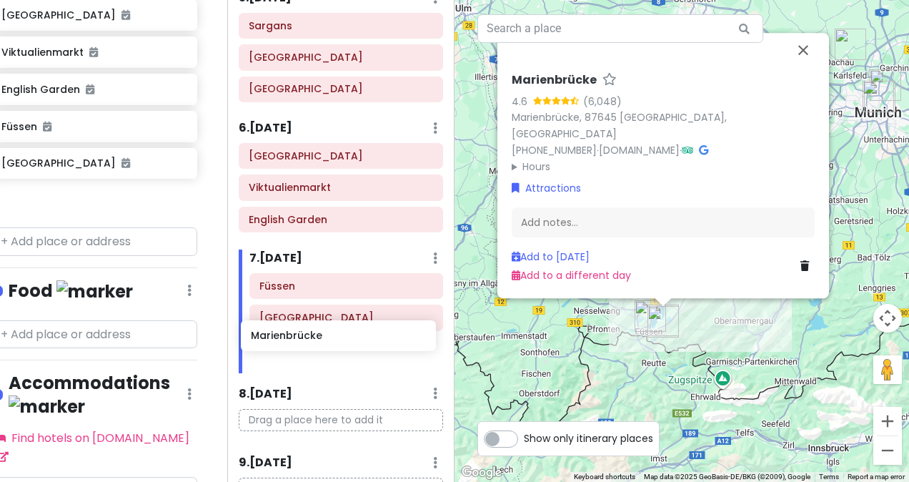
drag, startPoint x: 89, startPoint y: 197, endPoint x: 343, endPoint y: 349, distance: 296.0
click at [343, 349] on div "Zürich Trip Private Change Dates Make a Copy Delete Trip Go Pro ⚡️ Give Feedbac…" at bounding box center [454, 241] width 909 height 482
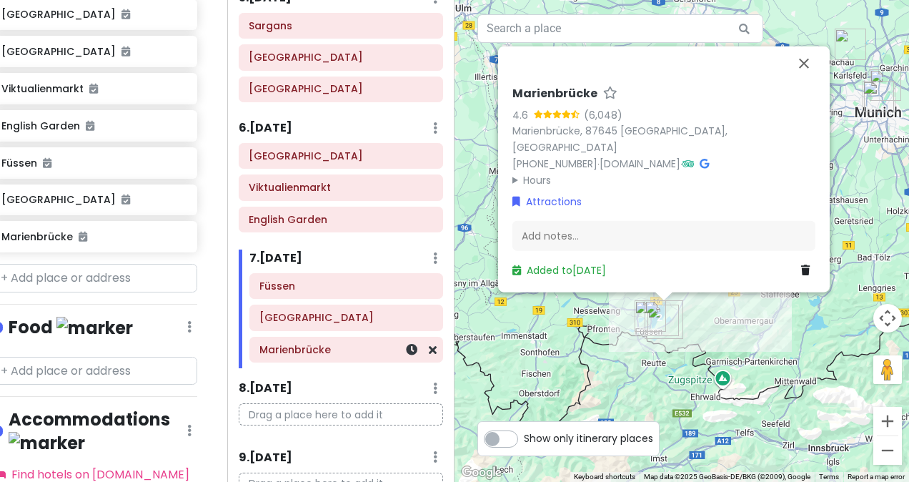
scroll to position [742, 21]
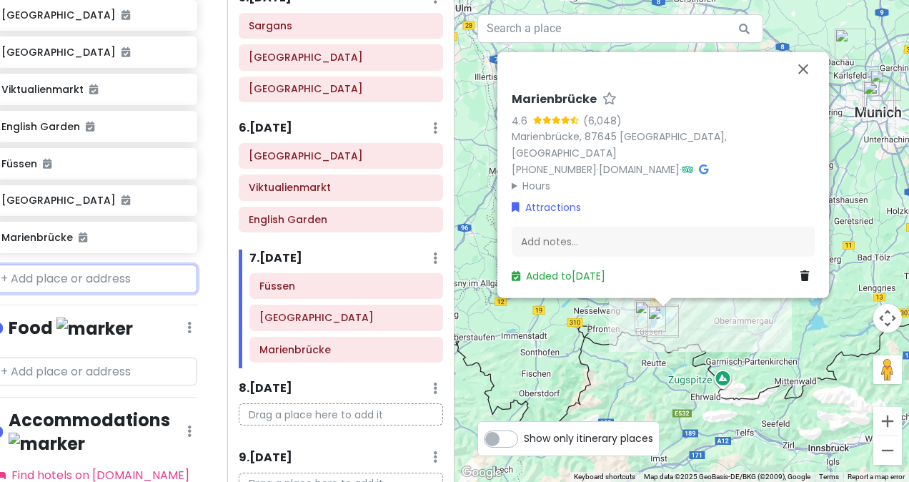
click at [129, 269] on input "text" at bounding box center [94, 278] width 206 height 29
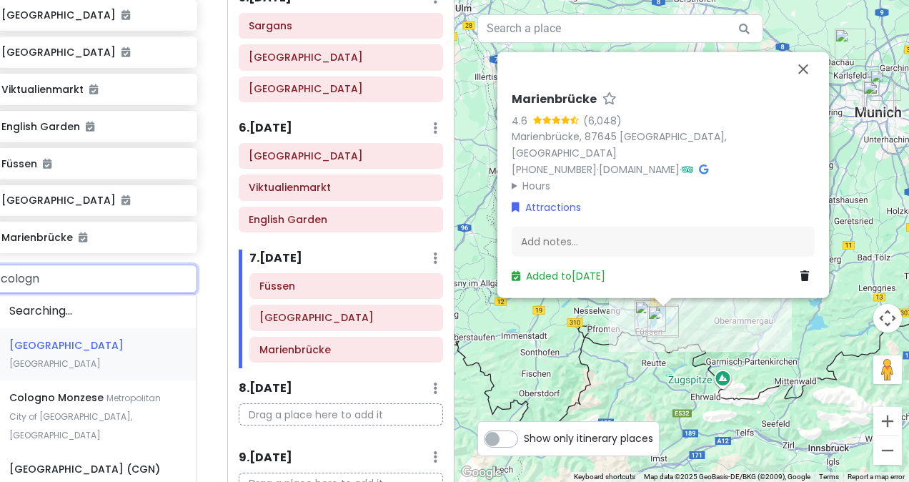
type input "[GEOGRAPHIC_DATA]"
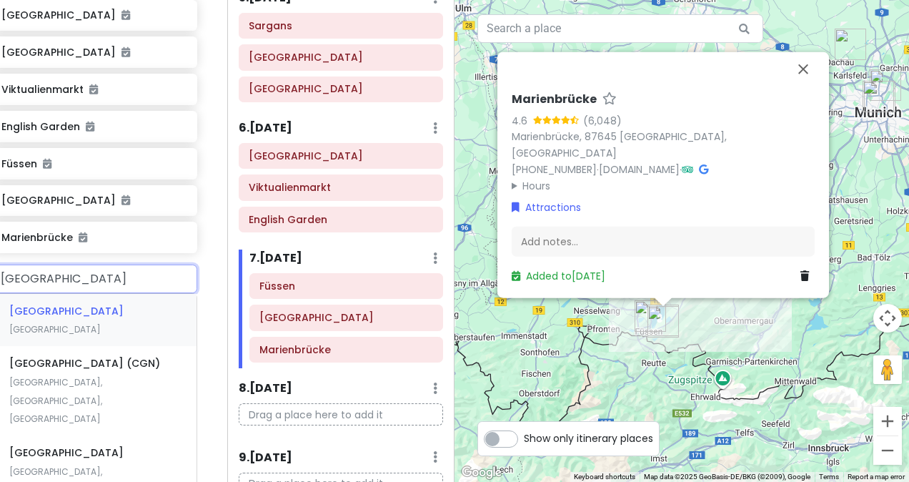
click at [79, 323] on span "[GEOGRAPHIC_DATA]" at bounding box center [54, 329] width 91 height 12
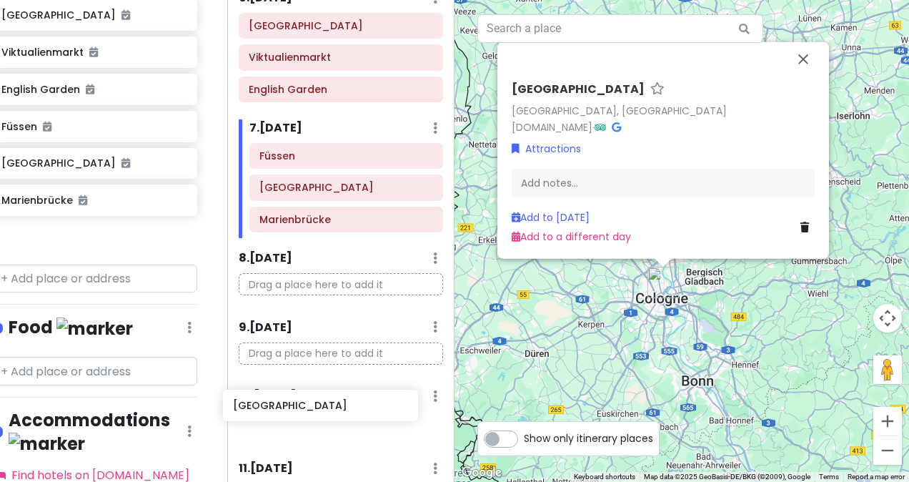
scroll to position [674, 0]
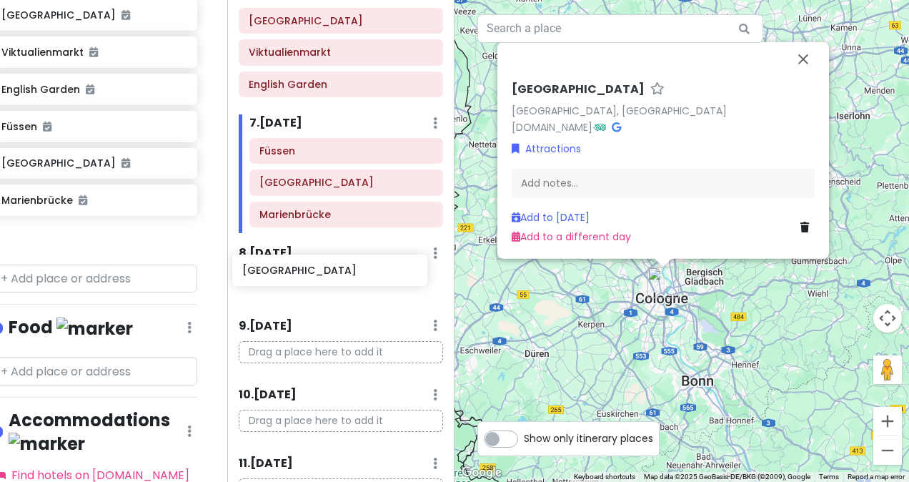
drag, startPoint x: 62, startPoint y: 229, endPoint x: 305, endPoint y: 274, distance: 247.0
click at [305, 274] on div "Zürich Trip Private Change Dates Make a Copy Delete Trip Go Pro ⚡️ Give Feedbac…" at bounding box center [454, 241] width 909 height 482
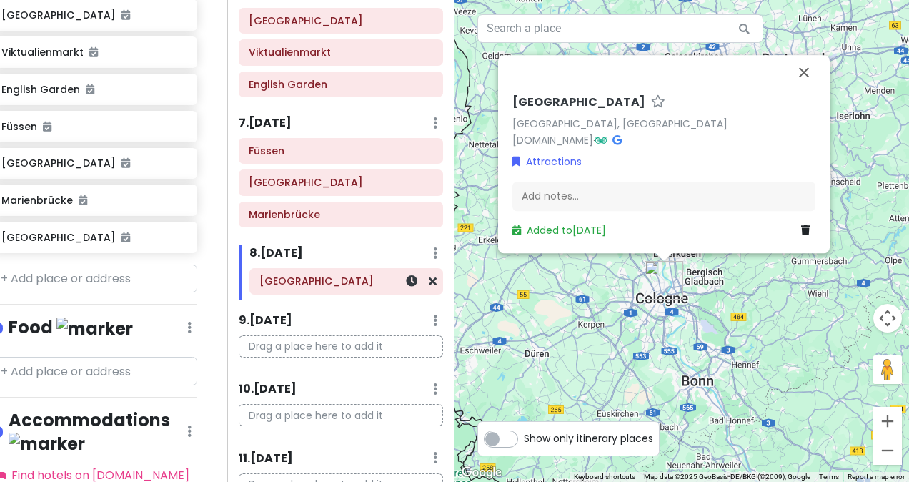
scroll to position [742, 21]
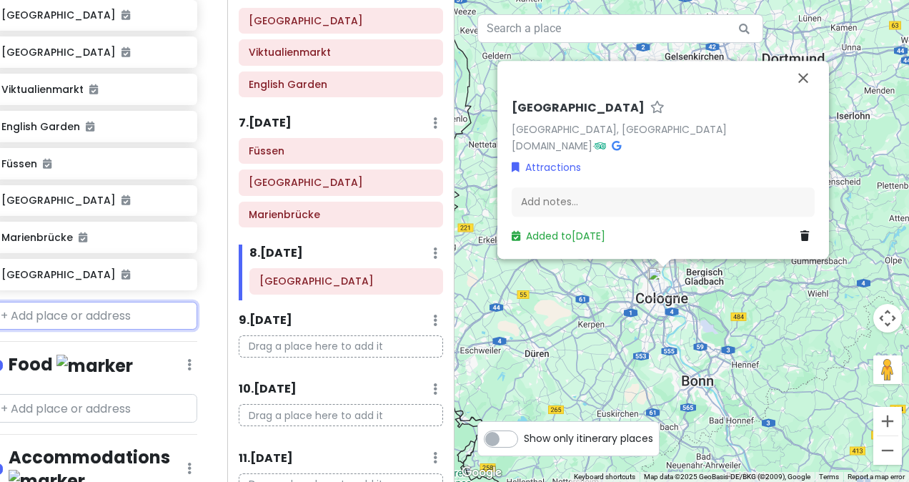
click at [86, 301] on input "text" at bounding box center [94, 315] width 206 height 29
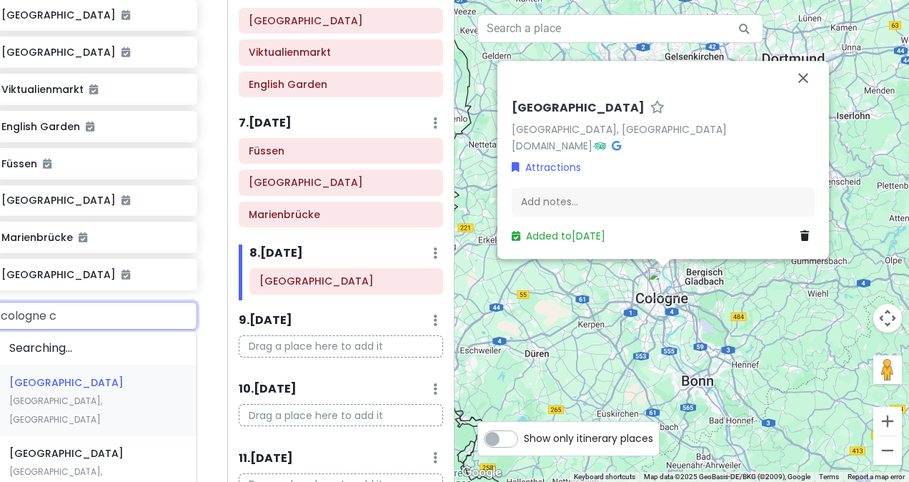
type input "cologne ca"
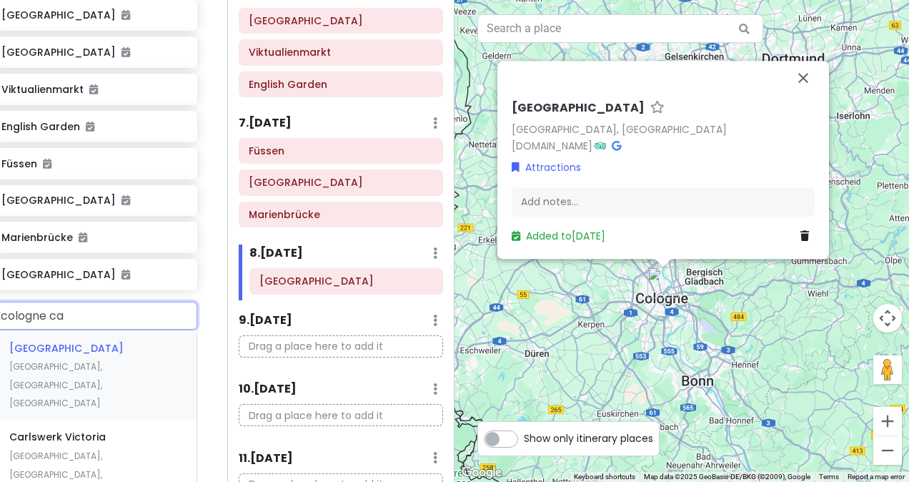
click at [90, 344] on div "[GEOGRAPHIC_DATA], [GEOGRAPHIC_DATA], [GEOGRAPHIC_DATA]" at bounding box center [94, 374] width 204 height 89
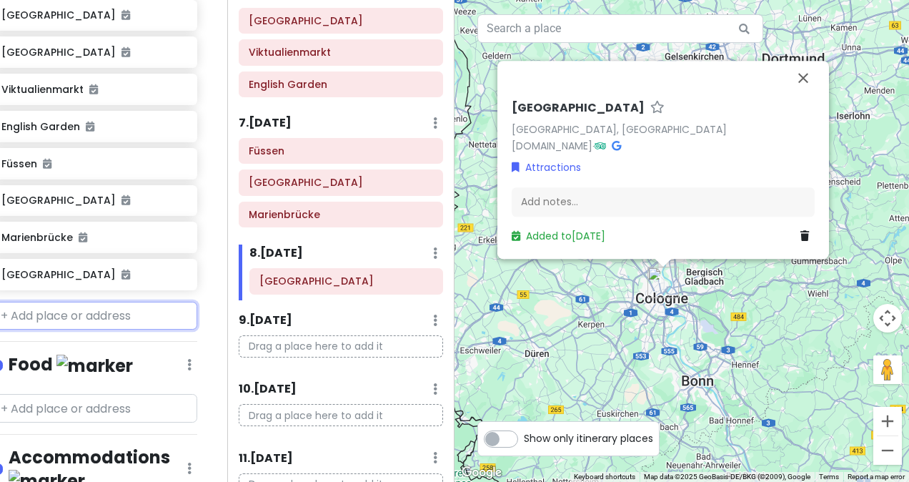
scroll to position [779, 21]
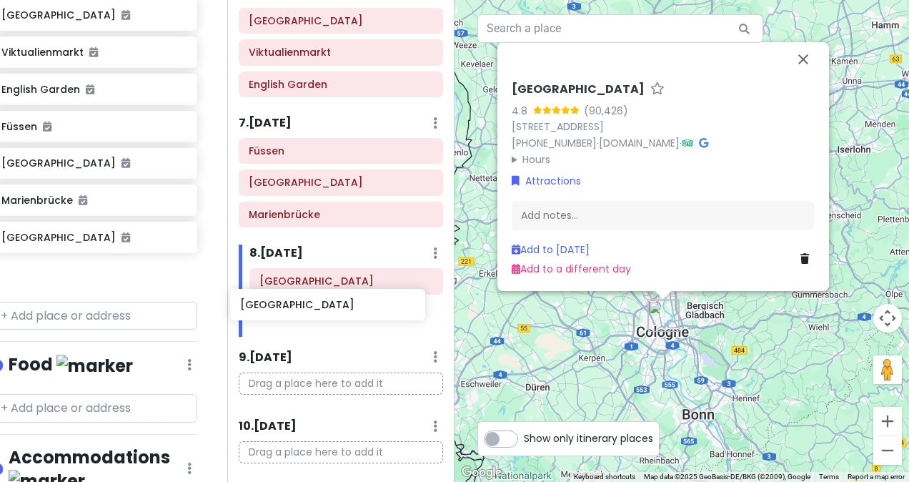
drag, startPoint x: 69, startPoint y: 263, endPoint x: 311, endPoint y: 305, distance: 245.1
click at [311, 305] on div "Zürich Trip Private Change Dates Make a Copy Delete Trip Go Pro ⚡️ Give Feedbac…" at bounding box center [454, 241] width 909 height 482
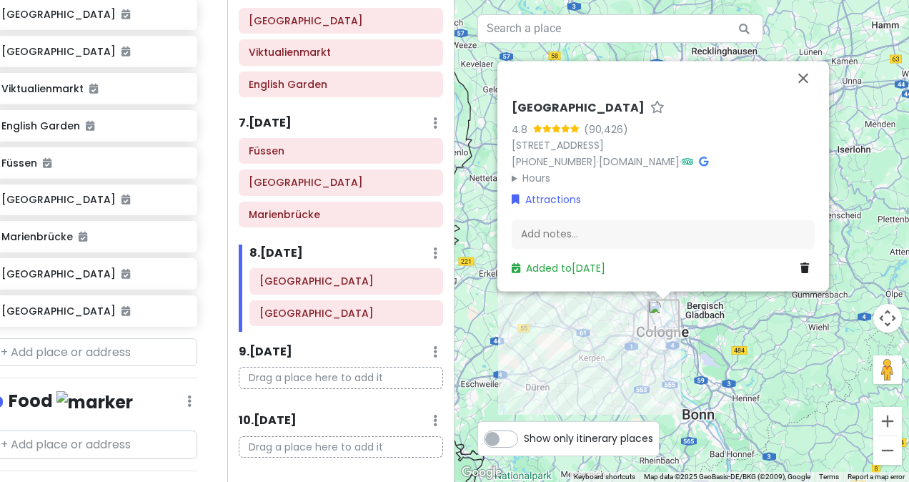
scroll to position [743, 21]
click at [177, 268] on link at bounding box center [182, 273] width 10 height 19
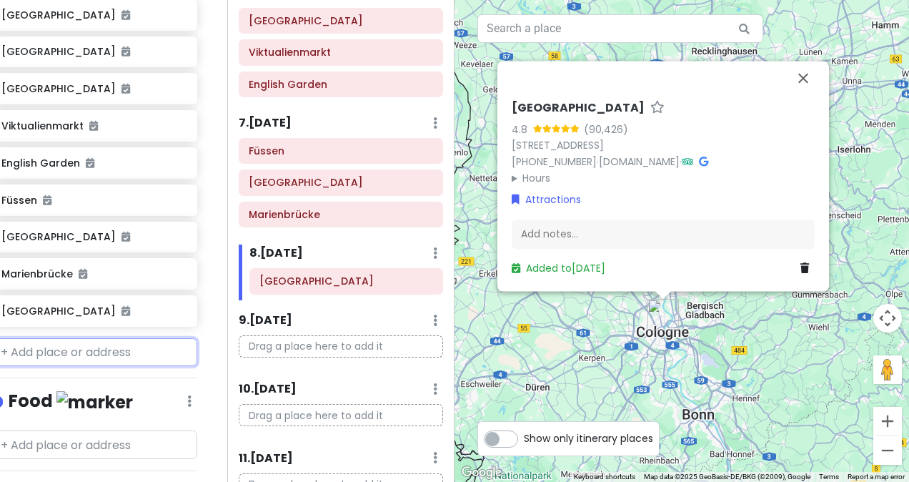
click at [110, 340] on input "text" at bounding box center [94, 352] width 206 height 29
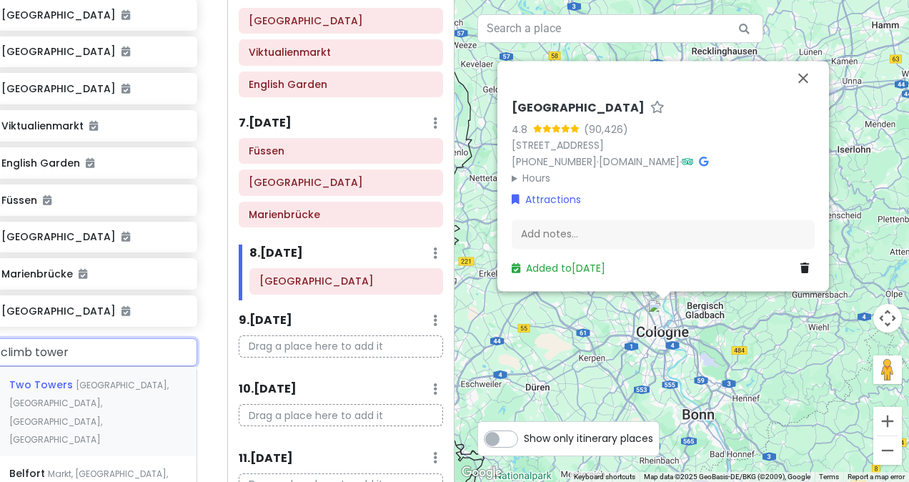
click at [110, 340] on input "climb tower" at bounding box center [94, 352] width 206 height 29
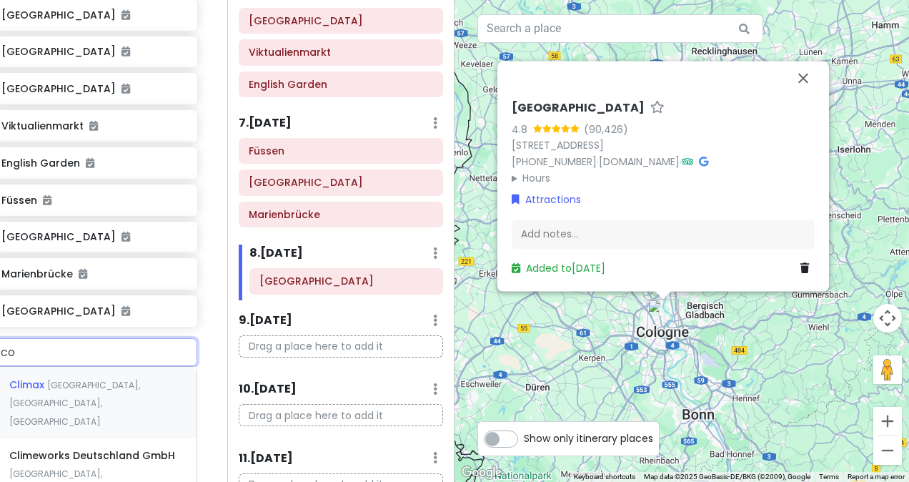
type input "c"
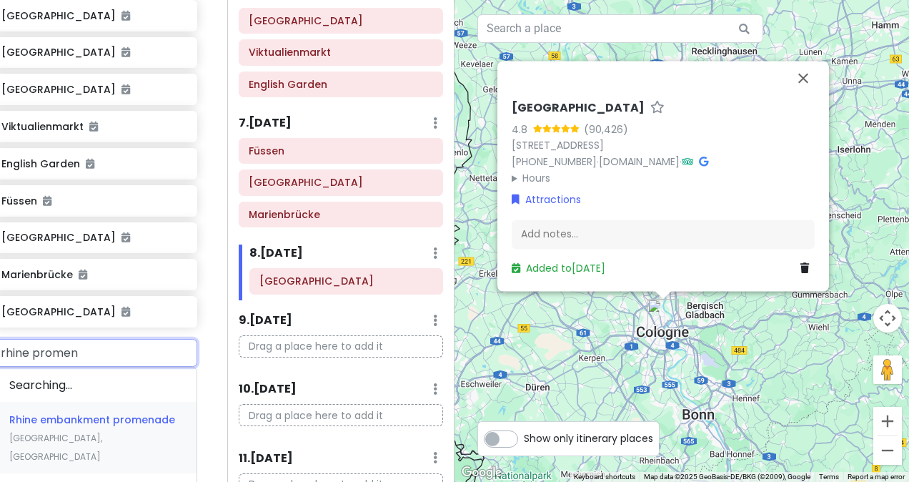
type input "rhine promena"
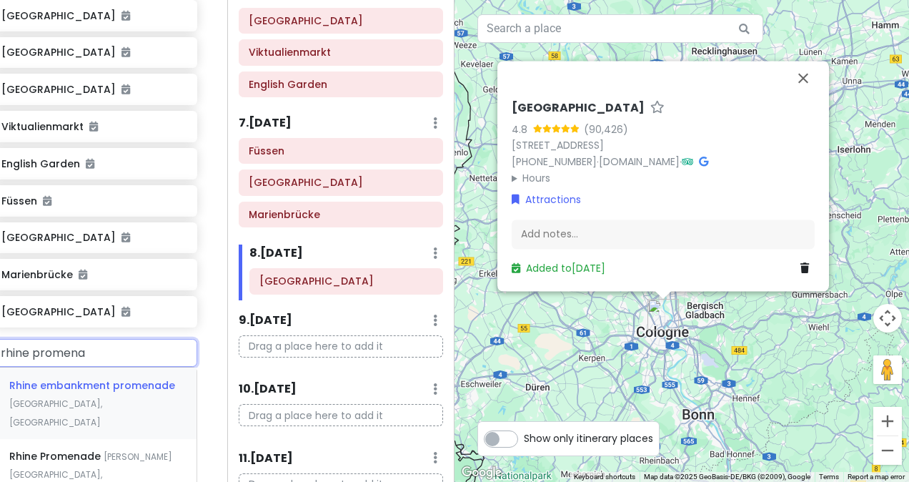
click at [109, 379] on div "Rhine embankment promenade [GEOGRAPHIC_DATA], [GEOGRAPHIC_DATA]" at bounding box center [94, 402] width 204 height 71
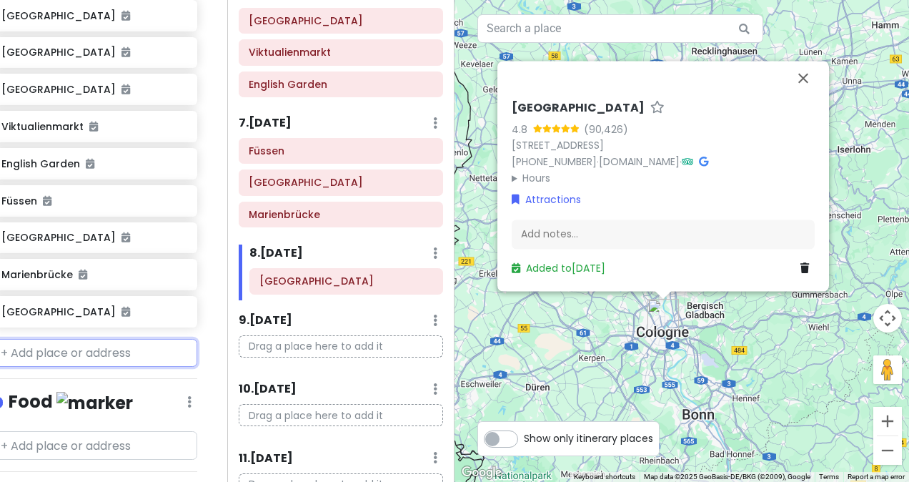
scroll to position [742, 20]
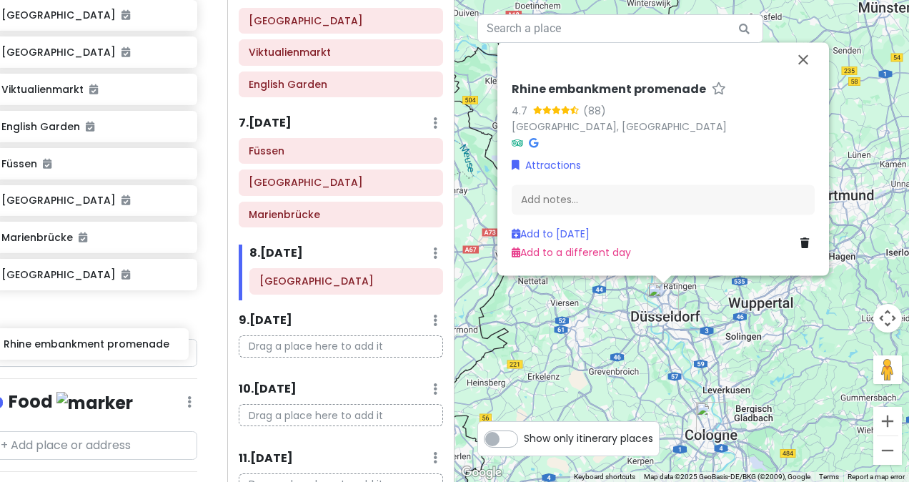
drag, startPoint x: 110, startPoint y: 298, endPoint x: 113, endPoint y: 309, distance: 11.1
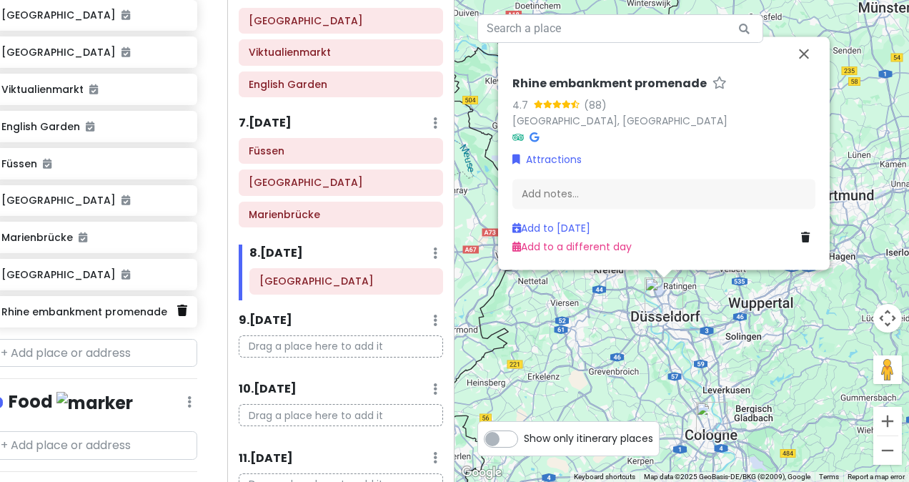
click at [177, 304] on icon at bounding box center [182, 309] width 10 height 11
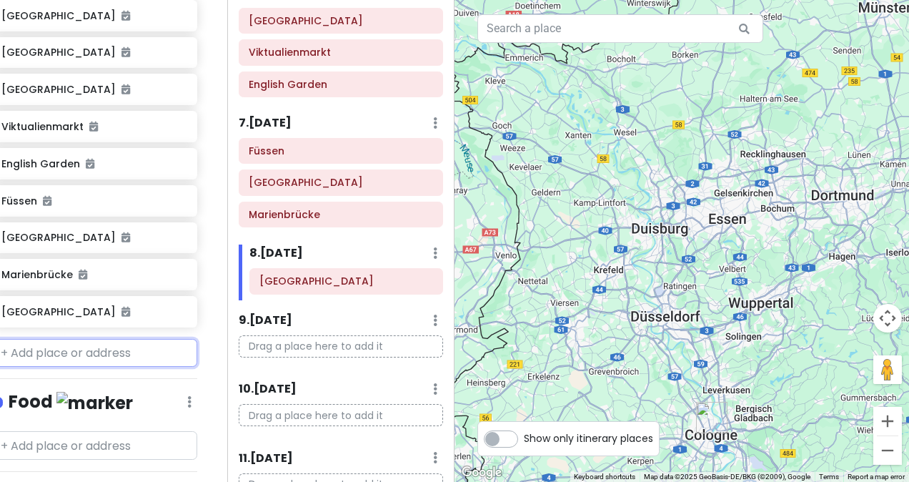
click at [123, 350] on input "text" at bounding box center [94, 353] width 206 height 29
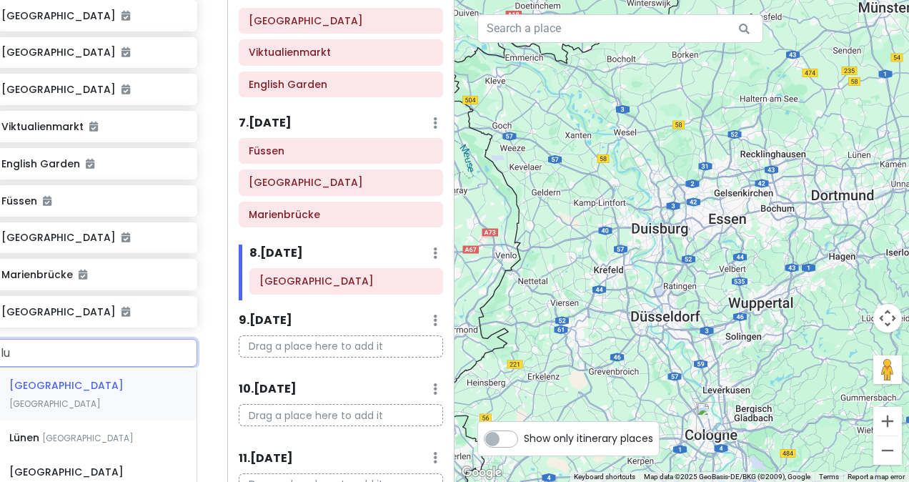
type input "l"
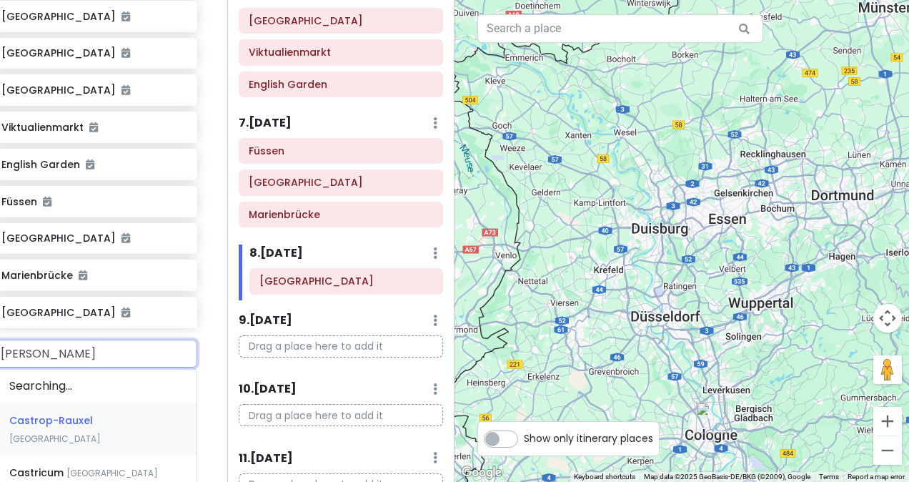
type input "casema"
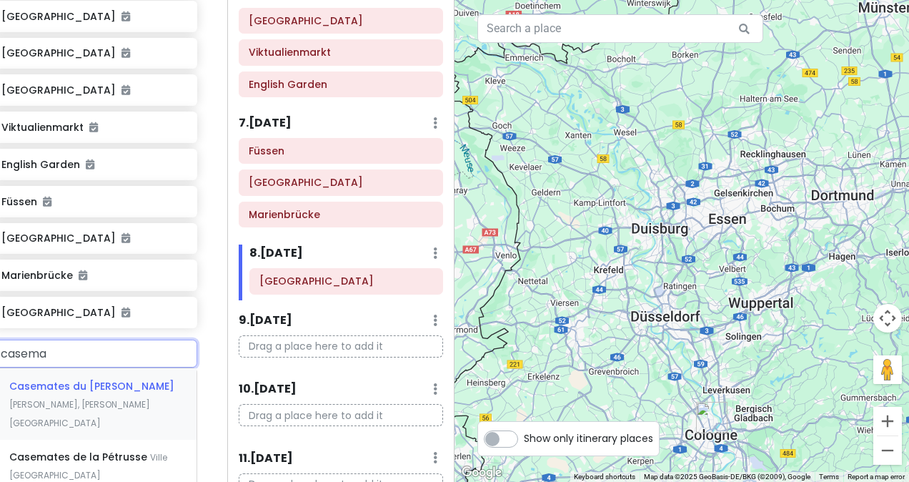
click at [124, 379] on div "Casemates du [PERSON_NAME] [PERSON_NAME], [PERSON_NAME] [GEOGRAPHIC_DATA]" at bounding box center [94, 403] width 204 height 71
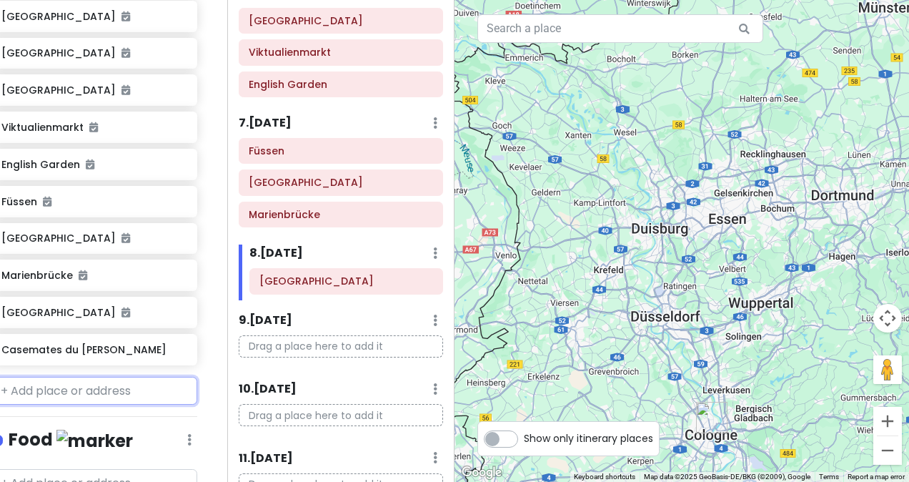
scroll to position [742, 20]
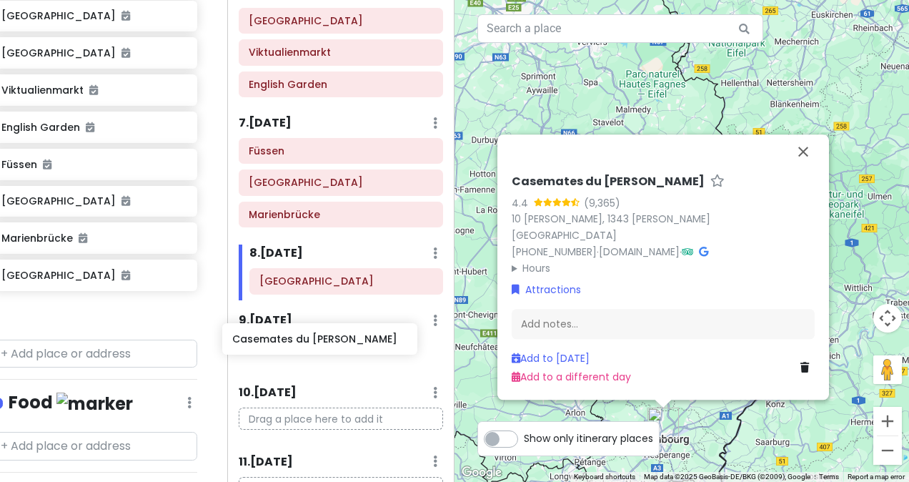
drag, startPoint x: 86, startPoint y: 306, endPoint x: 317, endPoint y: 346, distance: 234.9
click at [317, 346] on div "Zürich Trip Private Change Dates Make a Copy Delete Trip Go Pro ⚡️ Give Feedbac…" at bounding box center [454, 241] width 909 height 482
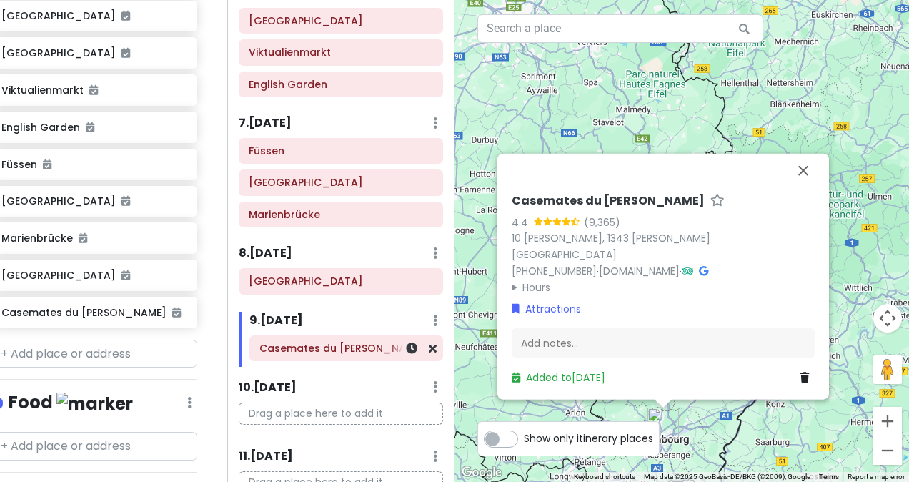
scroll to position [705, 20]
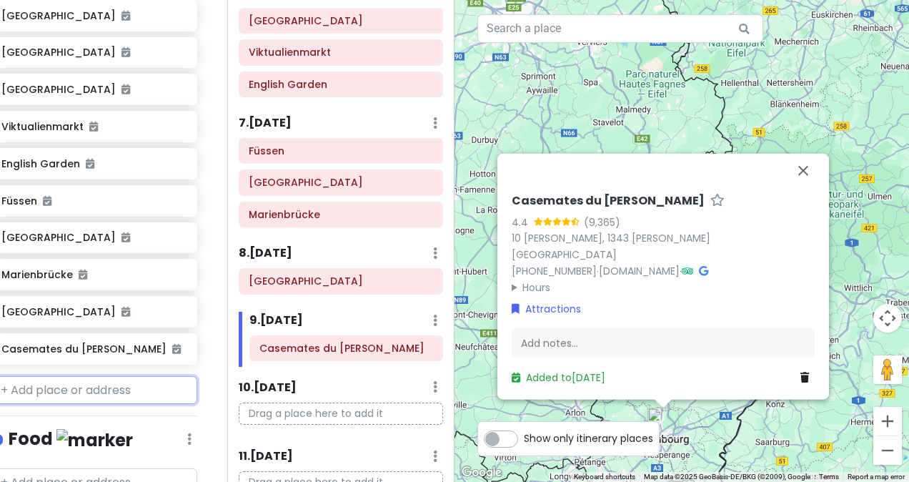
click at [102, 376] on input "text" at bounding box center [94, 390] width 206 height 29
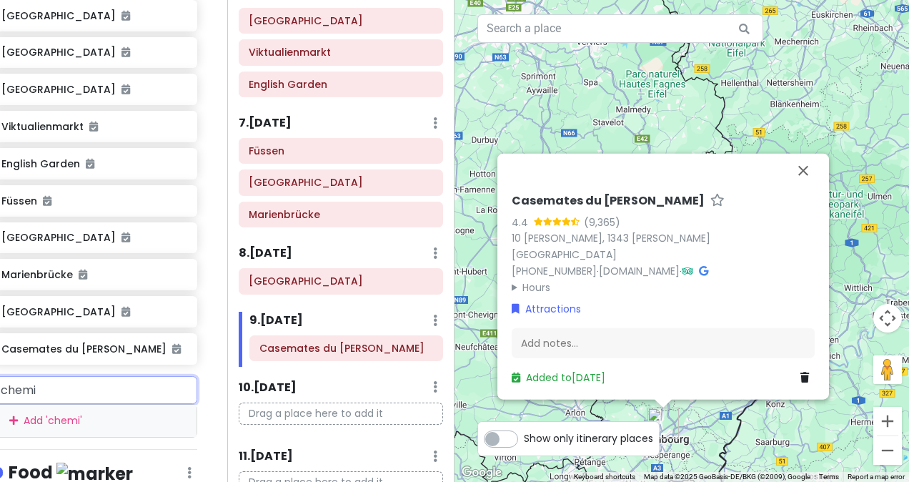
type input "chemin"
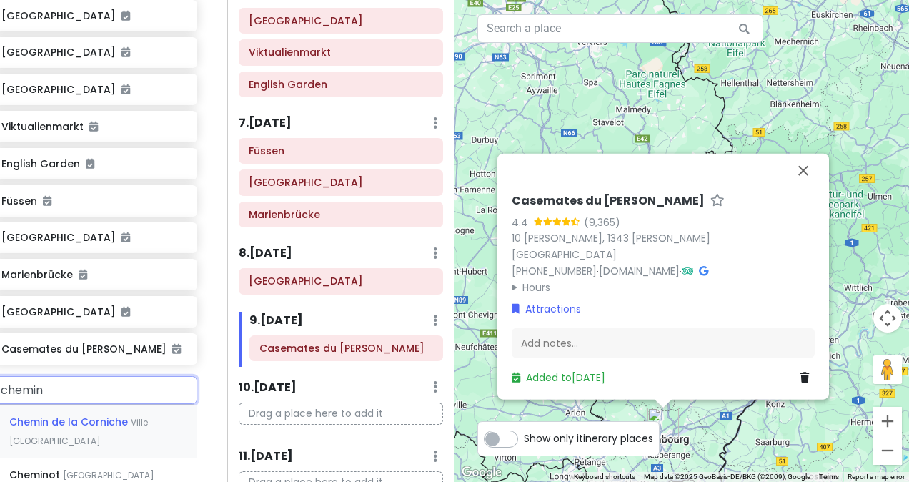
click at [99, 404] on div "Chemin de la [GEOGRAPHIC_DATA]" at bounding box center [94, 430] width 204 height 53
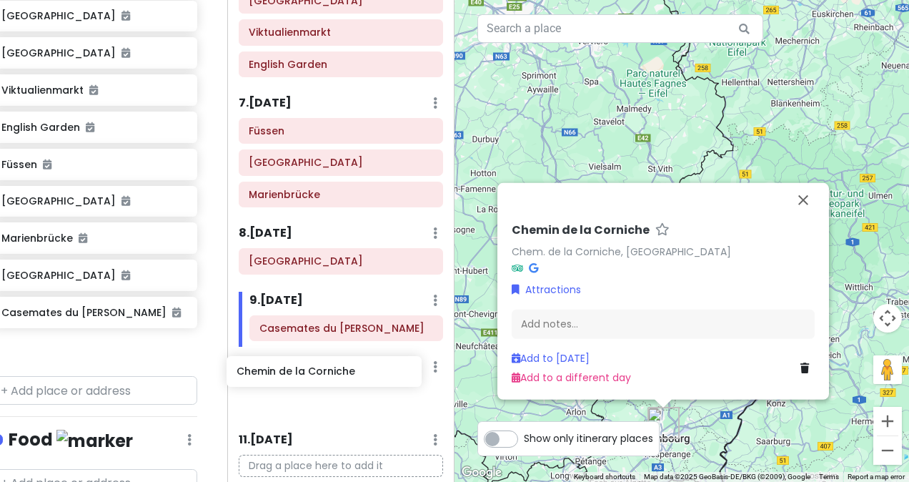
scroll to position [703, 0]
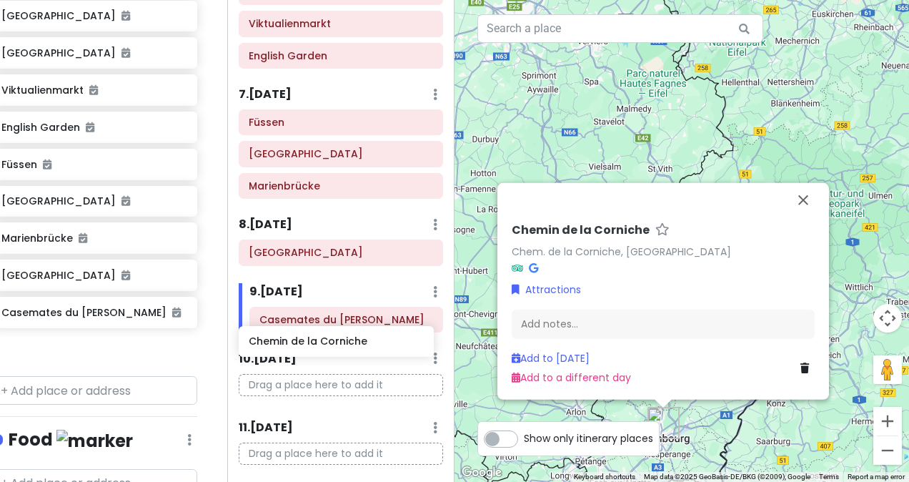
drag, startPoint x: 93, startPoint y: 343, endPoint x: 341, endPoint y: 347, distance: 247.9
click at [341, 347] on div "Zürich Trip Private Change Dates Make a Copy Delete Trip Go Pro ⚡️ Give Feedbac…" at bounding box center [454, 241] width 909 height 482
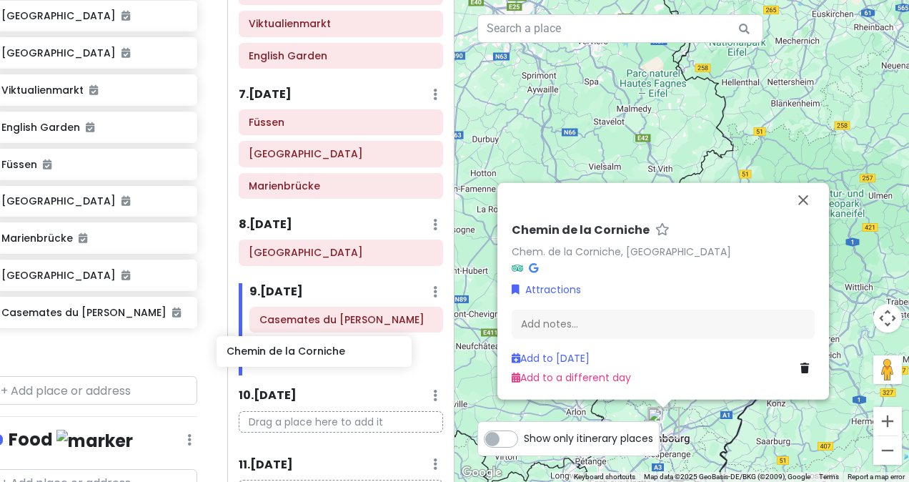
drag, startPoint x: 109, startPoint y: 341, endPoint x: 334, endPoint y: 356, distance: 226.2
click at [334, 356] on div "Zürich Trip Private Change Dates Make a Copy Delete Trip Go Pro ⚡️ Give Feedbac…" at bounding box center [454, 241] width 909 height 482
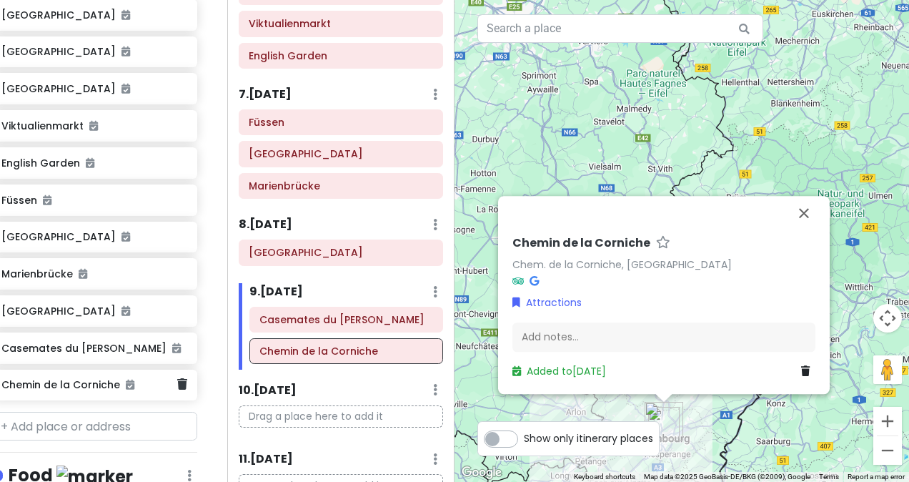
scroll to position [704, 20]
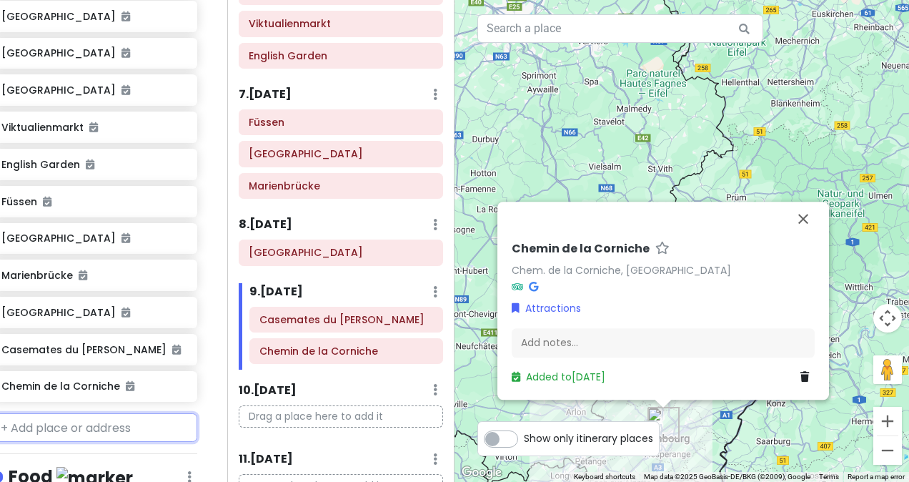
click at [74, 422] on input "text" at bounding box center [94, 427] width 206 height 29
type input "adol"
click at [99, 454] on span "Ville [GEOGRAPHIC_DATA]" at bounding box center [61, 469] width 105 height 31
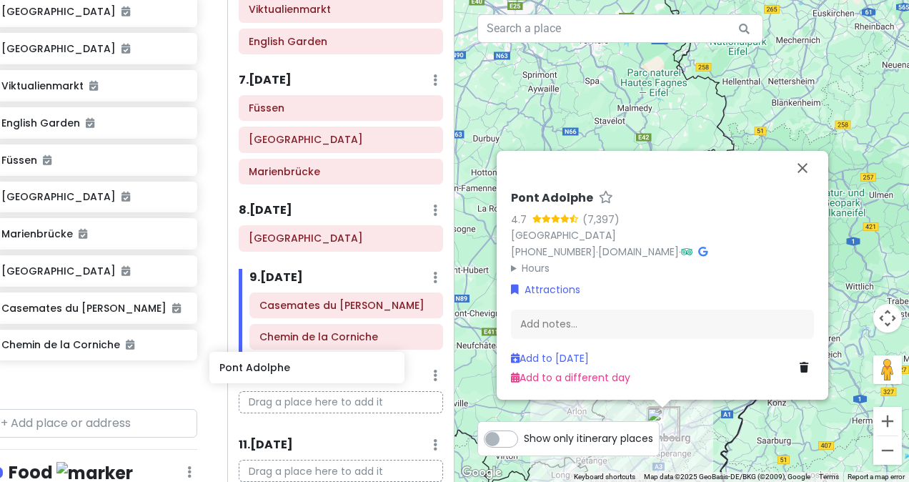
scroll to position [724, 0]
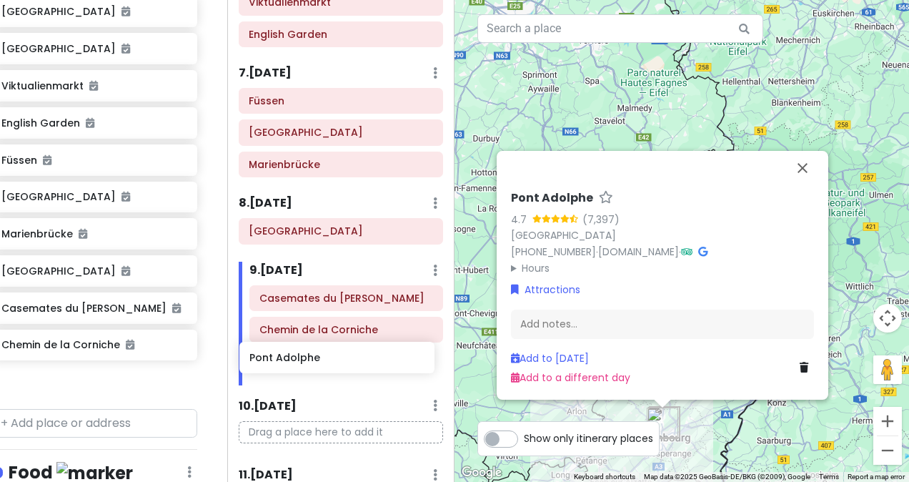
drag, startPoint x: 83, startPoint y: 381, endPoint x: 331, endPoint y: 364, distance: 249.2
click at [331, 364] on div "Zürich Trip Private Change Dates Make a Copy Delete Trip Go Pro ⚡️ Give Feedbac…" at bounding box center [454, 241] width 909 height 482
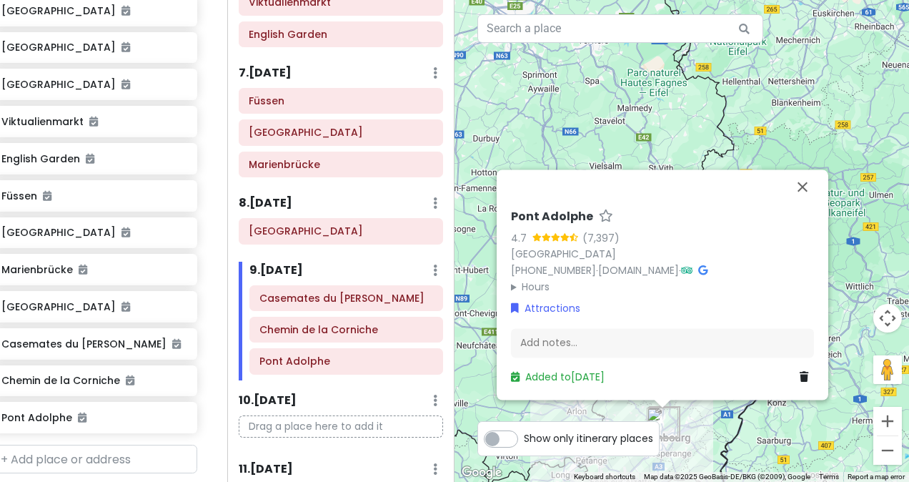
scroll to position [709, 21]
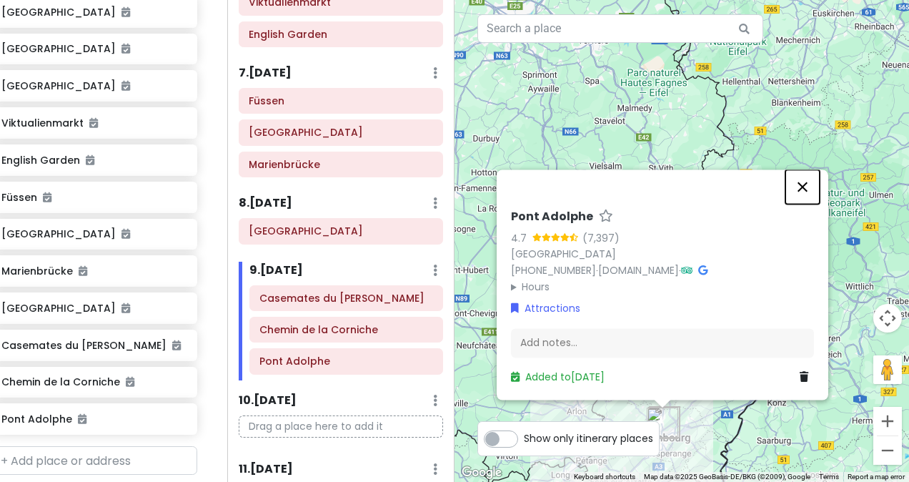
click at [799, 194] on button "Close" at bounding box center [802, 186] width 34 height 34
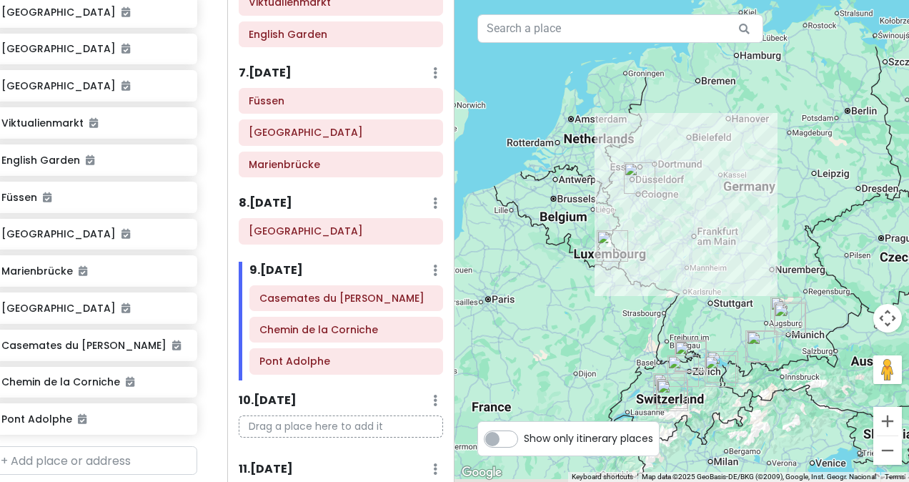
drag, startPoint x: 719, startPoint y: 254, endPoint x: 658, endPoint y: 213, distance: 73.5
click at [658, 213] on div at bounding box center [681, 241] width 454 height 482
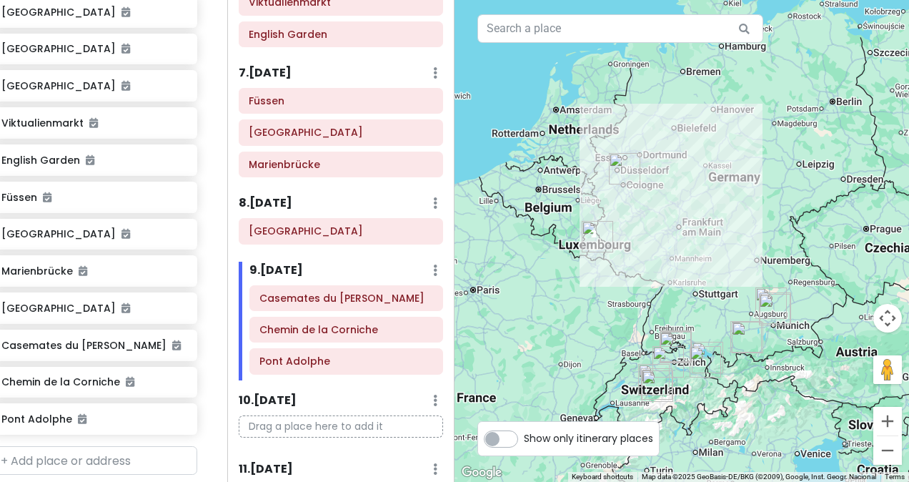
click at [613, 160] on img "Cologne Cathedral" at bounding box center [624, 168] width 31 height 31
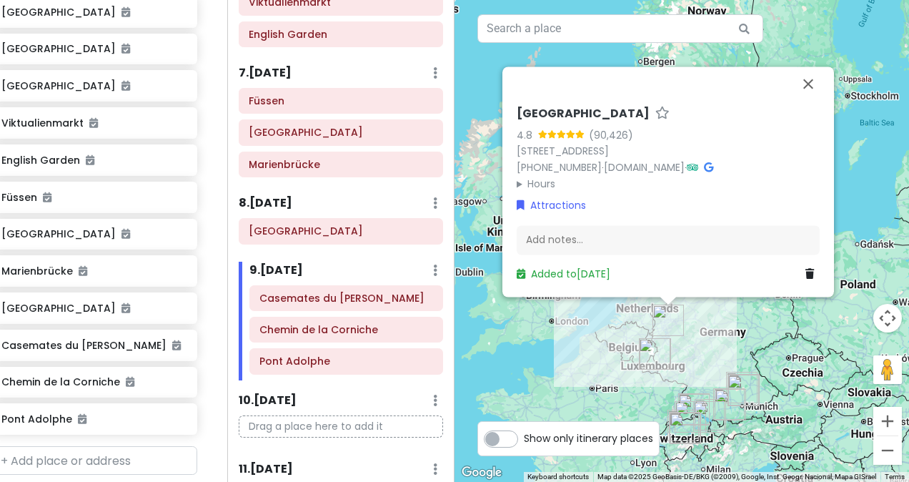
click at [309, 415] on p "Drag a place here to add it" at bounding box center [341, 426] width 204 height 22
click at [83, 446] on input "text" at bounding box center [94, 460] width 206 height 29
type input "magritte"
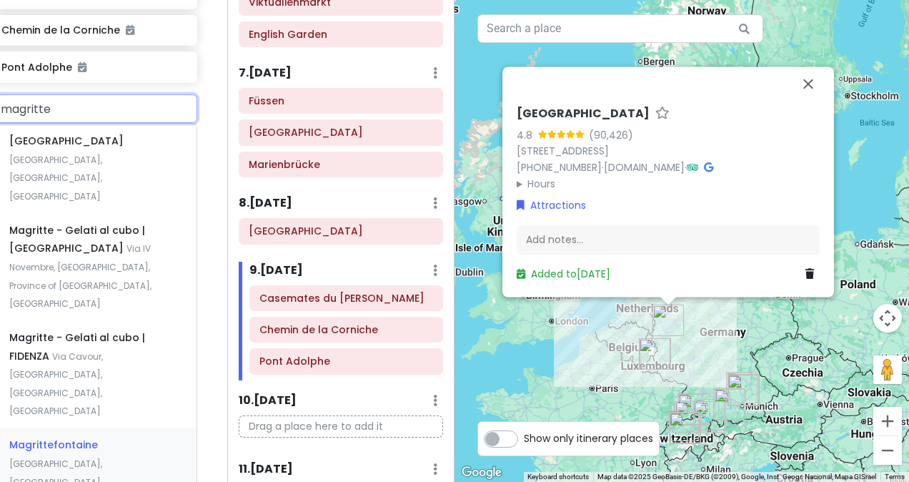
scroll to position [1063, 21]
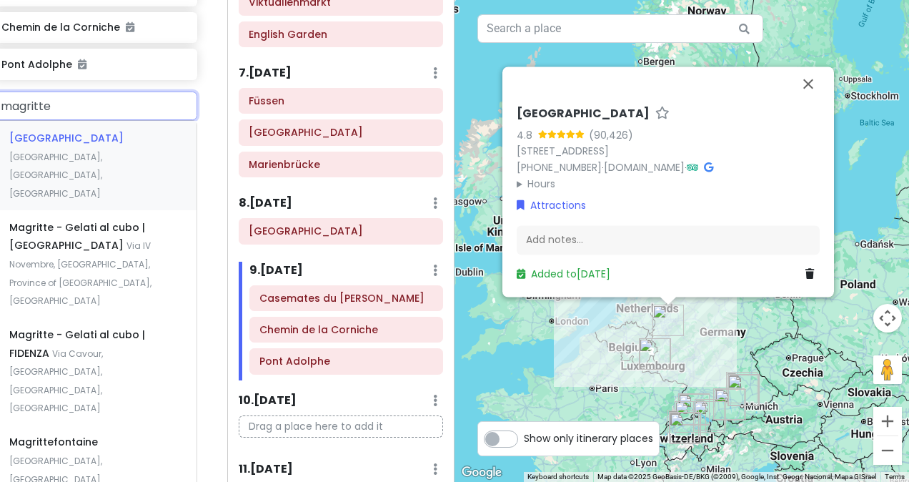
click at [103, 149] on div "[GEOGRAPHIC_DATA], [GEOGRAPHIC_DATA], [GEOGRAPHIC_DATA]" at bounding box center [94, 165] width 204 height 89
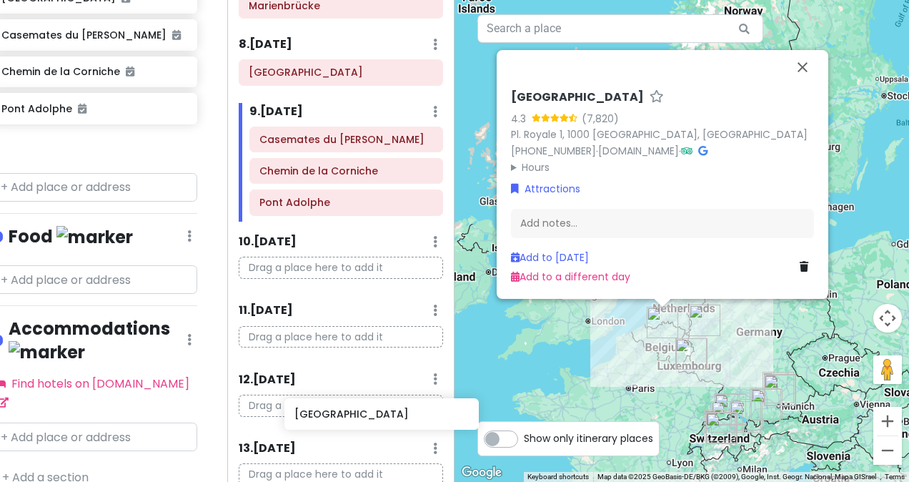
scroll to position [909, 0]
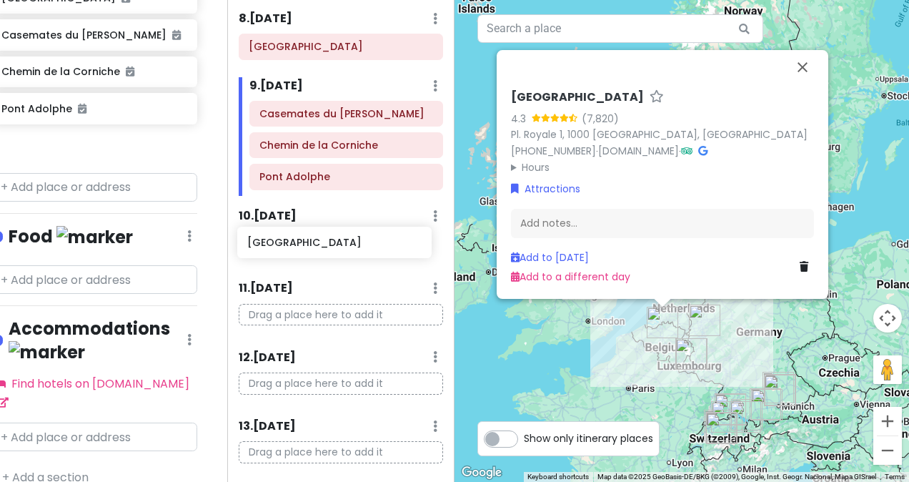
drag, startPoint x: 69, startPoint y: 139, endPoint x: 314, endPoint y: 244, distance: 267.3
click at [314, 244] on div "Zürich Trip Private Change Dates Make a Copy Delete Trip Go Pro ⚡️ Give Feedbac…" at bounding box center [454, 241] width 909 height 482
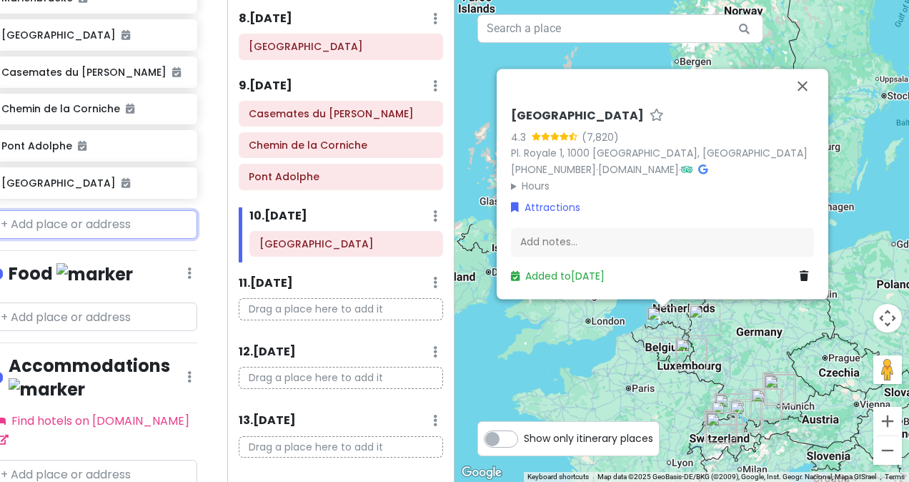
click at [107, 210] on input "text" at bounding box center [94, 224] width 206 height 29
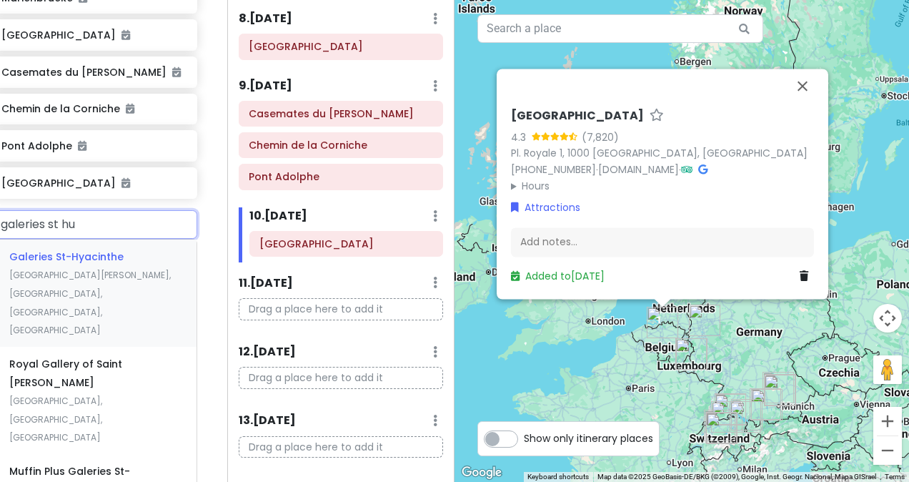
type input "galeries st hub"
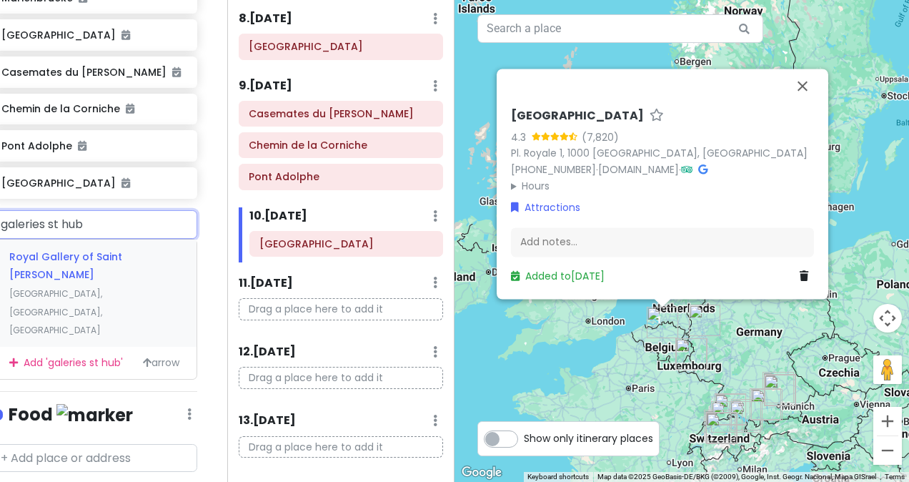
click at [102, 287] on span "[GEOGRAPHIC_DATA], [GEOGRAPHIC_DATA], [GEOGRAPHIC_DATA]" at bounding box center [55, 311] width 93 height 49
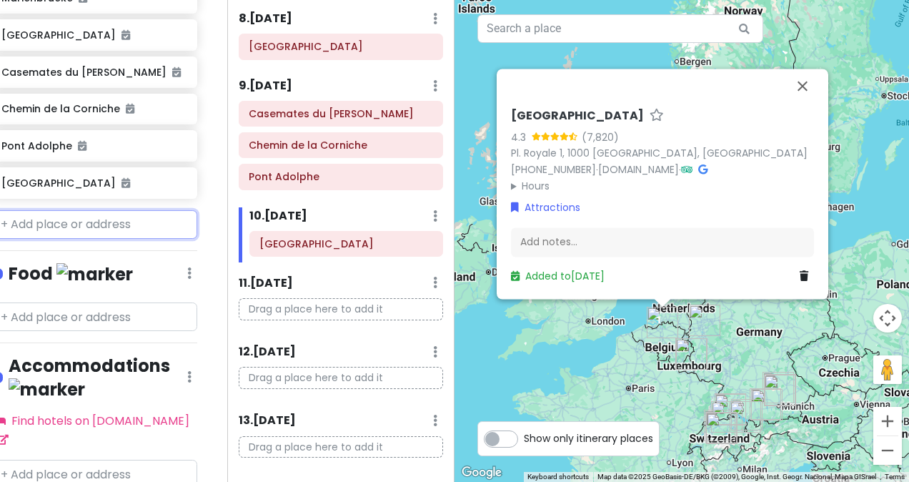
scroll to position [1019, 21]
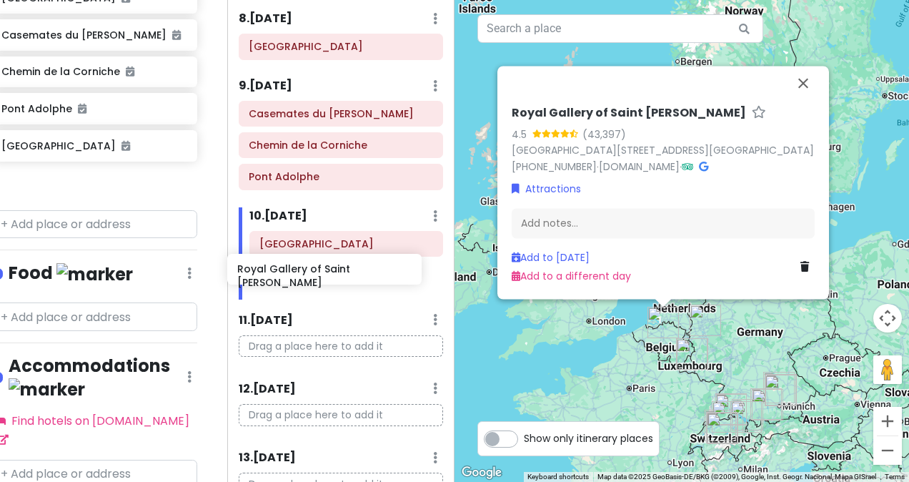
drag, startPoint x: 71, startPoint y: 179, endPoint x: 309, endPoint y: 277, distance: 256.6
click at [309, 277] on div "Zürich Trip Private Change Dates Make a Copy Delete Trip Go Pro ⚡️ Give Feedbac…" at bounding box center [454, 241] width 909 height 482
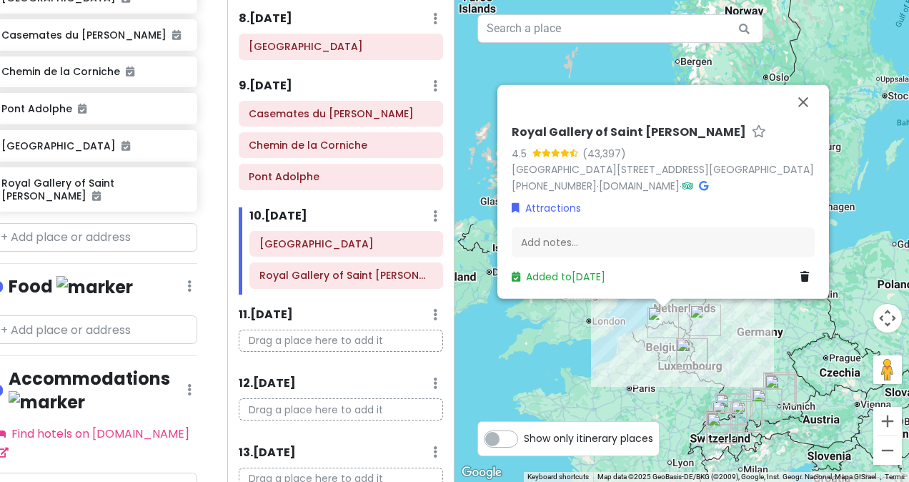
scroll to position [982, 21]
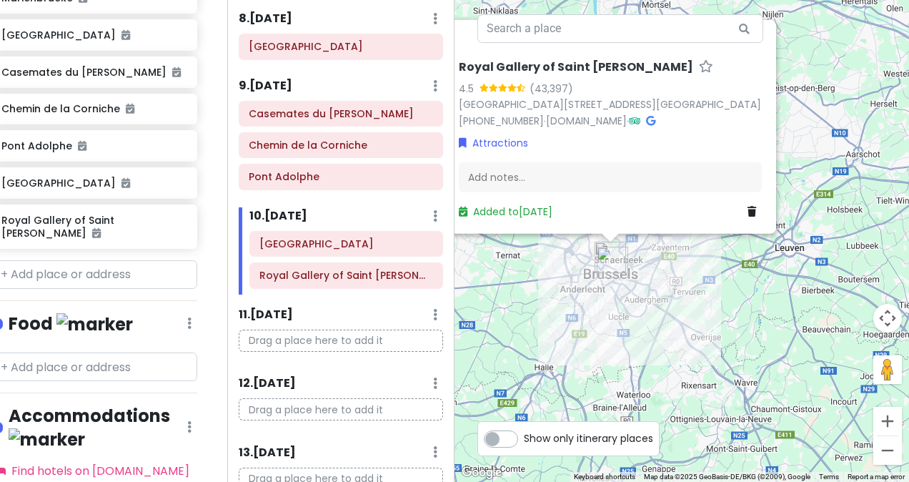
click at [666, 296] on div "Royal Gallery of Saint [PERSON_NAME] 4.5 (43,397) [GEOGRAPHIC_DATA], [GEOGRAPHI…" at bounding box center [681, 241] width 454 height 482
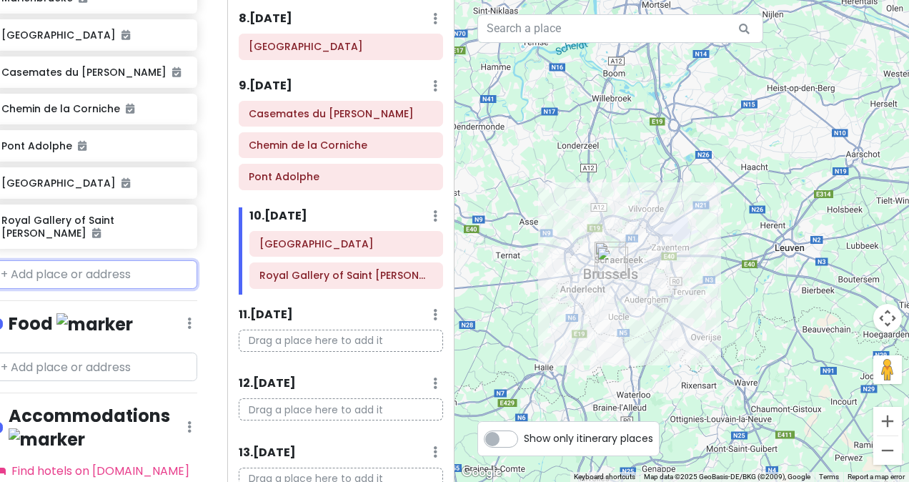
click at [93, 260] on input "text" at bounding box center [94, 274] width 206 height 29
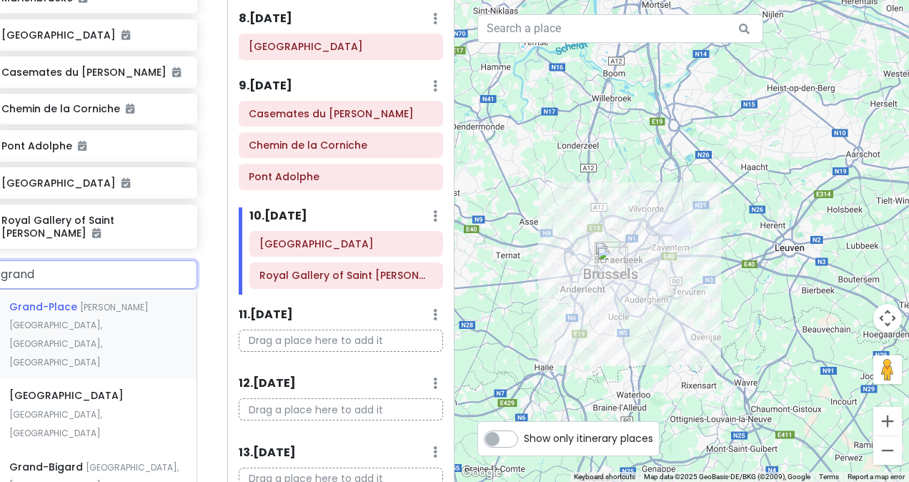
type input "grand"
click at [109, 301] on span "[PERSON_NAME][GEOGRAPHIC_DATA], [GEOGRAPHIC_DATA], [GEOGRAPHIC_DATA]" at bounding box center [78, 334] width 139 height 67
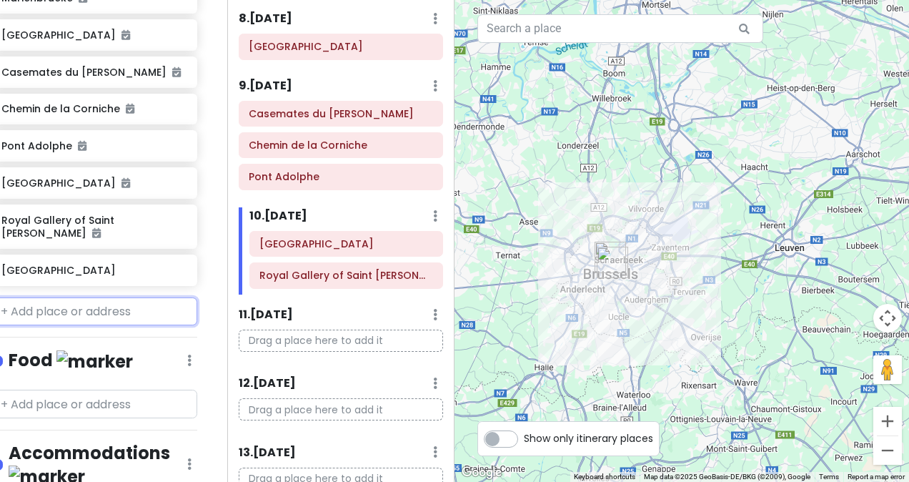
scroll to position [1019, 21]
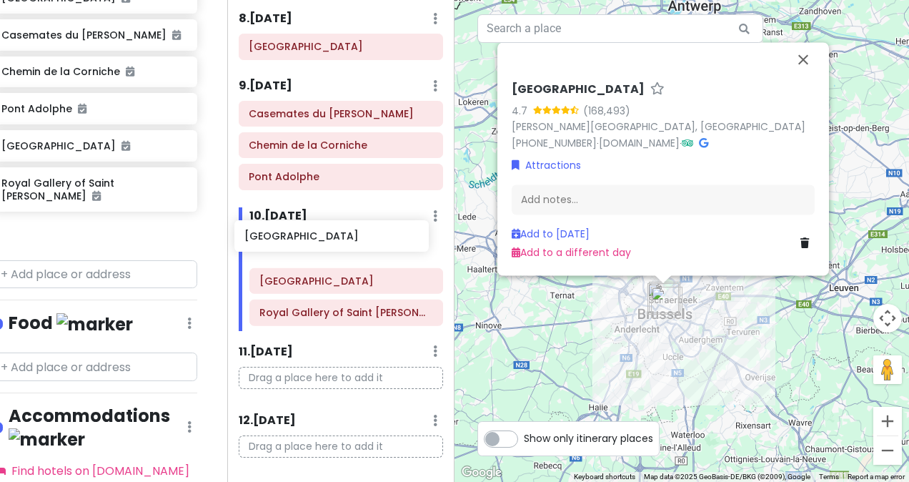
drag, startPoint x: 79, startPoint y: 205, endPoint x: 323, endPoint y: 233, distance: 245.9
click at [323, 233] on div "Zürich Trip Private Change Dates Make a Copy Delete Trip Go Pro ⚡️ Give Feedbac…" at bounding box center [454, 241] width 909 height 482
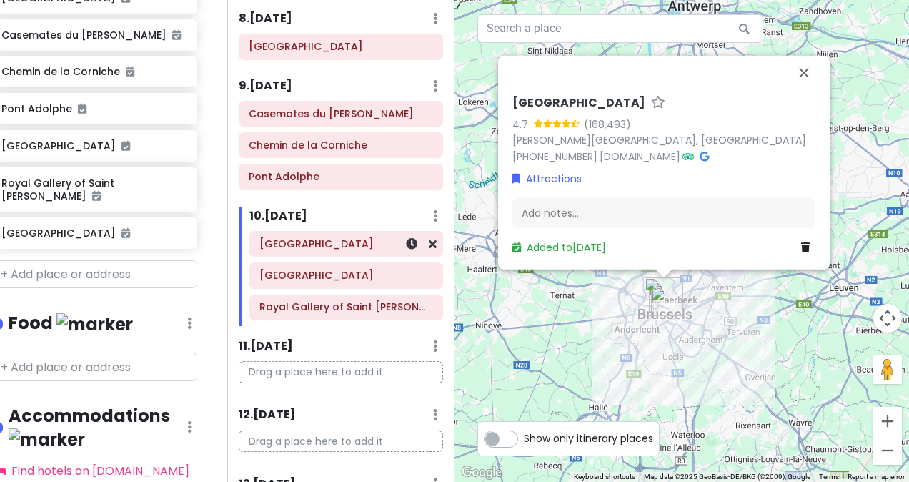
scroll to position [982, 21]
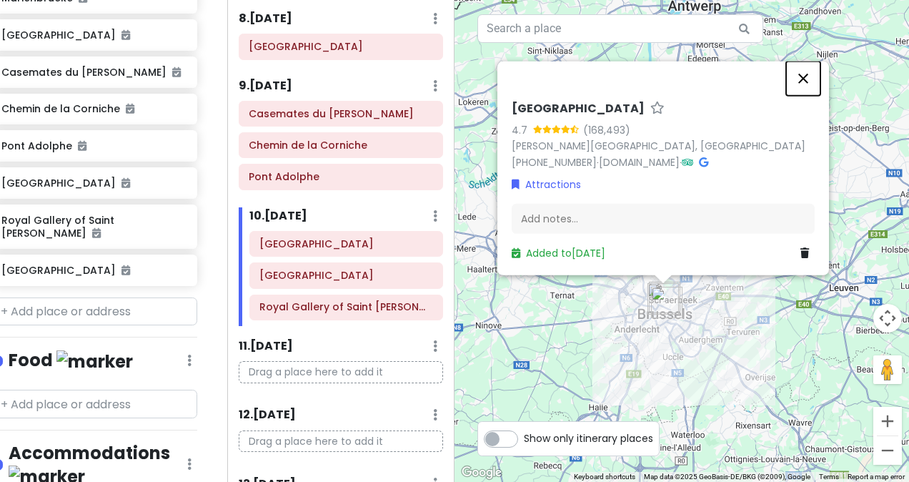
click at [811, 75] on button "Close" at bounding box center [803, 78] width 34 height 34
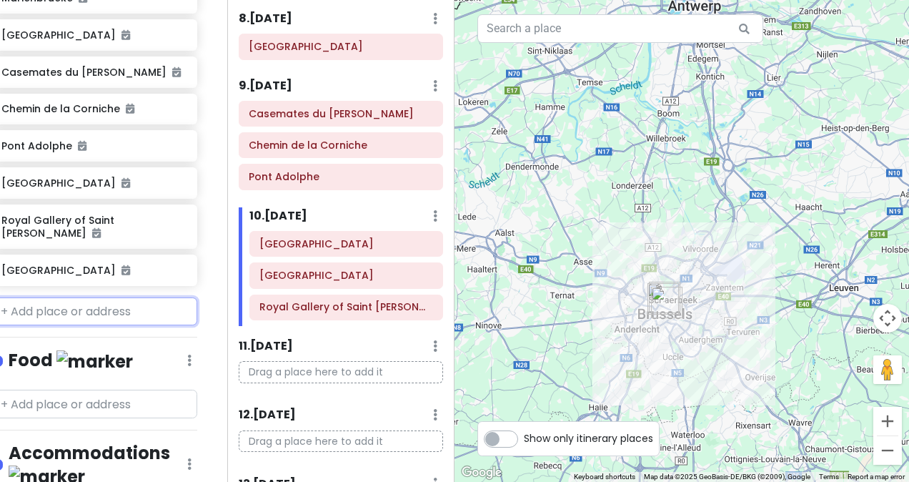
click at [90, 297] on input "text" at bounding box center [94, 311] width 206 height 29
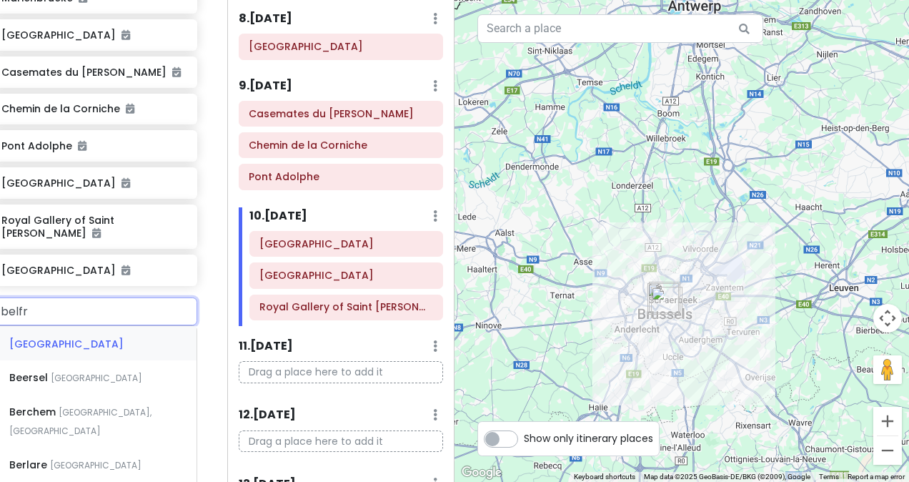
type input "belfry"
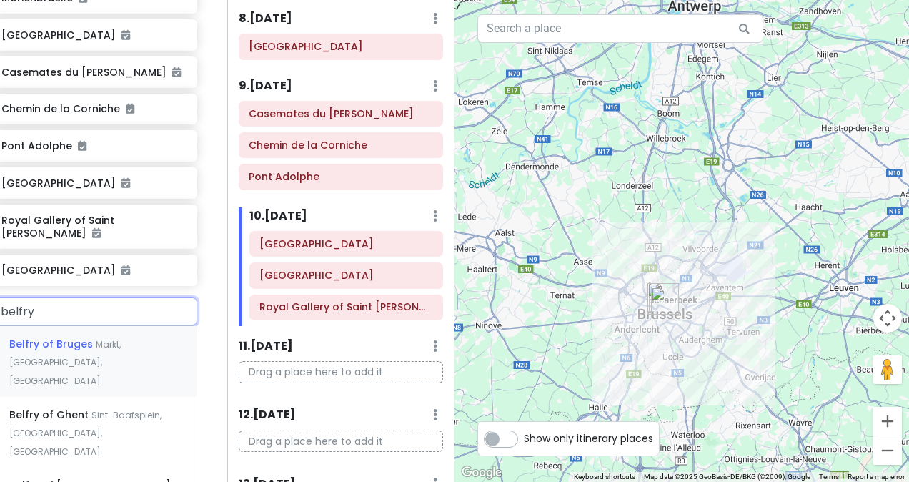
click at [102, 326] on div "Belfry of [GEOGRAPHIC_DATA], [GEOGRAPHIC_DATA], [GEOGRAPHIC_DATA]" at bounding box center [94, 361] width 204 height 71
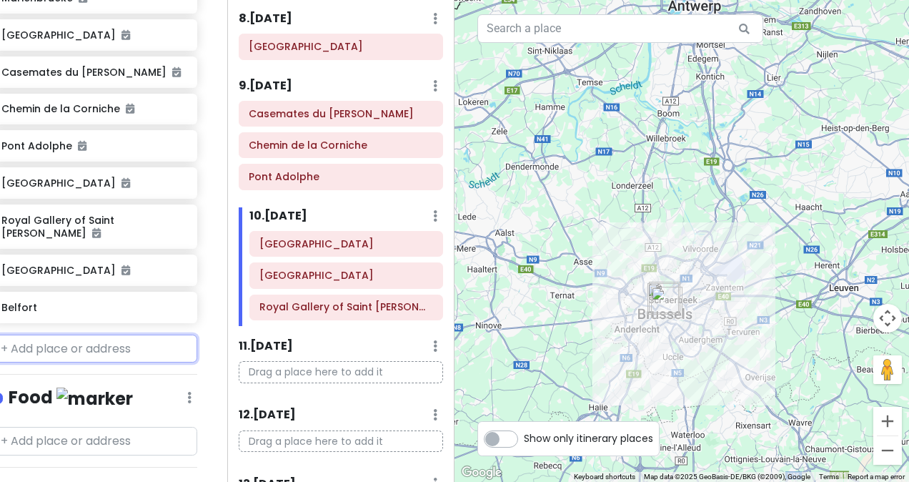
scroll to position [1019, 21]
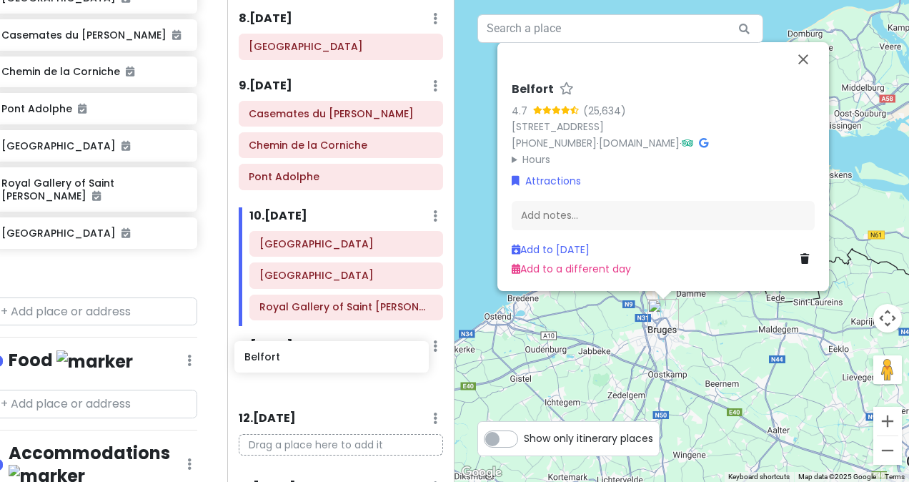
drag, startPoint x: 74, startPoint y: 248, endPoint x: 320, endPoint y: 360, distance: 270.1
click at [320, 360] on div "Zürich Trip Private Change Dates Make a Copy Delete Trip Go Pro ⚡️ Give Feedbac…" at bounding box center [454, 241] width 909 height 482
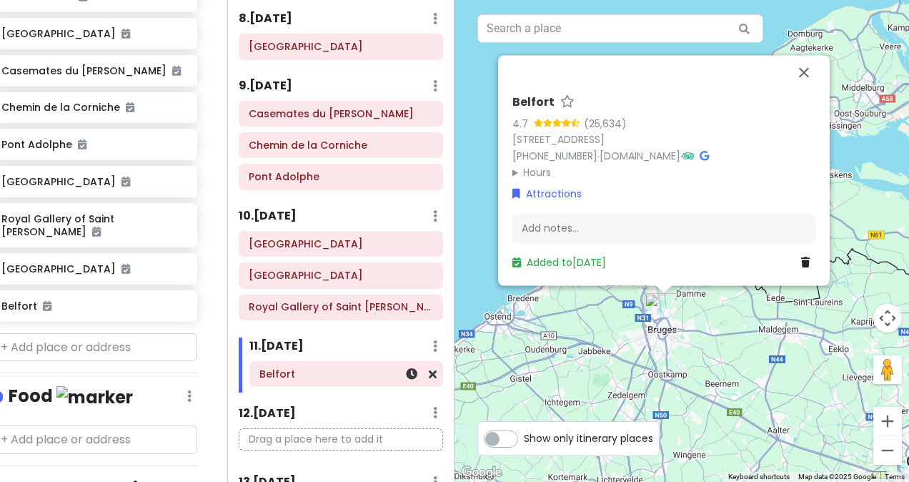
scroll to position [982, 21]
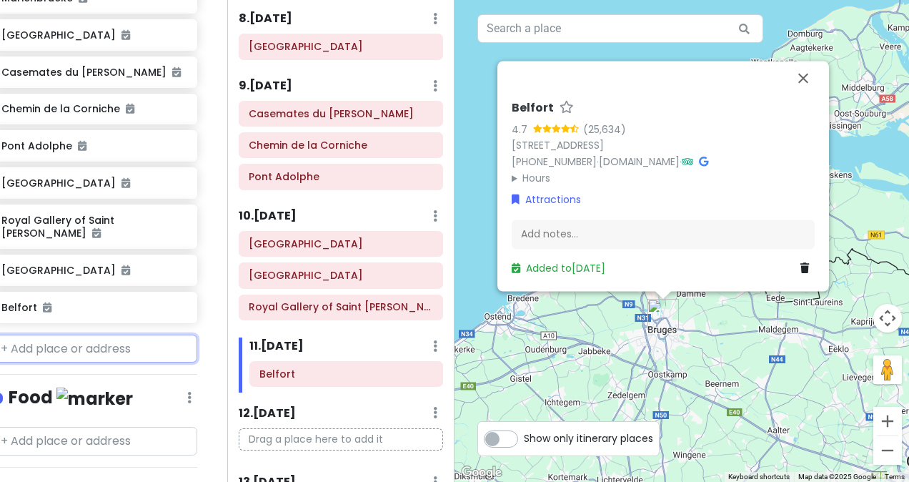
click at [107, 334] on input "text" at bounding box center [94, 348] width 206 height 29
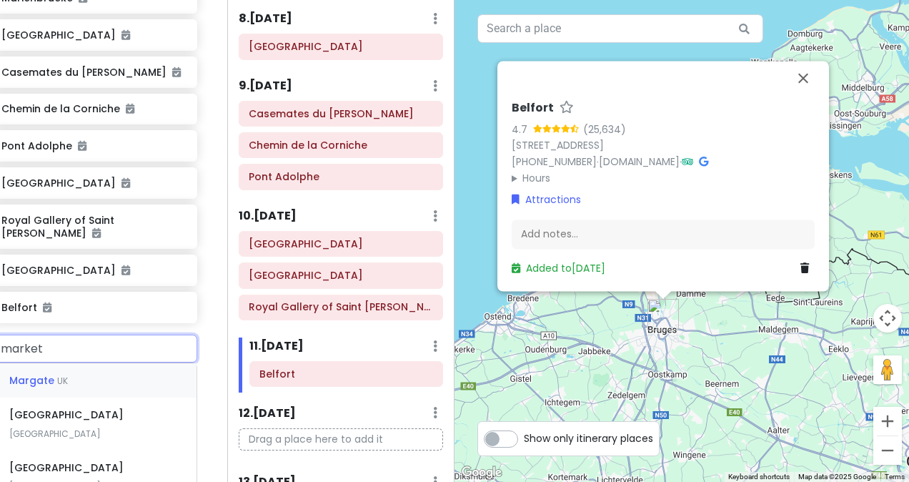
type input "market s"
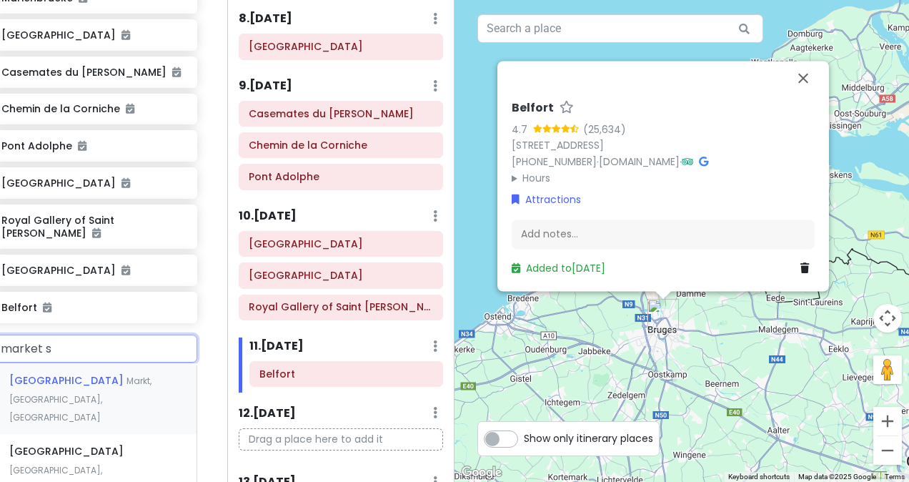
click at [111, 364] on div "[GEOGRAPHIC_DATA], [GEOGRAPHIC_DATA], [GEOGRAPHIC_DATA]" at bounding box center [94, 398] width 204 height 71
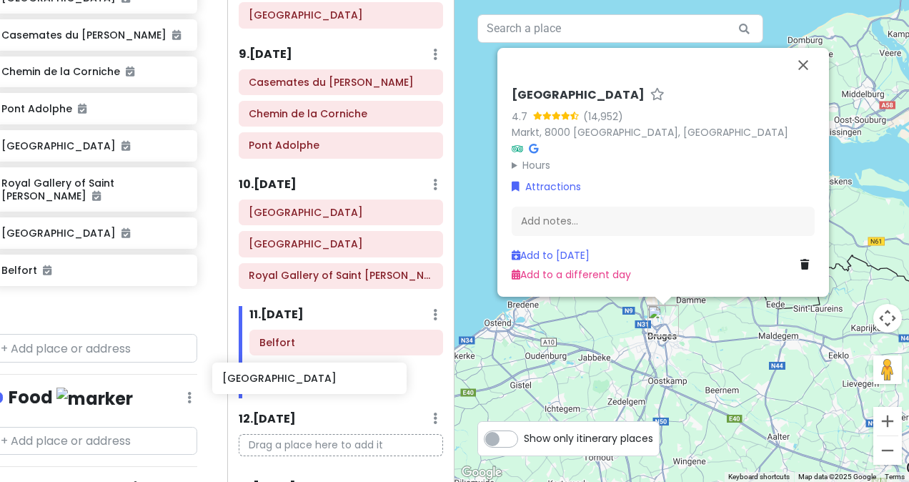
scroll to position [944, 0]
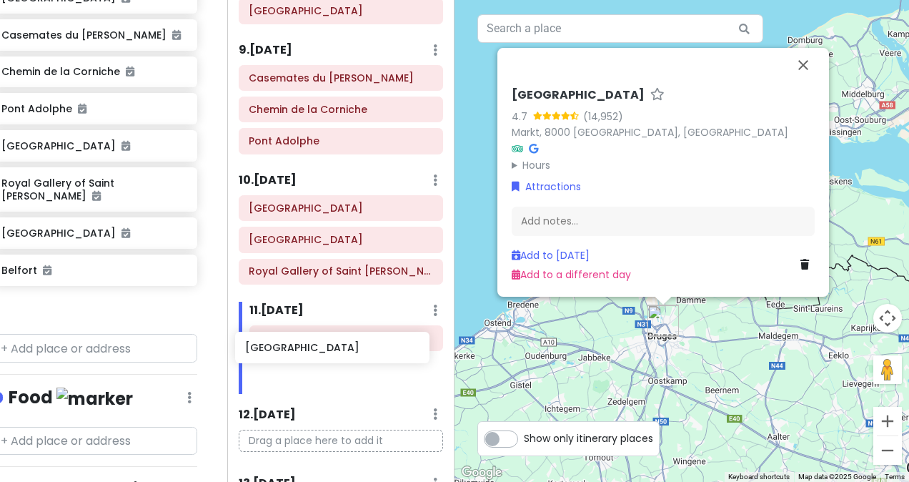
drag, startPoint x: 87, startPoint y: 286, endPoint x: 333, endPoint y: 351, distance: 254.2
click at [333, 351] on div "Zürich Trip Private Change Dates Make a Copy Delete Trip Go Pro ⚡️ Give Feedbac…" at bounding box center [454, 241] width 909 height 482
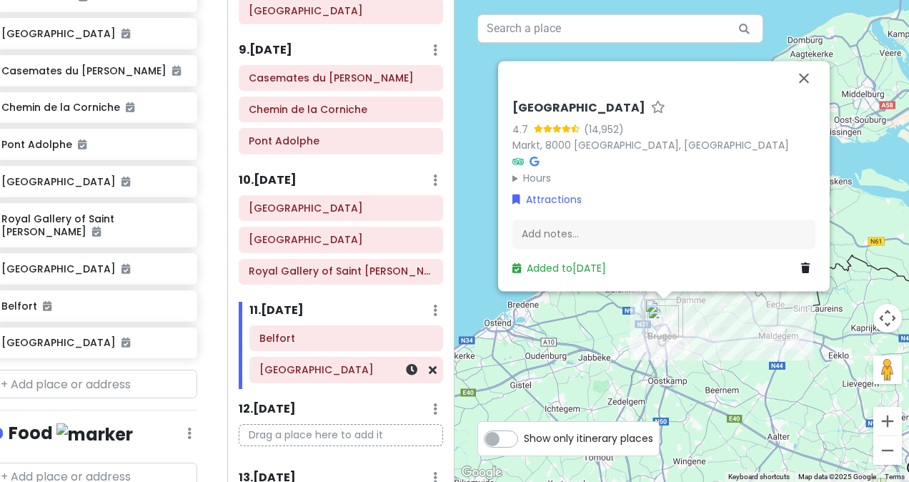
scroll to position [982, 21]
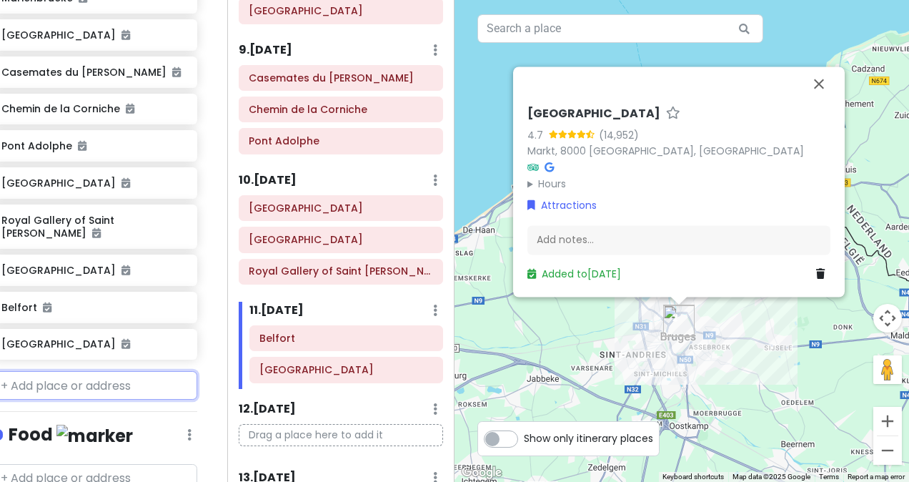
click at [97, 371] on input "text" at bounding box center [94, 385] width 206 height 29
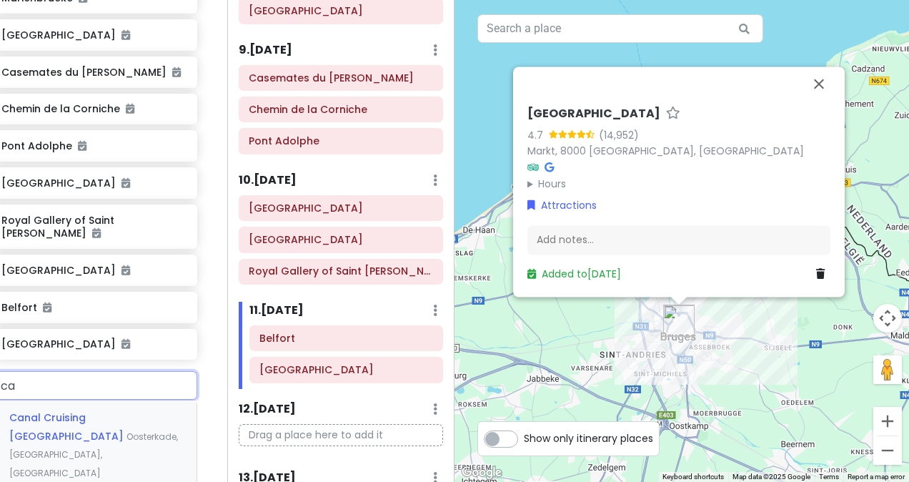
type input "c"
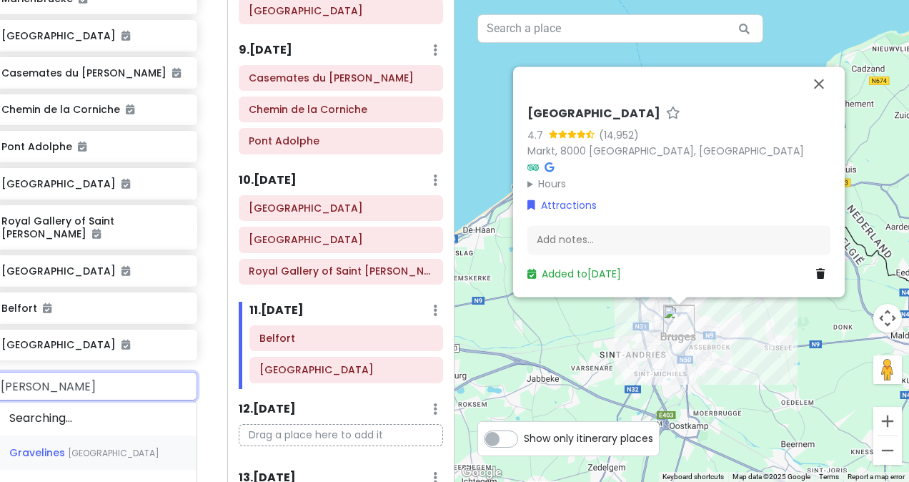
type input "[PERSON_NAME]"
click at [107, 412] on span "Sint-Veerleplein, [GEOGRAPHIC_DATA], [GEOGRAPHIC_DATA]" at bounding box center [79, 436] width 140 height 49
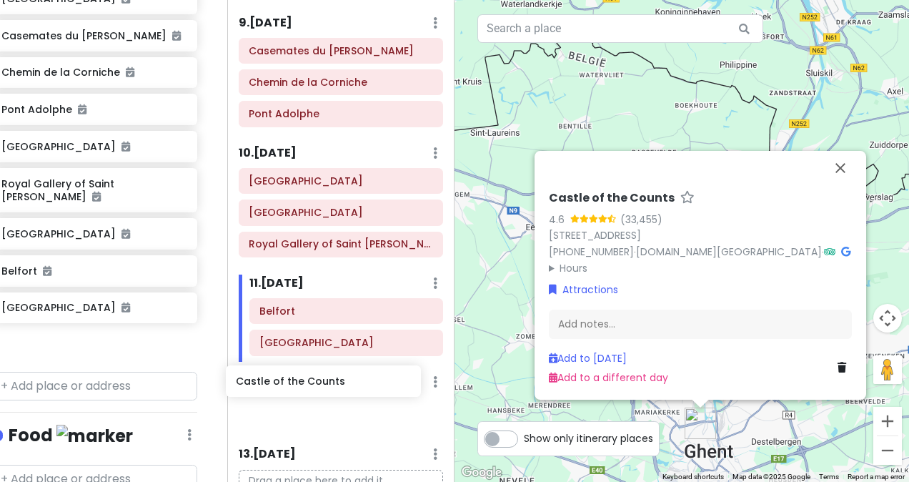
scroll to position [986, 0]
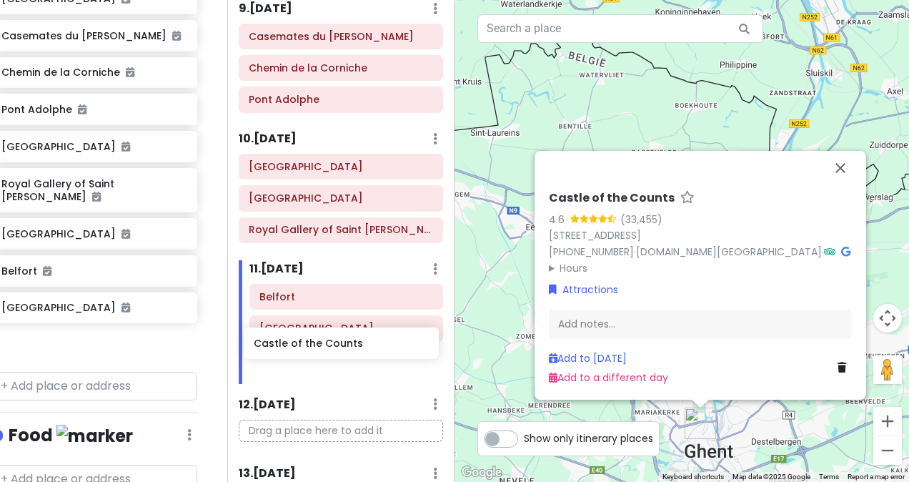
drag, startPoint x: 66, startPoint y: 326, endPoint x: 319, endPoint y: 350, distance: 254.0
click at [319, 350] on div "Zürich Trip Private Change Dates Make a Copy Delete Trip Go Pro ⚡️ Give Feedbac…" at bounding box center [454, 241] width 909 height 482
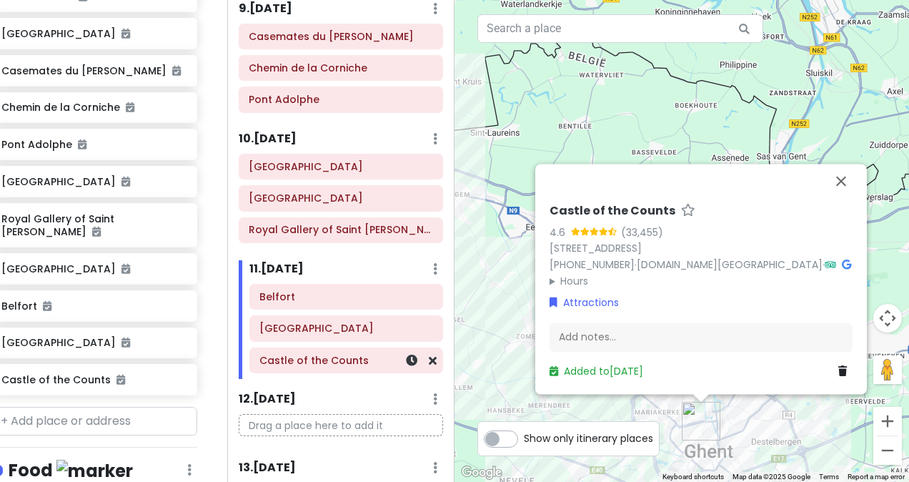
scroll to position [981, 20]
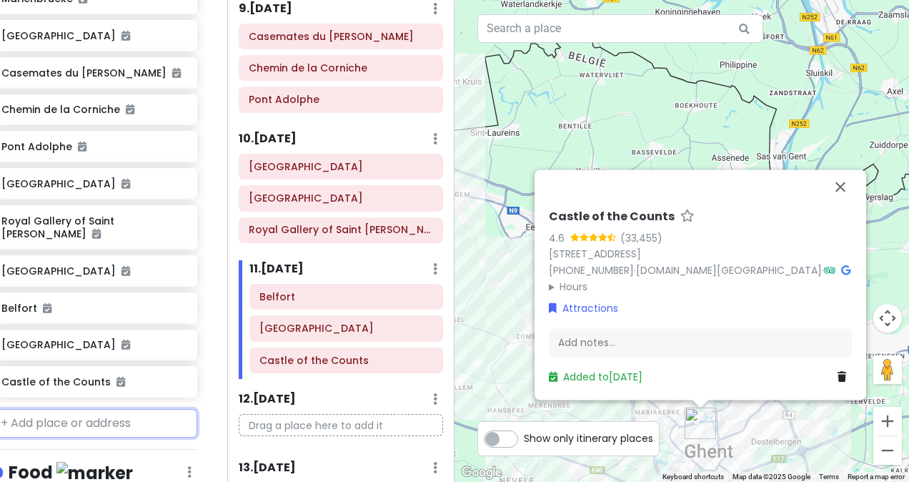
click at [120, 409] on input "text" at bounding box center [94, 423] width 206 height 29
type input "jordaan"
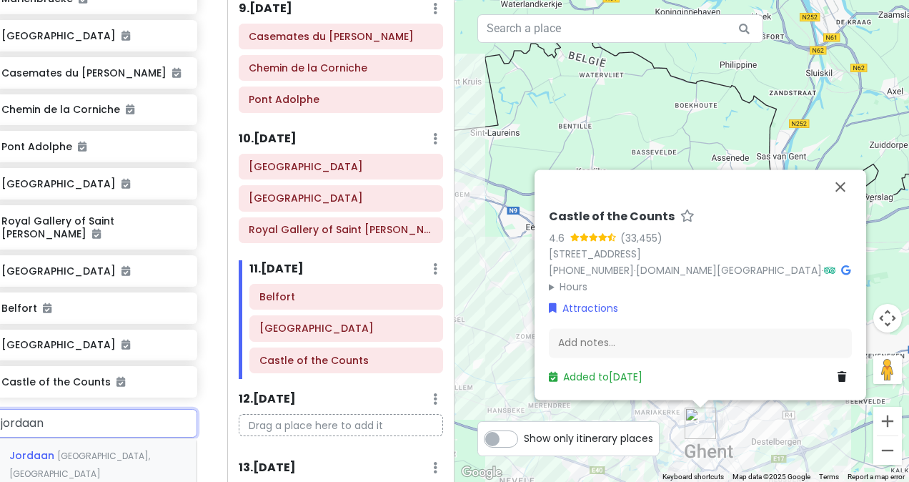
click at [109, 438] on div "Jordaan [GEOGRAPHIC_DATA], [GEOGRAPHIC_DATA]" at bounding box center [94, 464] width 204 height 53
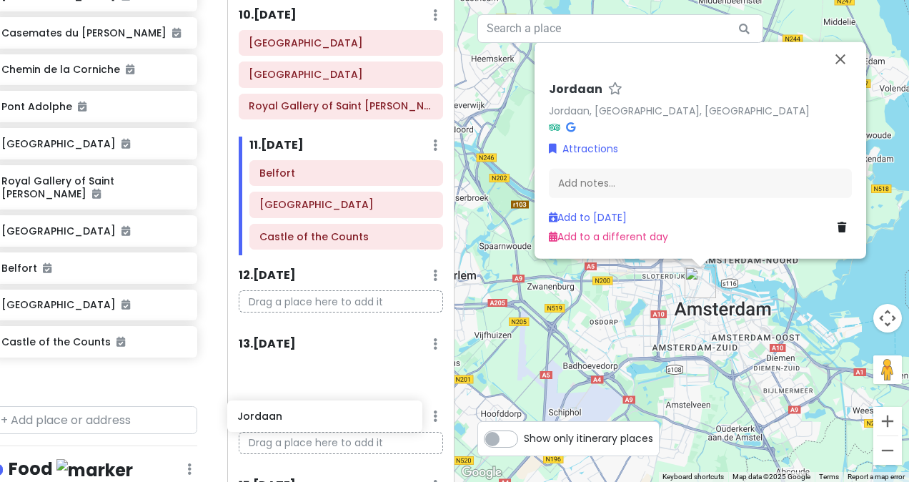
scroll to position [1132, 0]
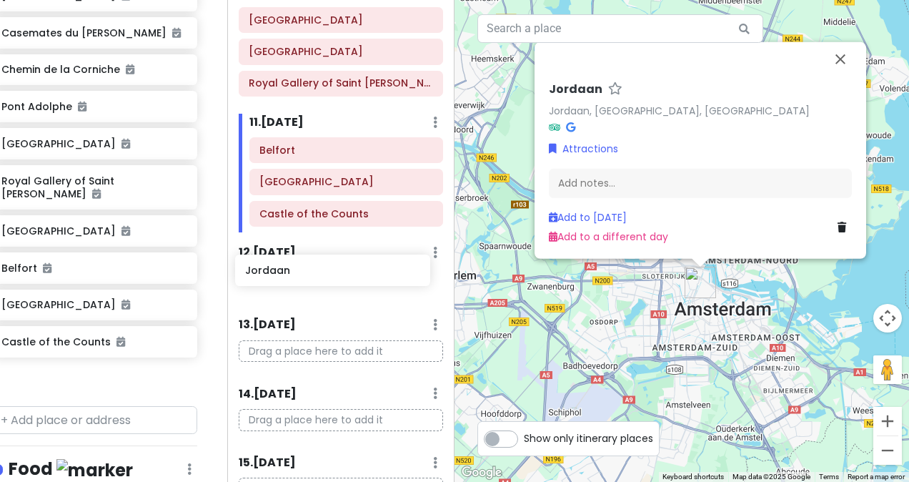
drag, startPoint x: 87, startPoint y: 361, endPoint x: 331, endPoint y: 274, distance: 259.2
click at [331, 274] on div "Zürich Trip Private Change Dates Make a Copy Delete Trip Go Pro ⚡️ Give Feedbac…" at bounding box center [454, 241] width 909 height 482
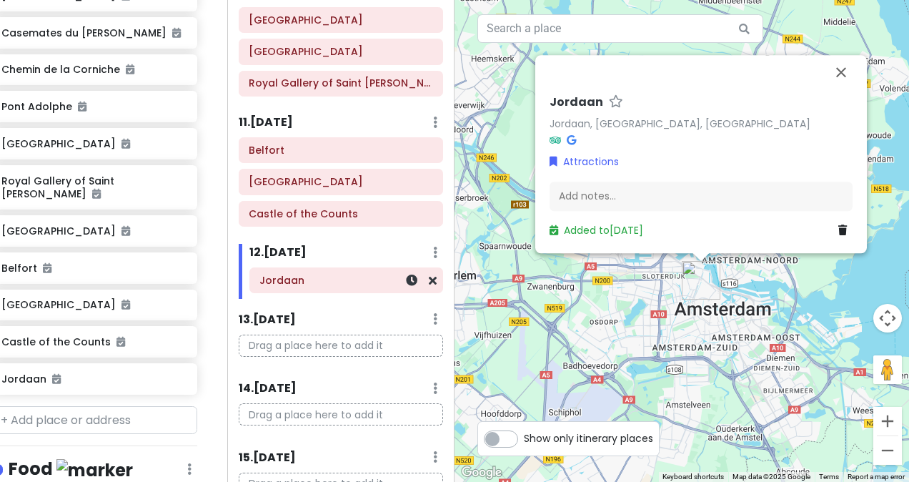
scroll to position [984, 21]
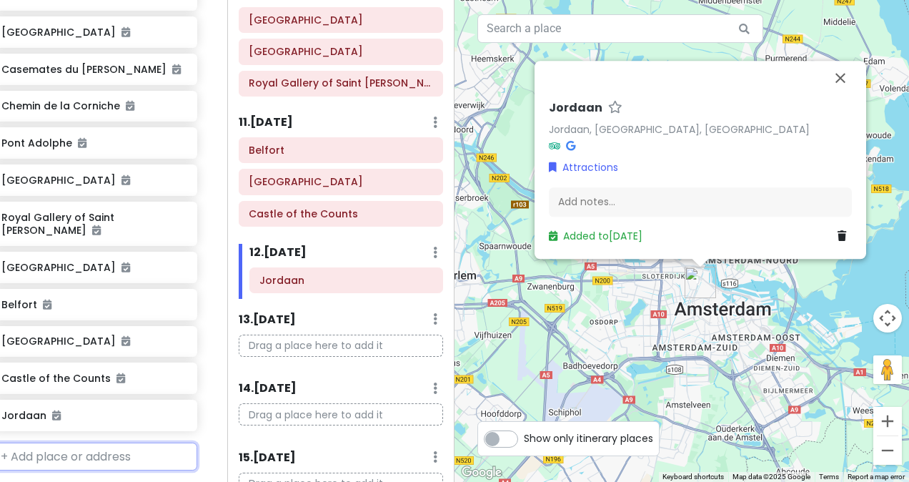
click at [86, 442] on input "text" at bounding box center [94, 456] width 206 height 29
type input "rijksmuseum"
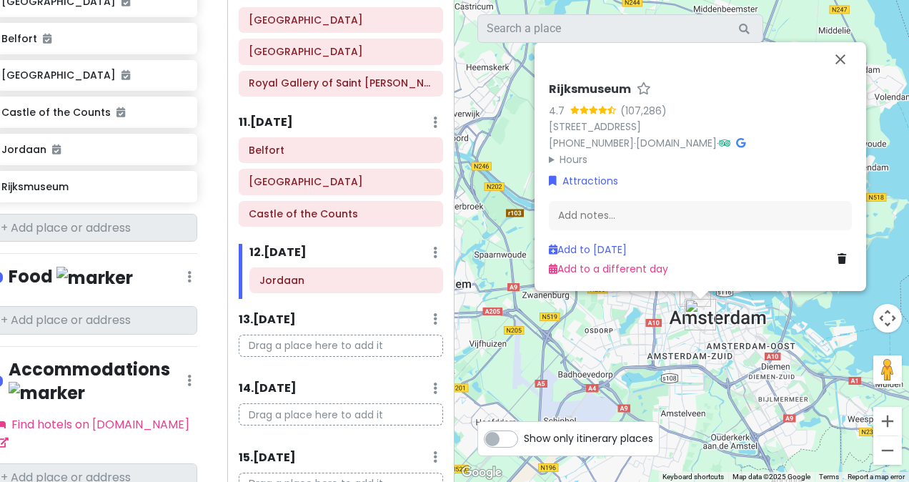
scroll to position [1257, 21]
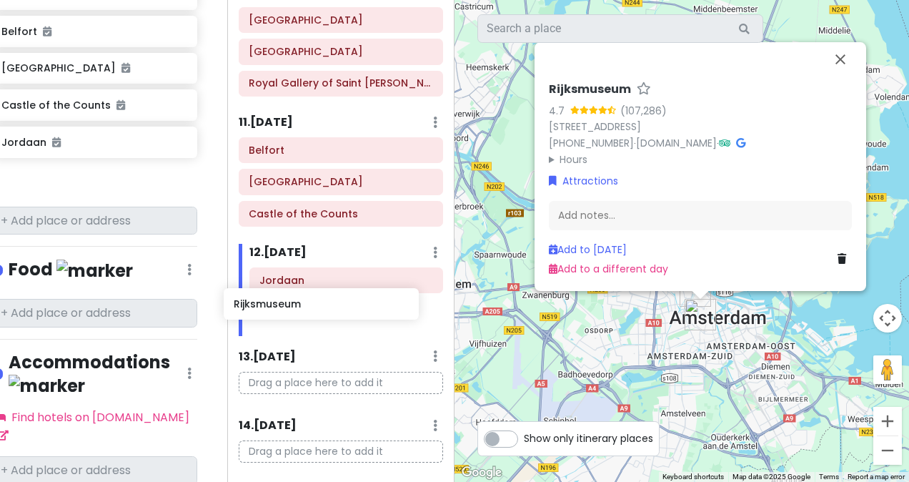
drag, startPoint x: 89, startPoint y: 153, endPoint x: 327, endPoint y: 299, distance: 279.6
click at [327, 299] on div "Zürich Trip Private Change Dates Make a Copy Delete Trip Go Pro ⚡️ Give Feedbac…" at bounding box center [454, 241] width 909 height 482
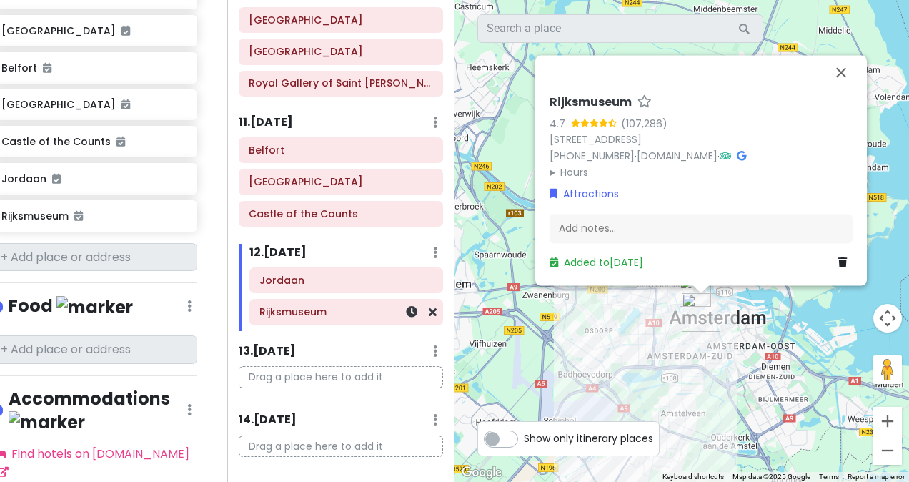
scroll to position [1220, 21]
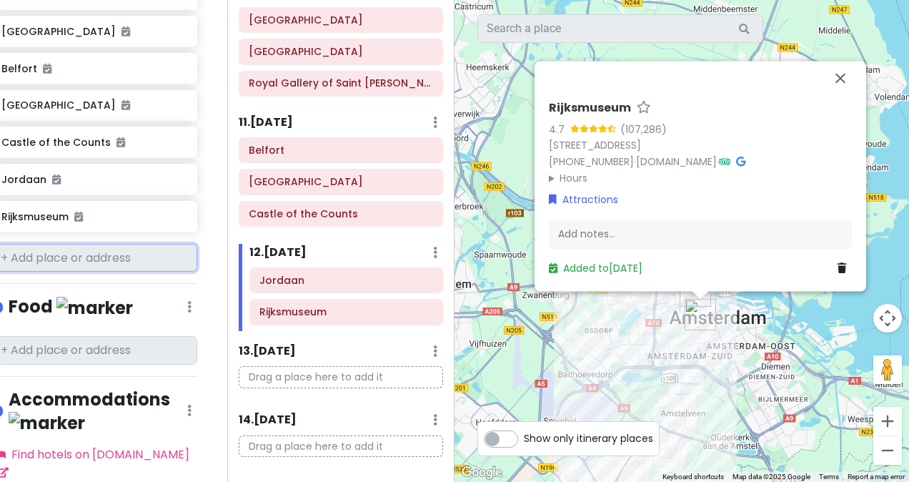
click at [76, 244] on input "text" at bounding box center [94, 258] width 206 height 29
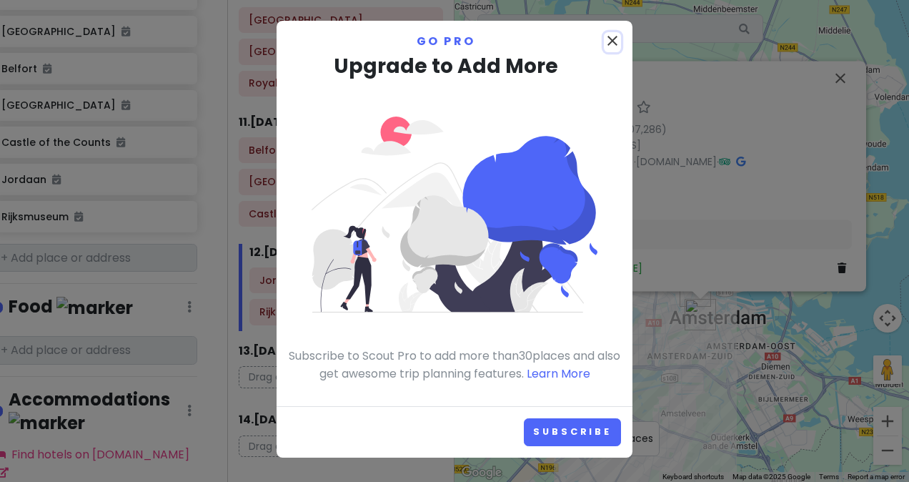
click at [609, 36] on icon "close" at bounding box center [612, 40] width 17 height 17
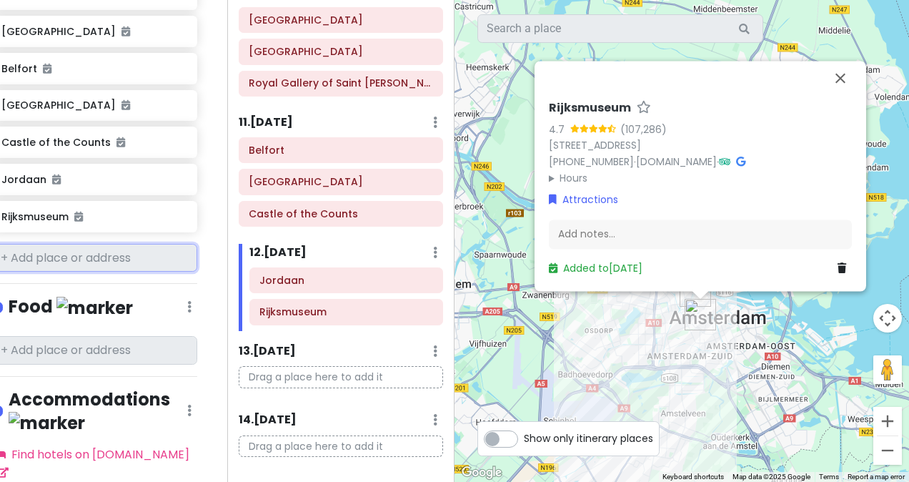
scroll to position [1220, 11]
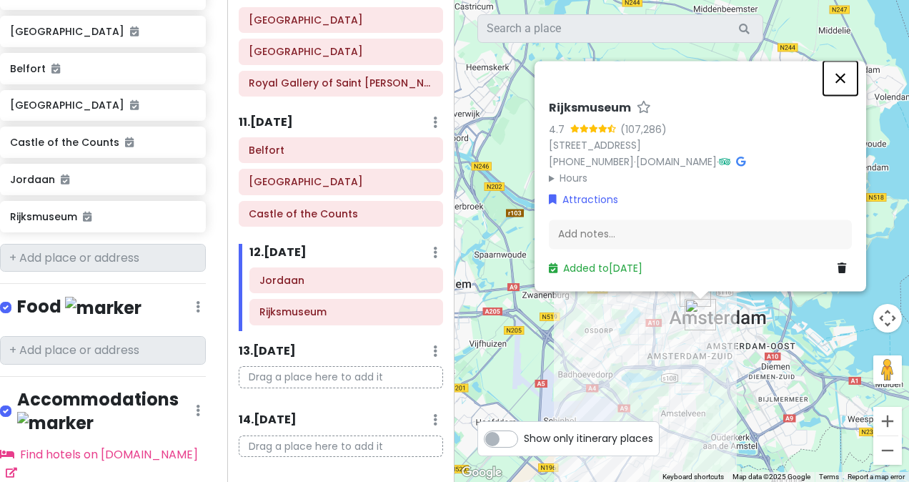
click at [840, 77] on button "Close" at bounding box center [840, 78] width 34 height 34
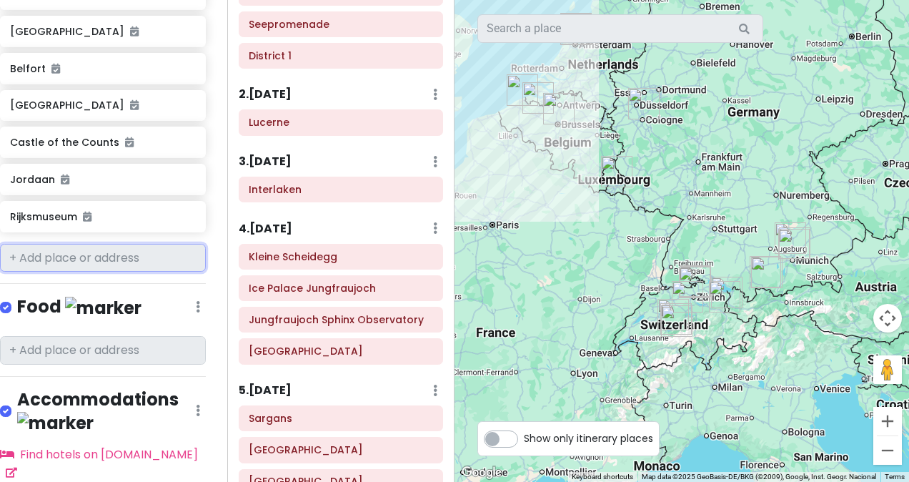
scroll to position [0, 0]
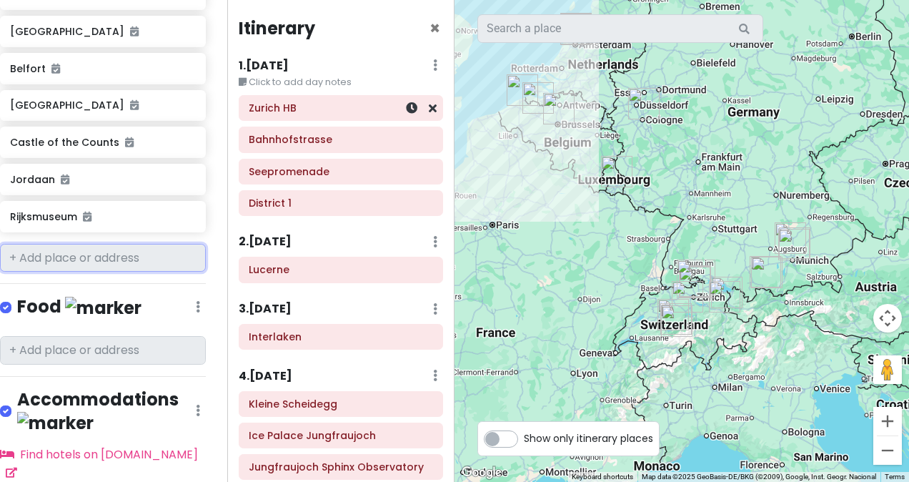
click at [329, 115] on div "Zurich HB" at bounding box center [341, 108] width 184 height 20
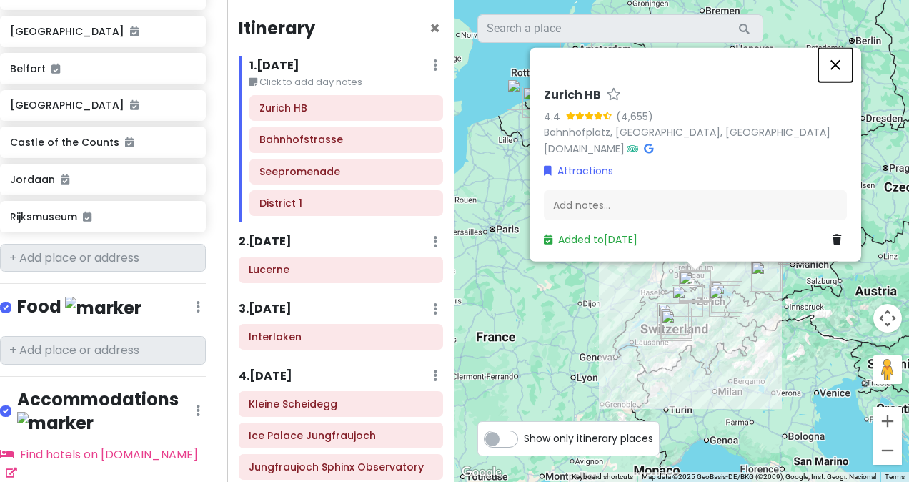
click at [838, 71] on button "Close" at bounding box center [835, 65] width 34 height 34
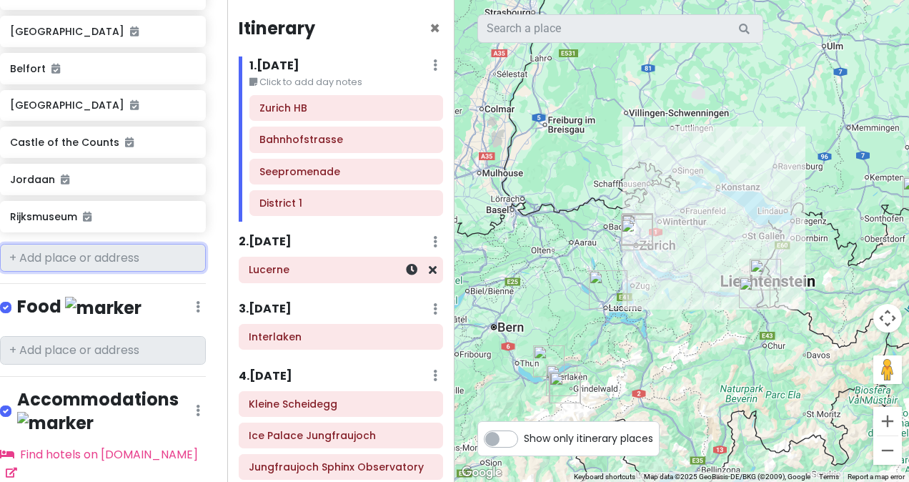
click at [340, 265] on h6 "Lucerne" at bounding box center [341, 269] width 184 height 13
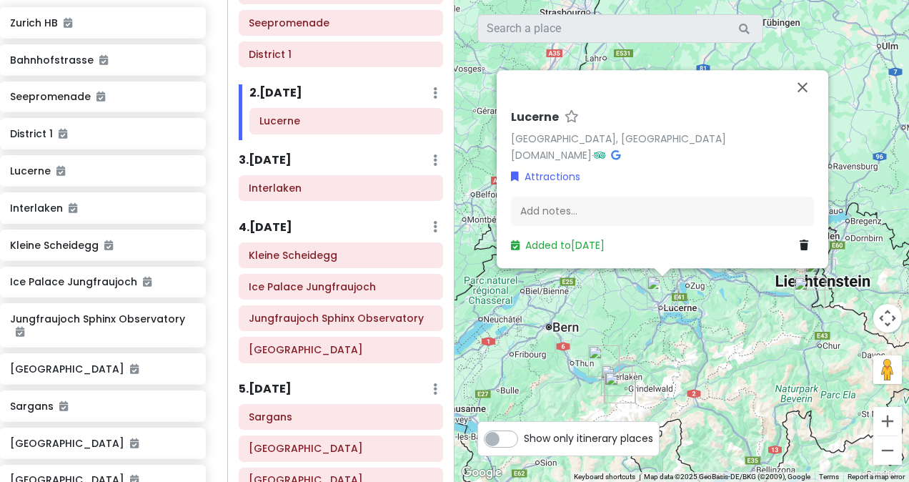
scroll to position [0, 11]
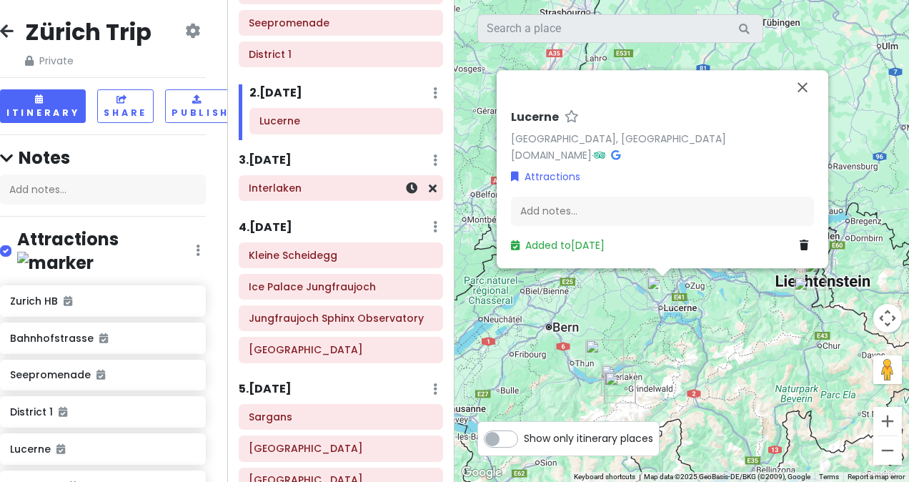
click at [320, 178] on div "Interlaken" at bounding box center [341, 188] width 184 height 20
